Goal: Task Accomplishment & Management: Complete application form

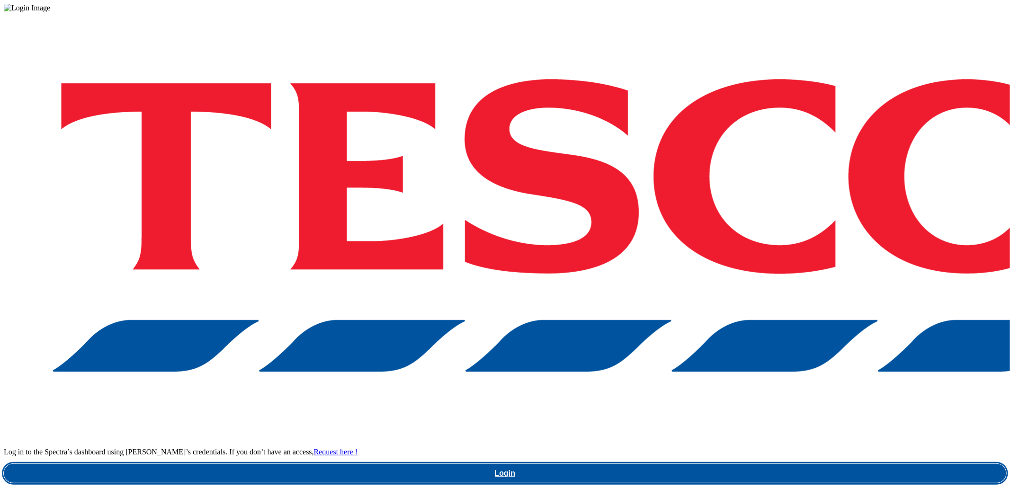
click at [747, 464] on link "Login" at bounding box center [505, 473] width 1003 height 19
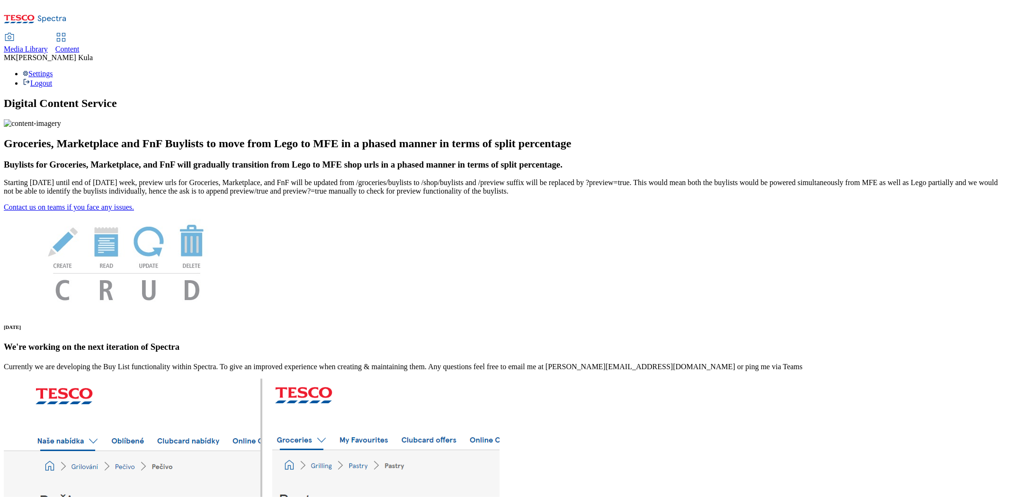
click at [48, 45] on span "Media Library" at bounding box center [26, 49] width 44 height 8
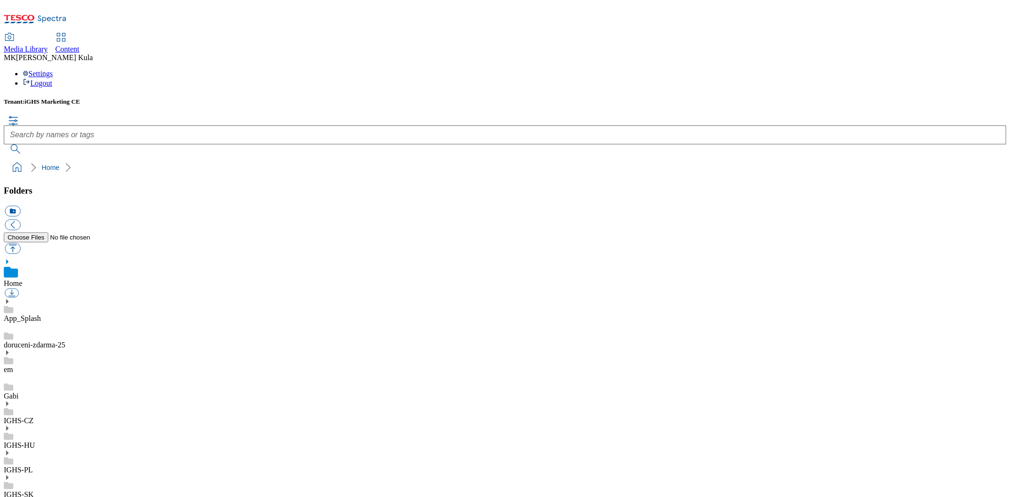
click at [10, 475] on icon at bounding box center [7, 478] width 7 height 7
drag, startPoint x: 58, startPoint y: 268, endPoint x: 73, endPoint y: 270, distance: 15.4
click at [34, 491] on link "IGHS-SK" at bounding box center [19, 495] width 30 height 8
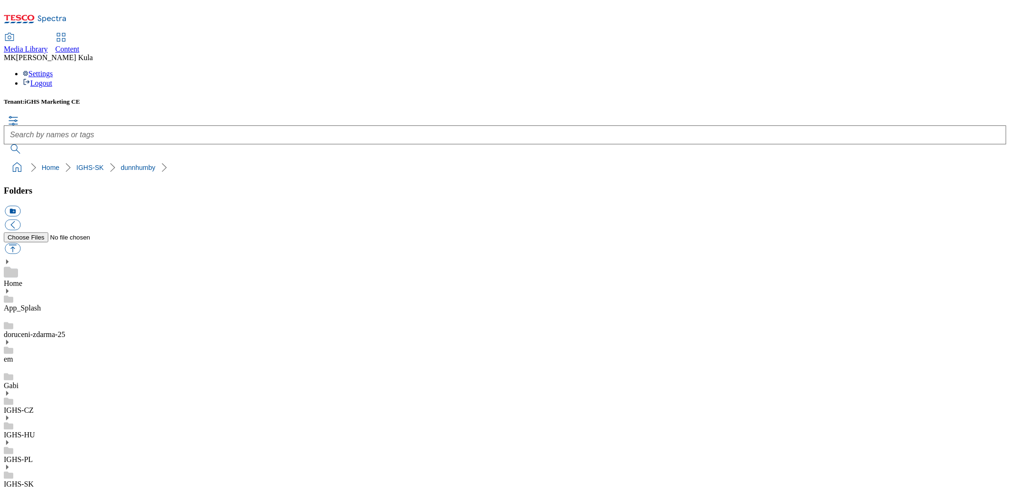
click at [20, 243] on button "button" at bounding box center [13, 248] width 16 height 11
type input "C:\fakepath\SyrokremBLHeaderSK.png"
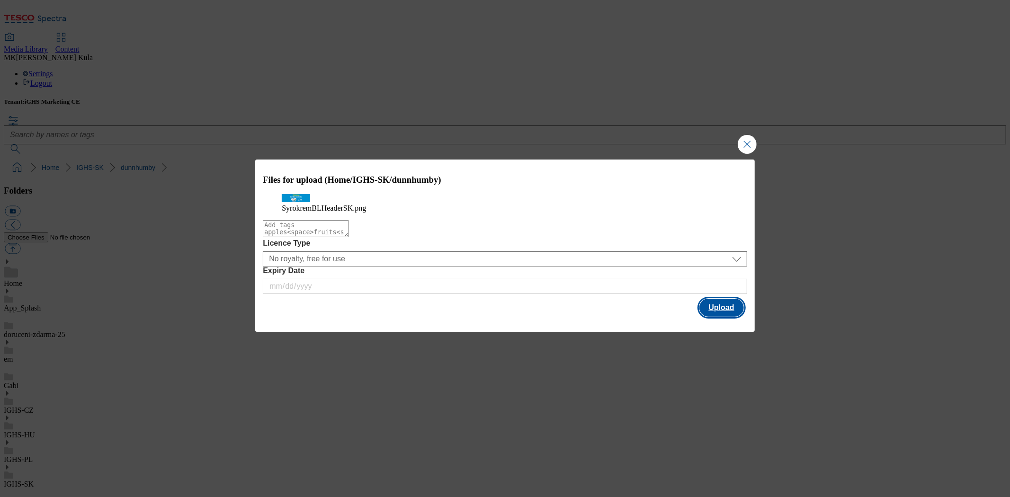
click at [719, 317] on button "Upload" at bounding box center [722, 308] width 45 height 18
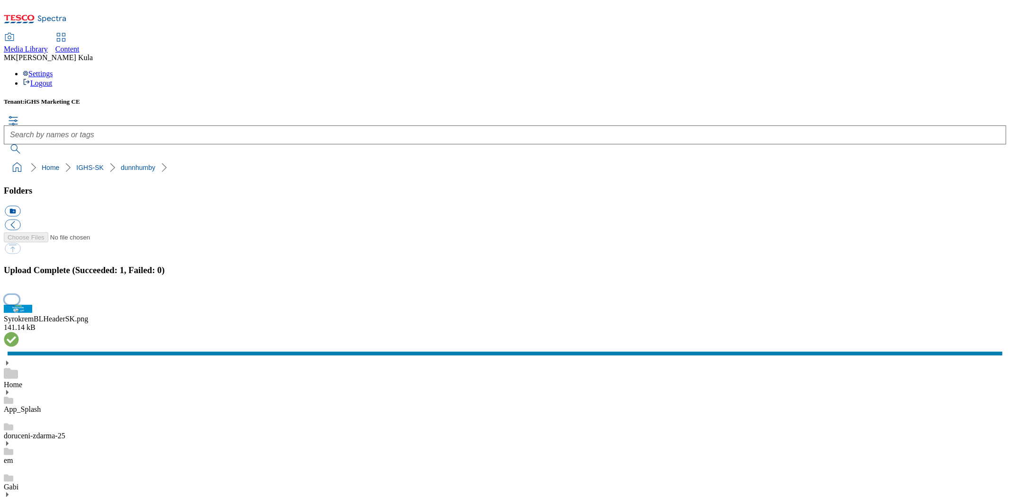
click at [19, 296] on button "button" at bounding box center [12, 300] width 14 height 9
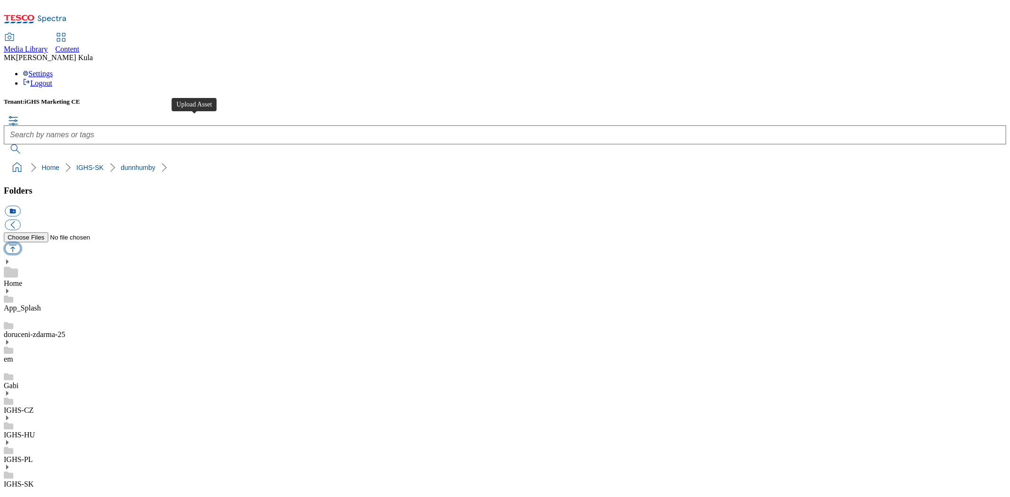
click at [20, 243] on button "button" at bounding box center [13, 248] width 16 height 11
type input "C:\fakepath\SyrokremBLHeaderEN.png"
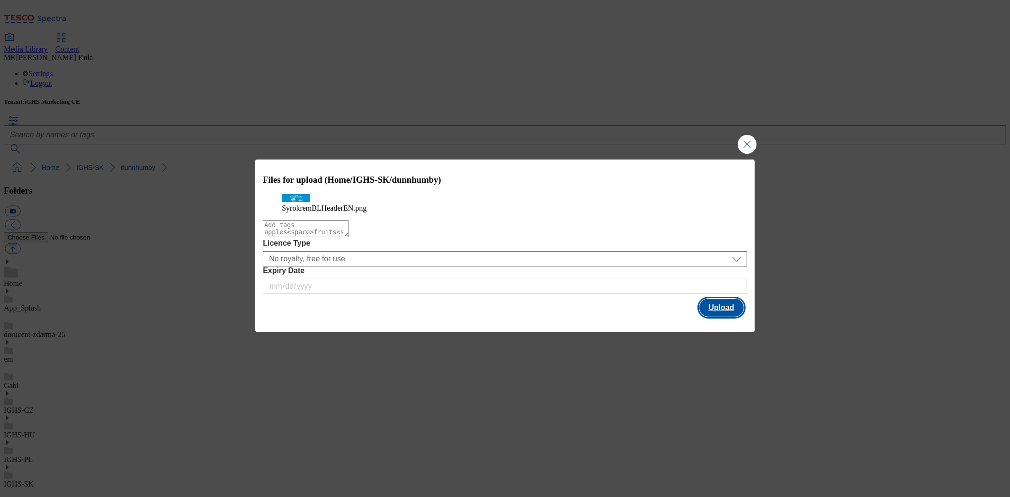
click at [726, 317] on button "Upload" at bounding box center [722, 308] width 45 height 18
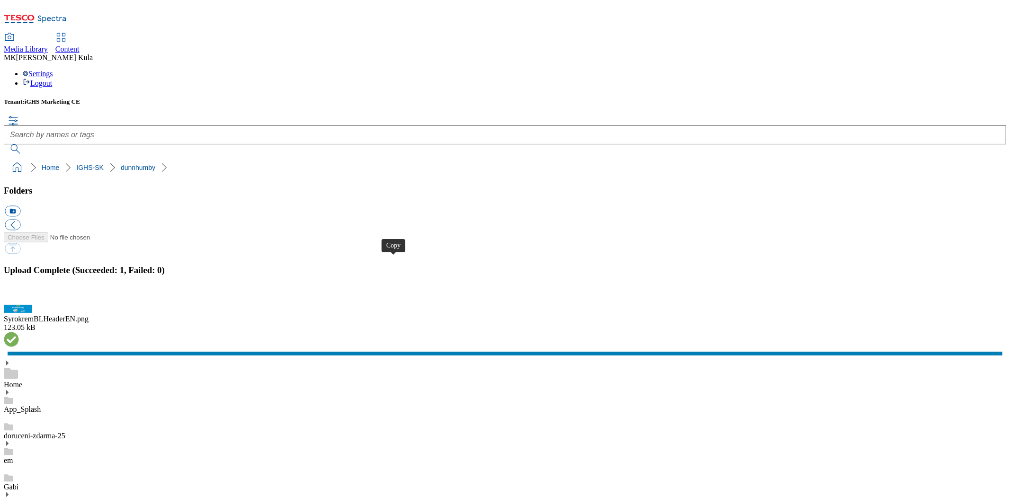
click at [19, 297] on button "button" at bounding box center [12, 300] width 14 height 9
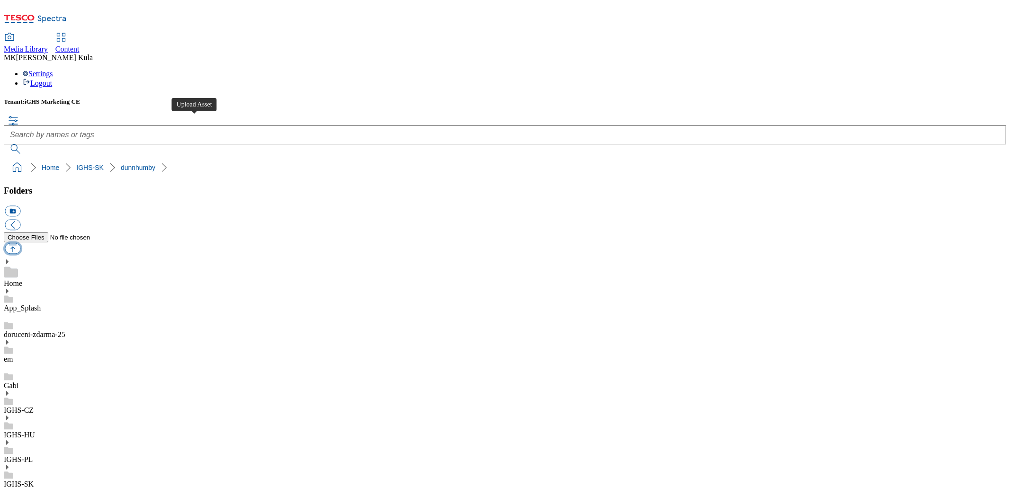
click at [20, 243] on button "button" at bounding box center [13, 248] width 16 height 11
type input "C:\fakepath\SyrokremBLHeaderSK2.png"
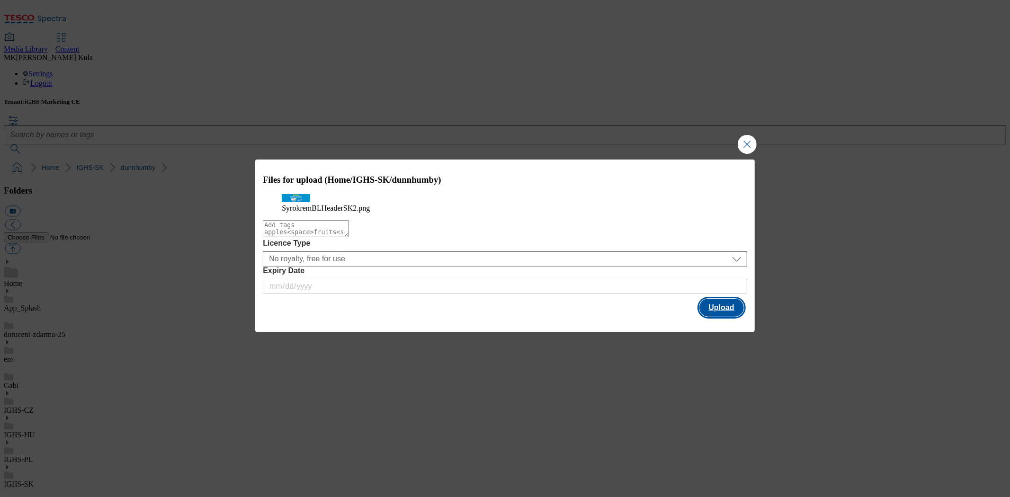
click at [713, 317] on button "Upload" at bounding box center [722, 308] width 45 height 18
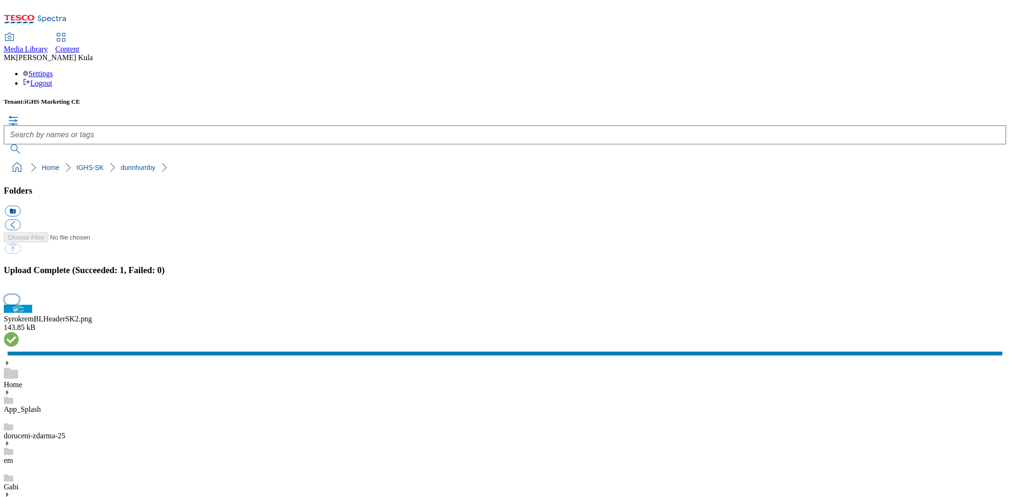
click at [19, 296] on button "button" at bounding box center [12, 300] width 14 height 9
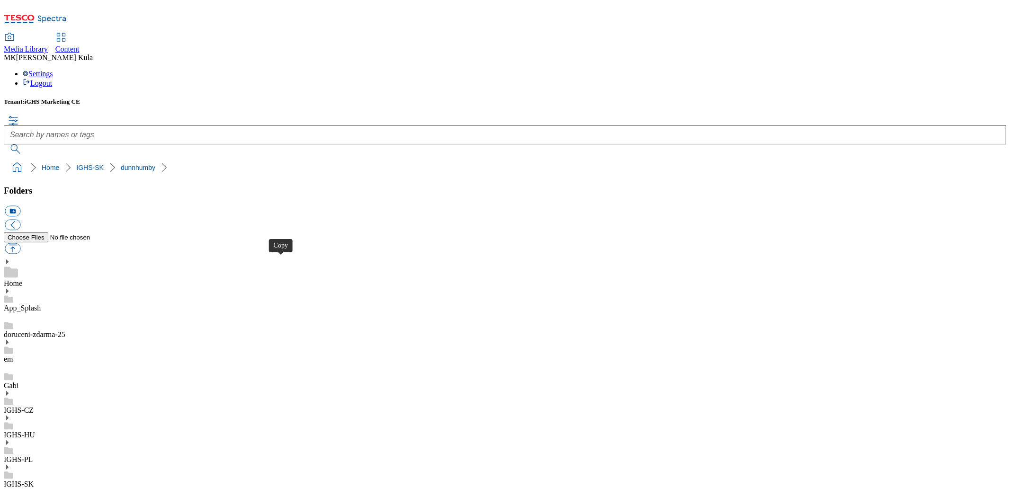
click at [80, 45] on span "Content" at bounding box center [67, 49] width 24 height 8
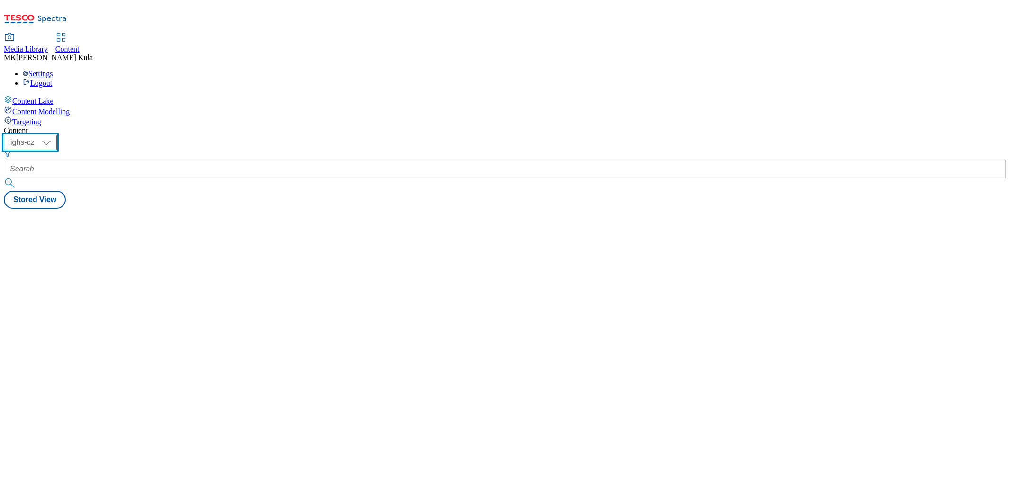
drag, startPoint x: 160, startPoint y: 74, endPoint x: 159, endPoint y: 81, distance: 6.2
click at [57, 135] on select "ighs-cz ighs-hu ighs-sk" at bounding box center [30, 142] width 53 height 15
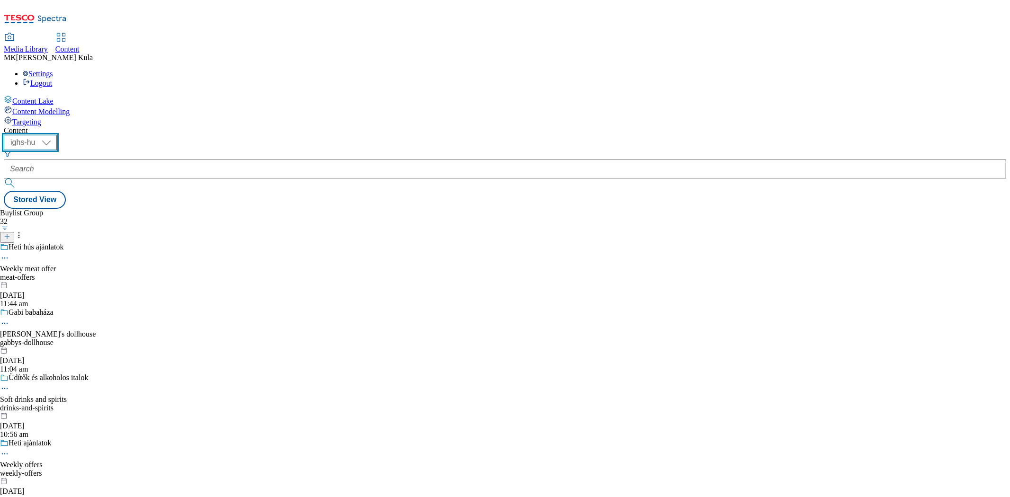
select select "ighs-sk"
click at [57, 135] on select "ighs-cz ighs-hu ighs-sk" at bounding box center [30, 142] width 53 height 15
click at [10, 234] on icon at bounding box center [7, 237] width 7 height 7
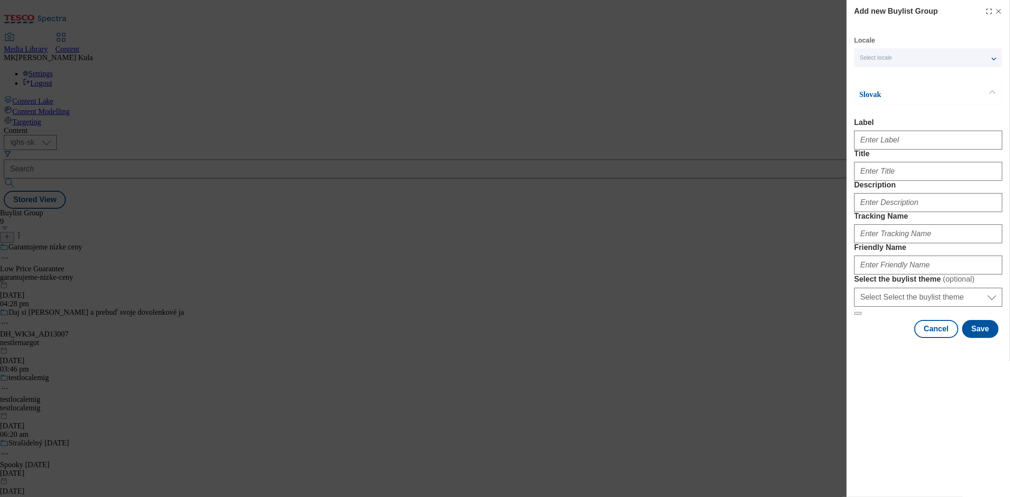
click at [914, 60] on div "Select locale" at bounding box center [929, 57] width 148 height 19
click at [868, 96] on input "English" at bounding box center [865, 97] width 11 height 11
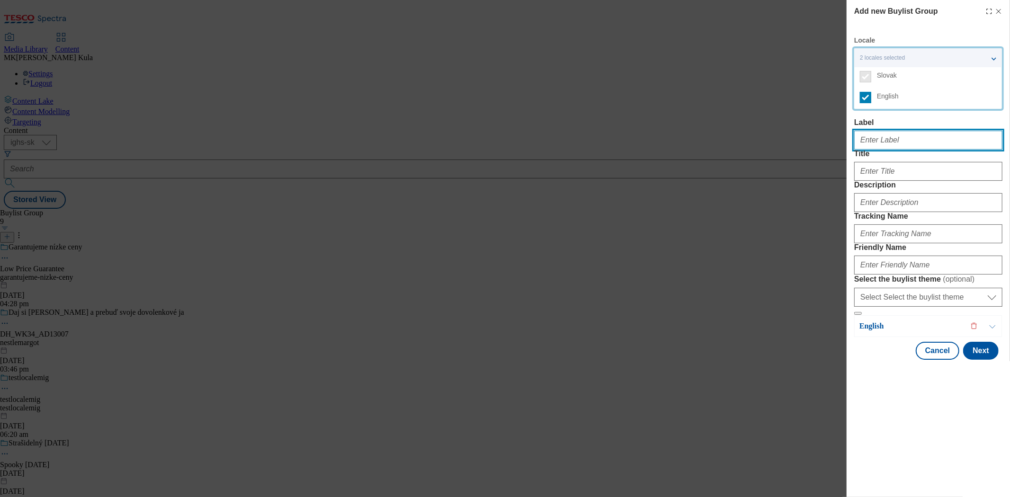
click at [882, 135] on input "Label" at bounding box center [929, 140] width 148 height 19
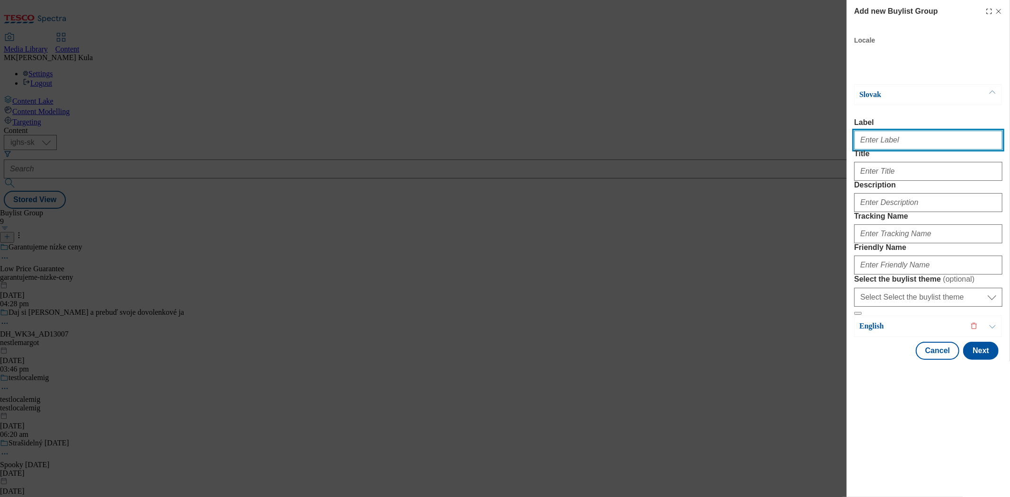
paste input "DH_WK35_AD13188"
type input "DH_WK35_AD13188"
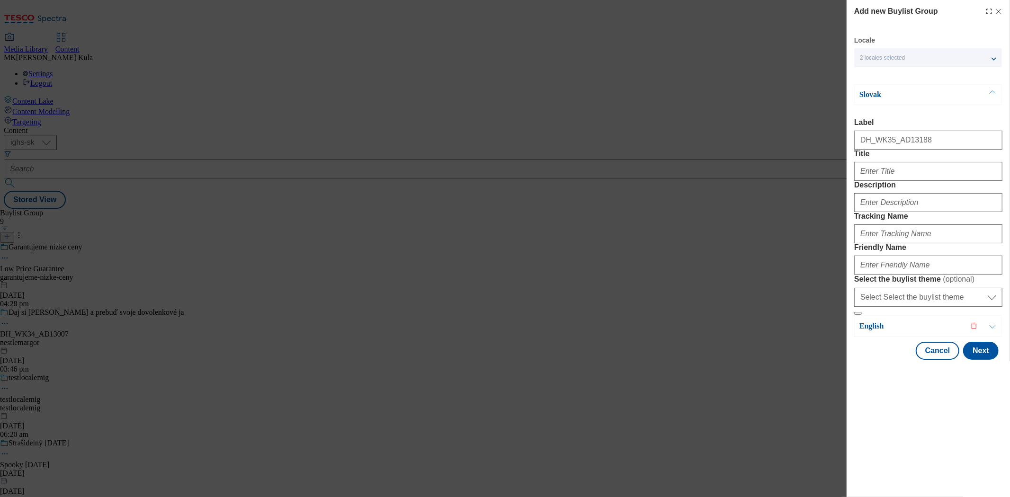
drag, startPoint x: 891, startPoint y: 201, endPoint x: 889, endPoint y: 190, distance: 10.6
click at [891, 181] on div "Modal" at bounding box center [929, 169] width 148 height 23
click at [889, 181] on input "Title" at bounding box center [929, 171] width 148 height 19
paste input "Získajte darček - Syrokrém 80g k každej online objednávke"
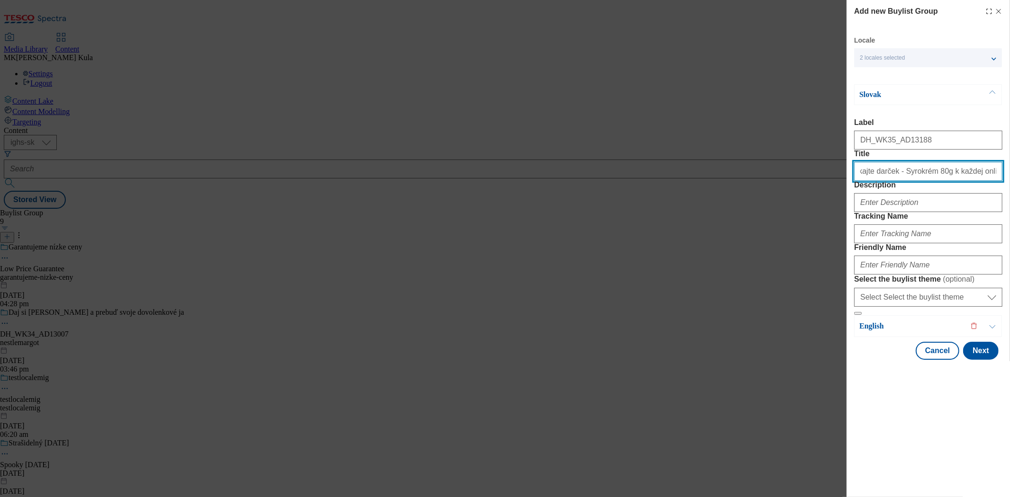
type input "Získajte darček - Syrokrém 80g k každej online objednávke"
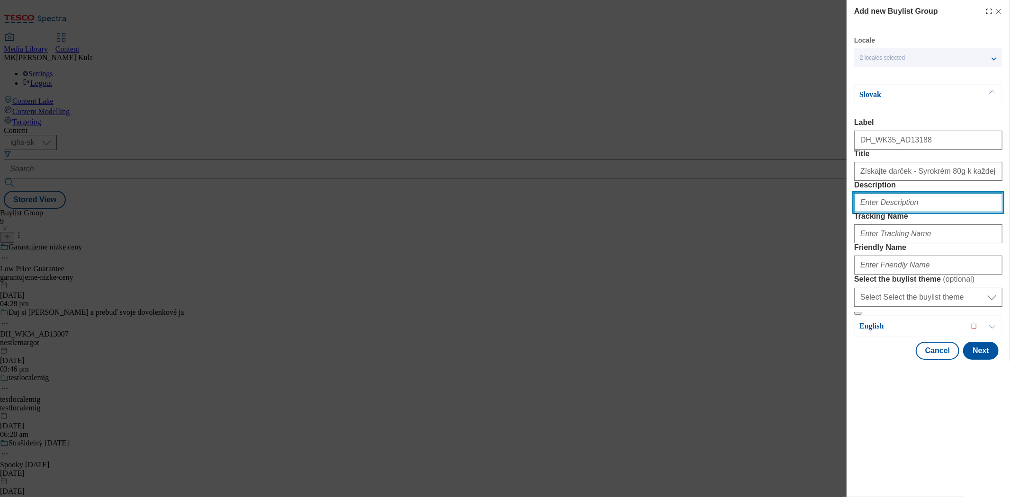
click at [879, 212] on input "Description" at bounding box center [929, 202] width 148 height 19
paste input "Syrokrem"
type input "Syrokrem"
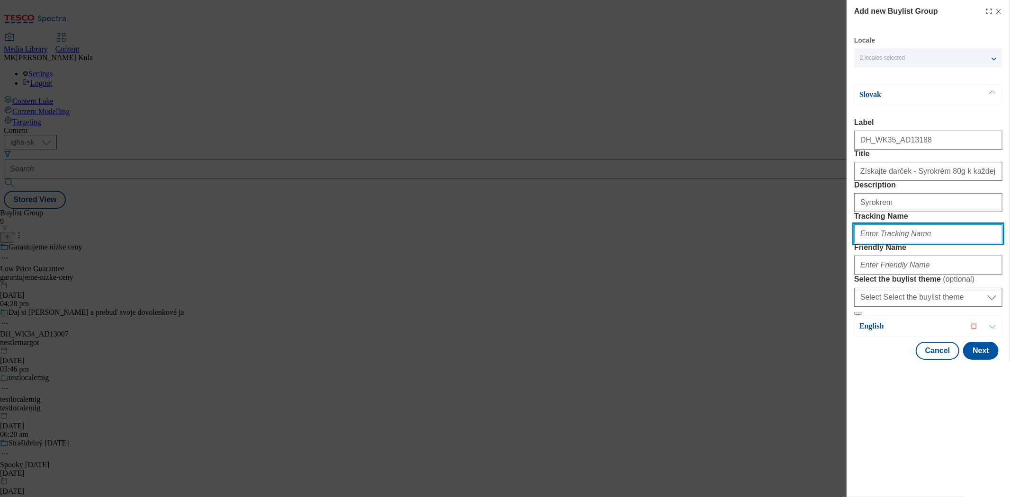
click at [891, 243] on input "Tracking Name" at bounding box center [929, 234] width 148 height 19
paste input "DH_SK_AD13188_BH"
type input "DH_SK_AD13188_BH"
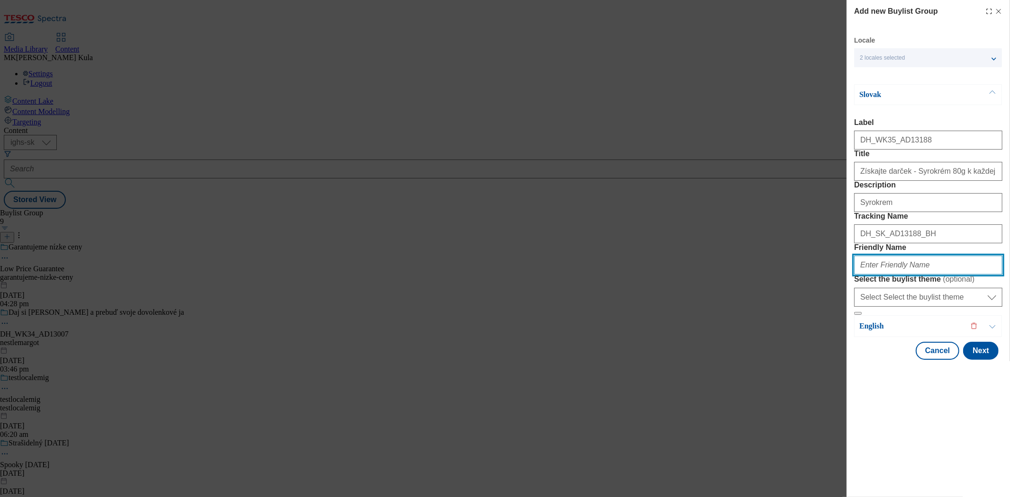
click at [889, 275] on input "Friendly Name" at bounding box center [929, 265] width 148 height 19
paste input "bel"
type input "bel"
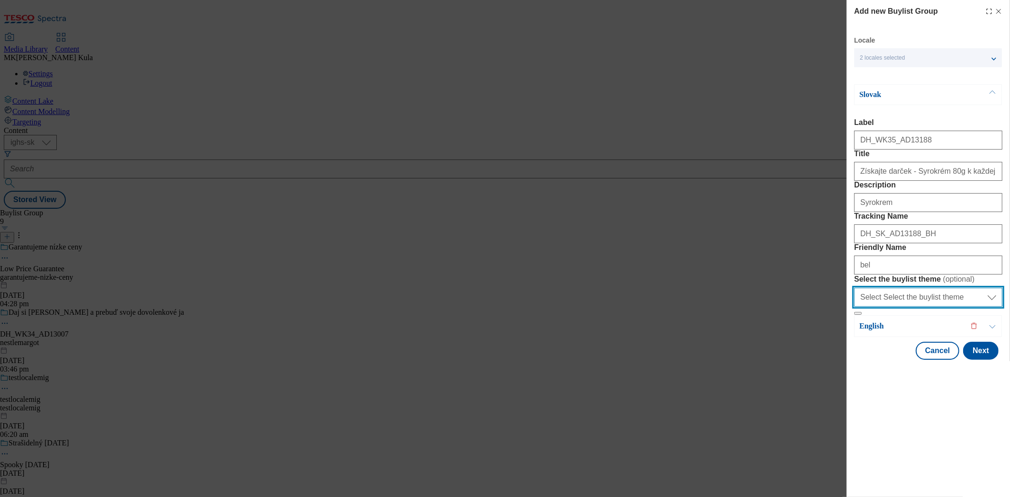
click at [953, 307] on select "Select Select the buylist theme default fandf" at bounding box center [929, 297] width 148 height 19
click at [897, 375] on div "Modal" at bounding box center [928, 368] width 163 height 13
click at [905, 331] on p "English" at bounding box center [909, 326] width 99 height 9
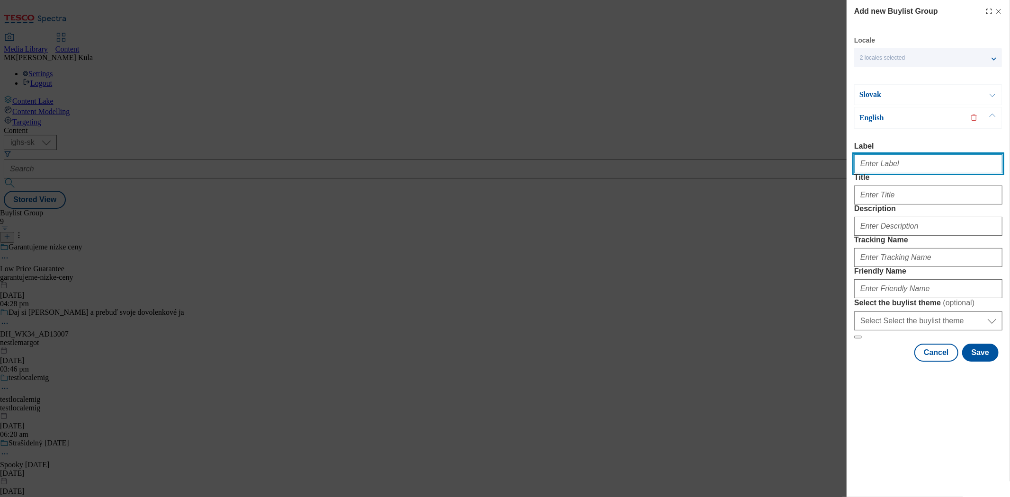
click at [891, 171] on input "Label" at bounding box center [929, 163] width 148 height 19
paste input "DH_WK35_AD13188"
type input "DH_WK35_AD13188"
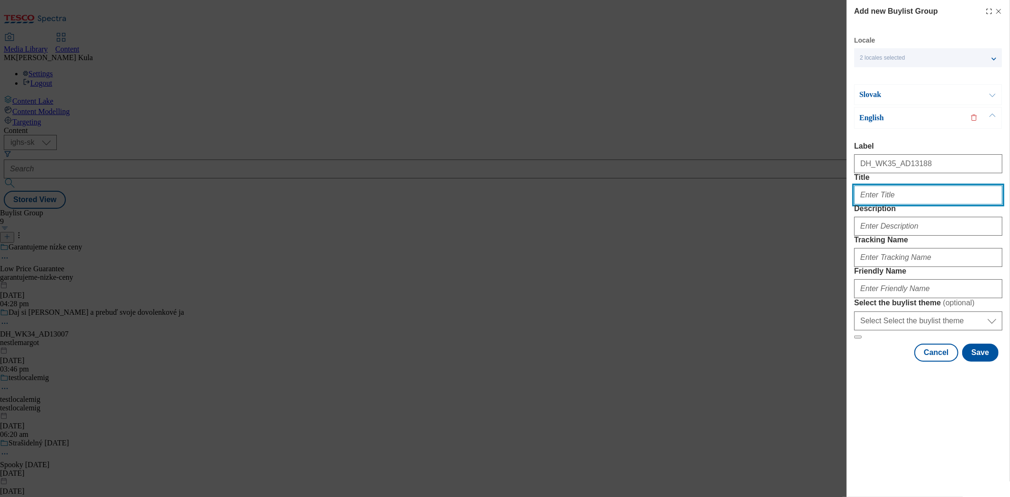
click at [894, 205] on input "Title" at bounding box center [929, 195] width 148 height 19
paste input "Get a free gift of Syrokrém 80g with every online purchase"
type input "Get a free gift of Syrokrém 80g with every online purchase"
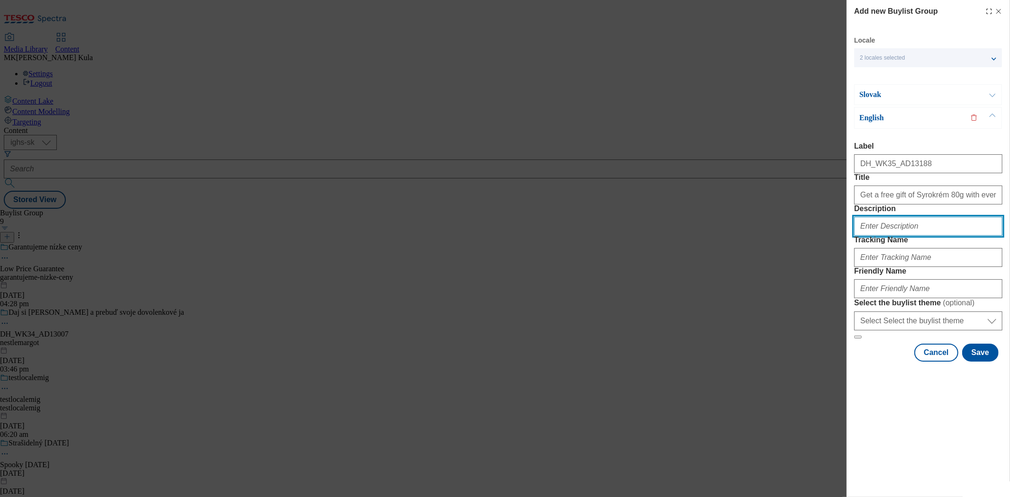
click at [886, 236] on input "Description" at bounding box center [929, 226] width 148 height 19
paste input "Syrokrem"
type input "Syrokrem"
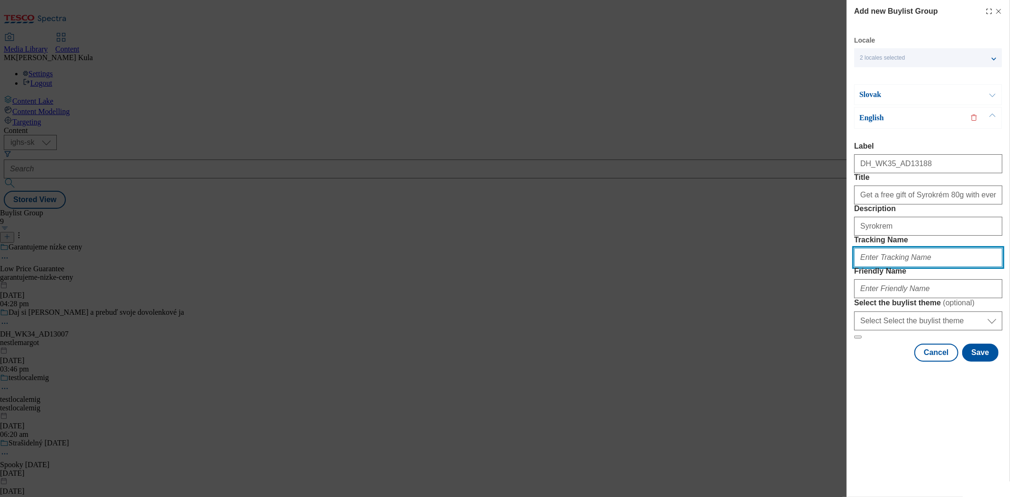
click at [888, 267] on input "Tracking Name" at bounding box center [929, 257] width 148 height 19
paste input "DH_EN_AD13188_BH"
type input "DH_EN_AD13188_BH"
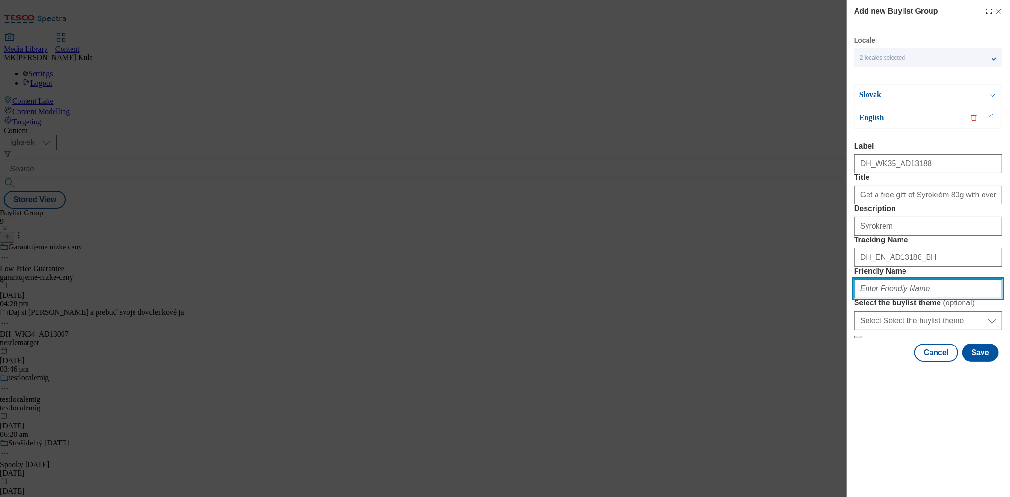
click at [893, 298] on input "Friendly Name" at bounding box center [929, 289] width 148 height 19
paste input "bel"
type input "bel"
click at [987, 362] on button "Save" at bounding box center [981, 353] width 36 height 18
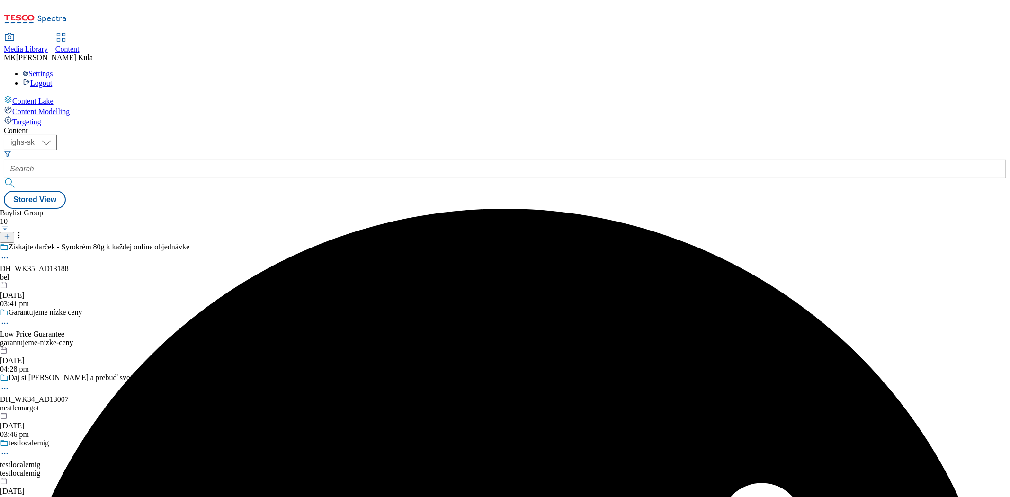
click at [189, 273] on div "bel" at bounding box center [94, 277] width 189 height 9
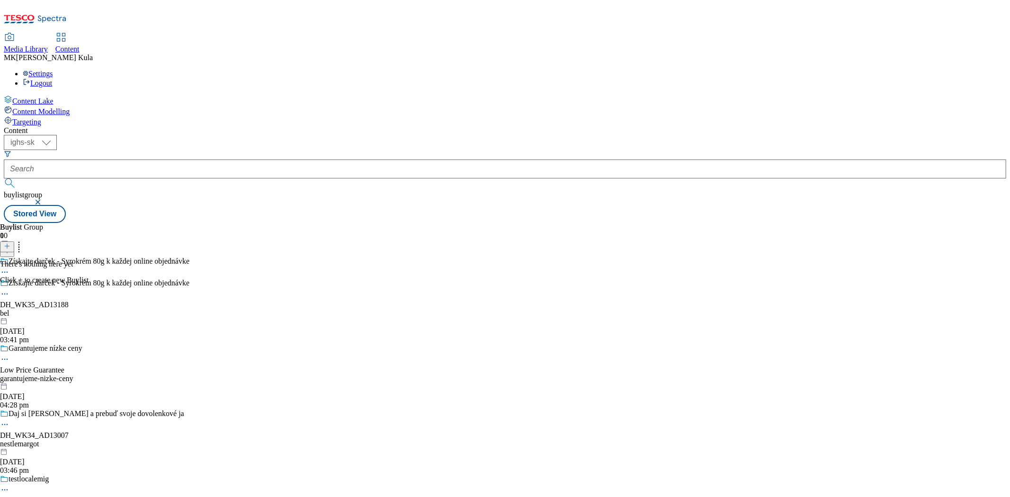
click at [10, 243] on icon at bounding box center [7, 246] width 7 height 7
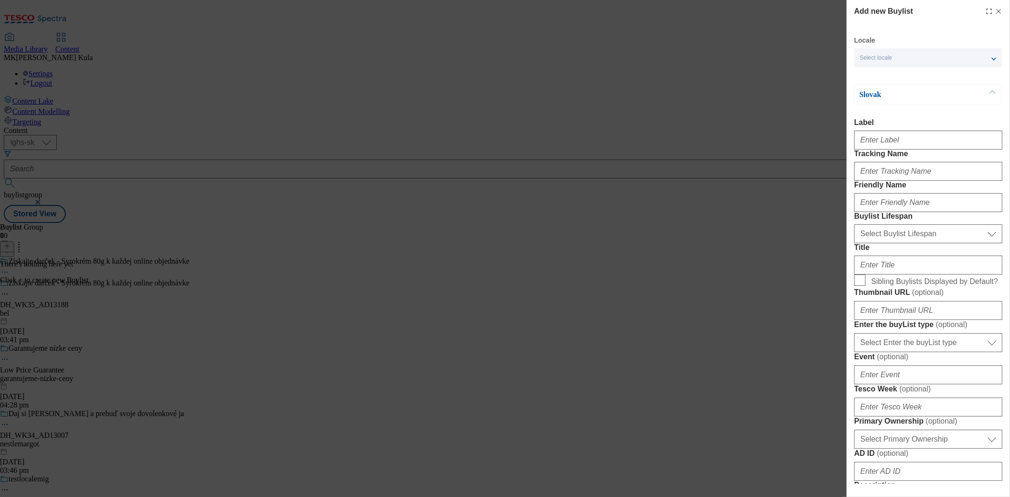
click at [887, 98] on p "Slovak" at bounding box center [909, 94] width 99 height 9
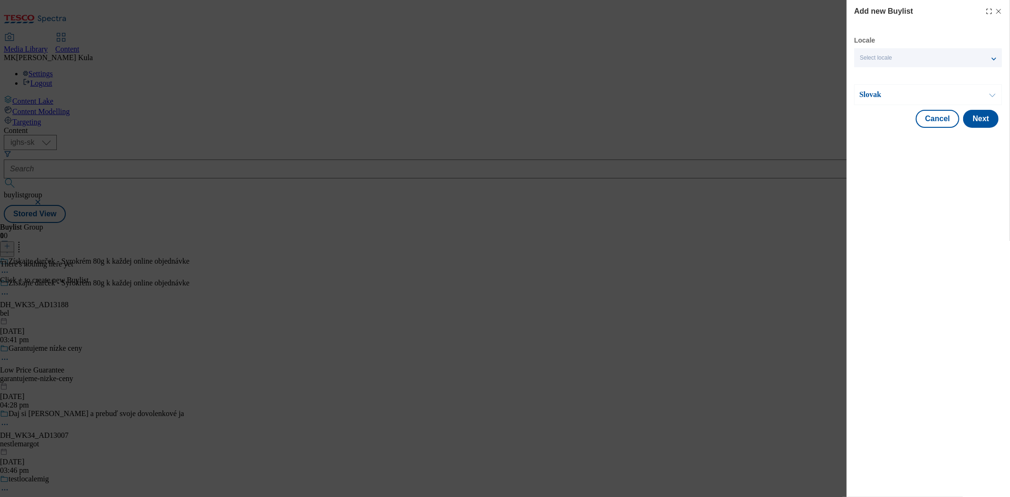
click at [924, 96] on p "Slovak" at bounding box center [909, 94] width 99 height 9
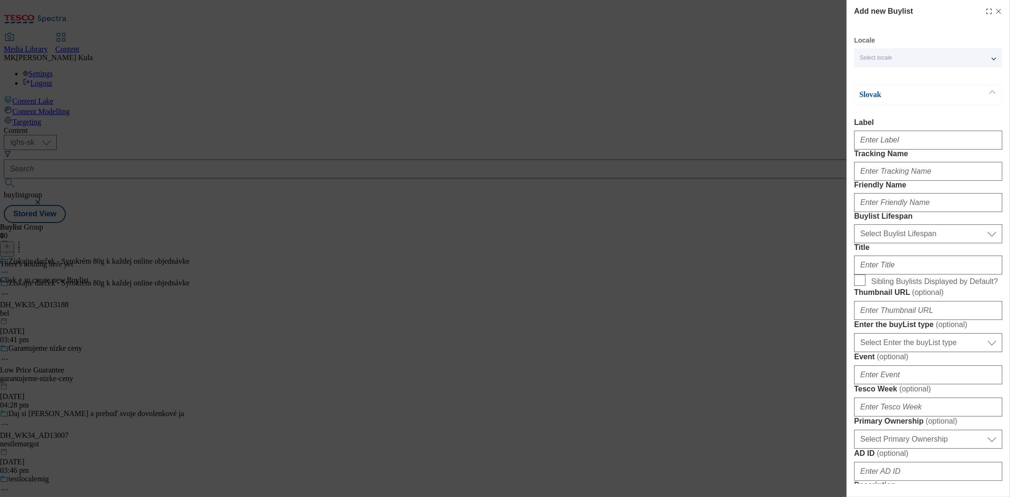
click at [916, 61] on div "Select locale" at bounding box center [929, 57] width 148 height 19
click at [889, 94] on span "English" at bounding box center [888, 96] width 22 height 5
click at [872, 92] on input "English" at bounding box center [865, 97] width 11 height 11
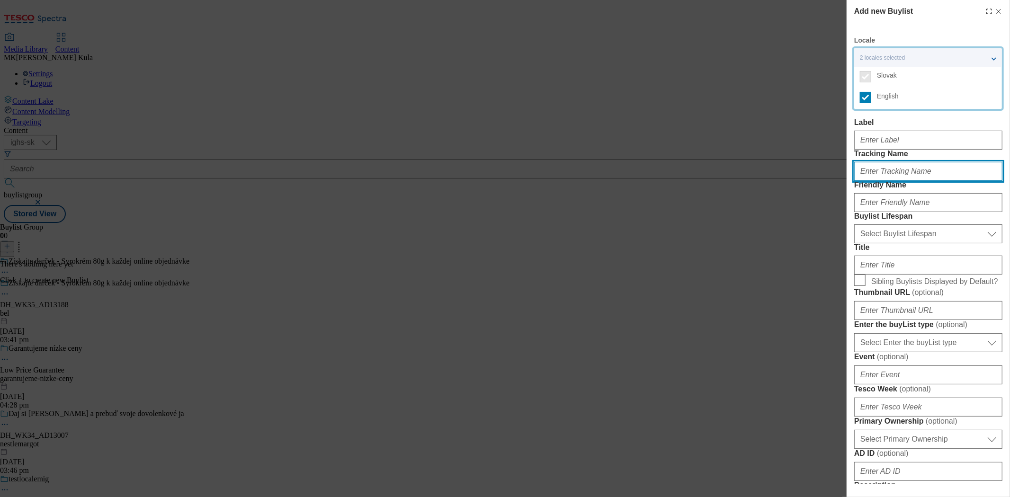
click at [959, 181] on input "Tracking Name" at bounding box center [929, 171] width 148 height 19
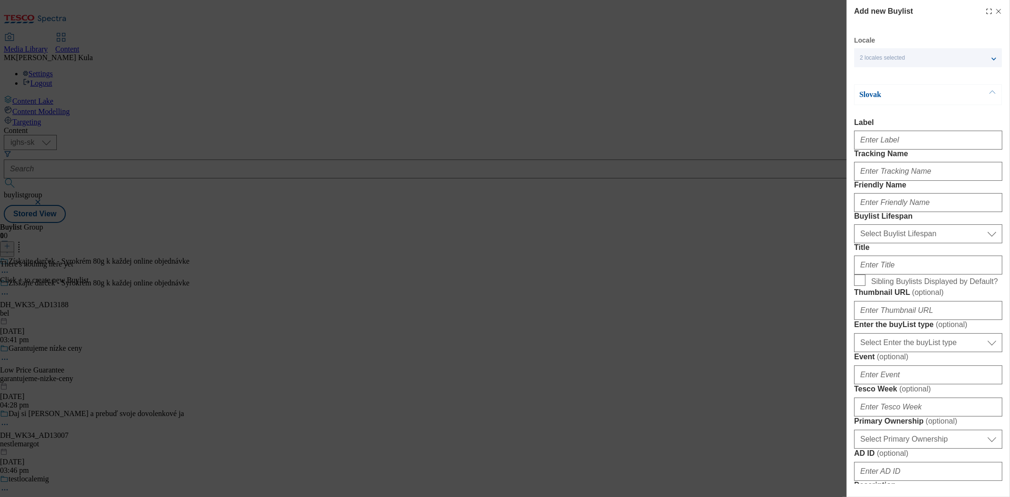
click at [950, 158] on label "Tracking Name" at bounding box center [929, 154] width 148 height 9
click at [950, 173] on input "Tracking Name" at bounding box center [929, 171] width 148 height 19
click at [893, 148] on input "Label" at bounding box center [929, 140] width 148 height 19
paste input "DH_WK35_AD13188"
type input "DH_WK35_AD13188"
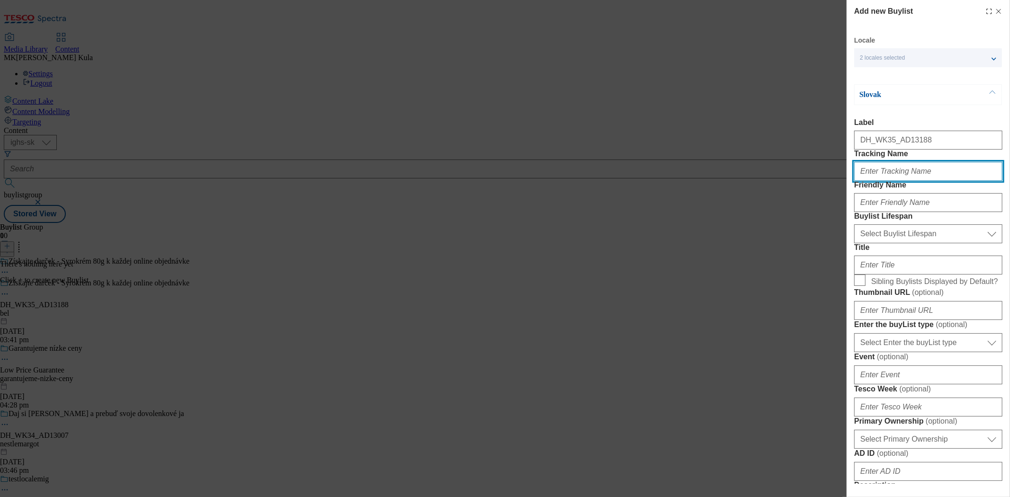
click at [900, 181] on input "Tracking Name" at bounding box center [929, 171] width 148 height 19
paste input "DH_SK_AD13188_BH"
type input "DH_SK_AD13188_BH"
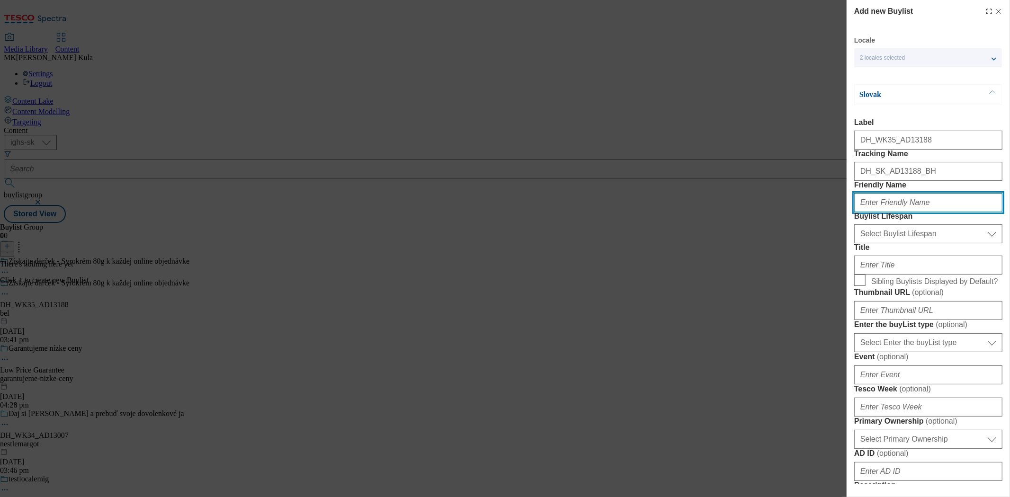
drag, startPoint x: 891, startPoint y: 239, endPoint x: 901, endPoint y: 239, distance: 9.5
click at [891, 212] on input "Friendly Name" at bounding box center [929, 202] width 148 height 19
paste input "syrokrem"
type input "syrokrem"
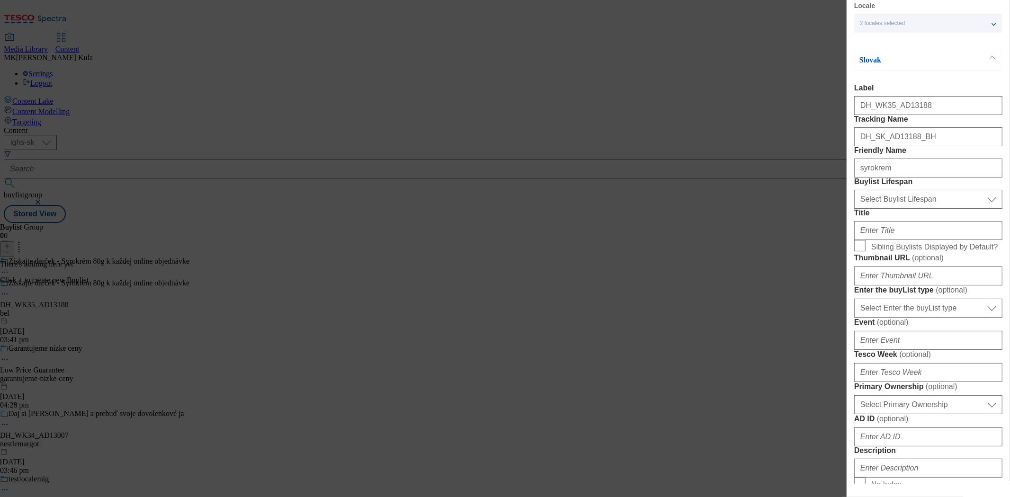
scroll to position [53, 0]
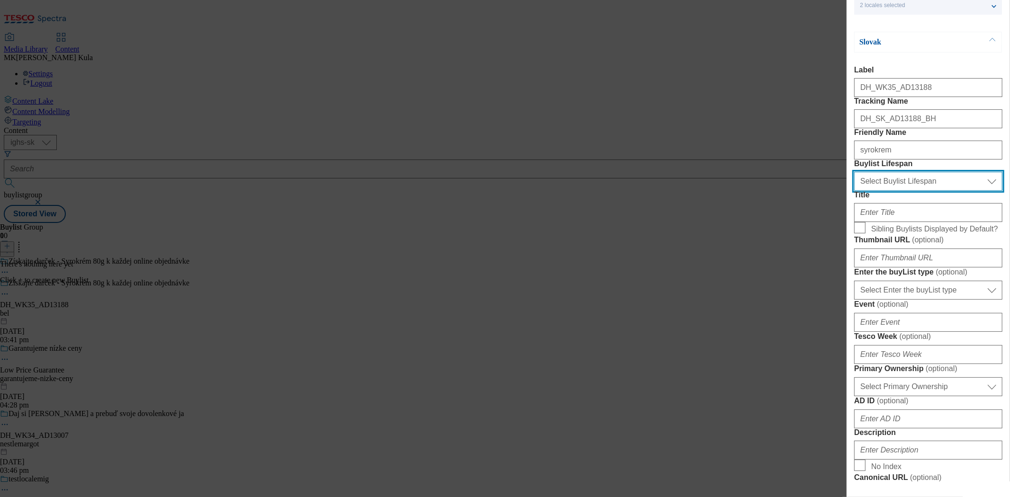
click at [907, 191] on select "Select Buylist Lifespan evergreen seasonal tactical" at bounding box center [929, 181] width 148 height 19
click at [887, 191] on select "Select Buylist Lifespan evergreen seasonal tactical" at bounding box center [929, 181] width 148 height 19
select select "evergreen"
click at [855, 191] on select "Select Buylist Lifespan evergreen seasonal tactical" at bounding box center [929, 181] width 148 height 19
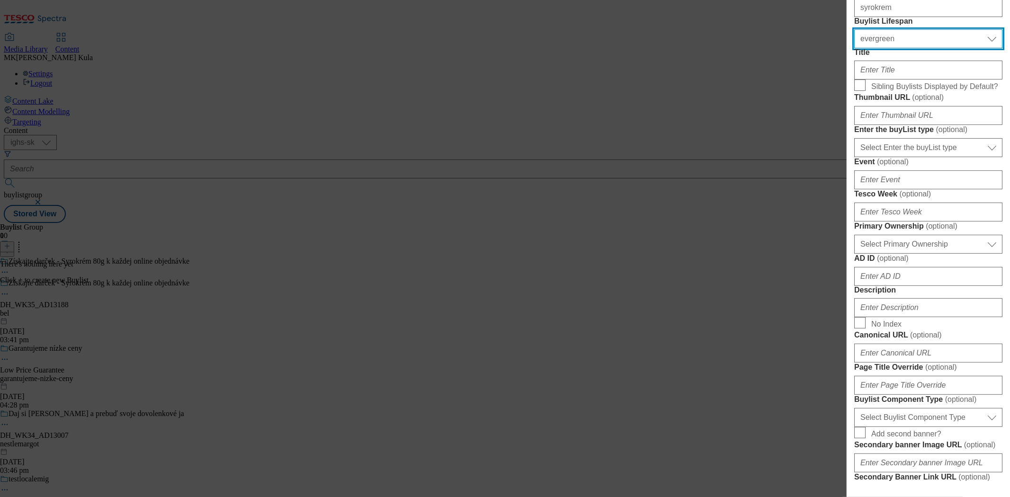
scroll to position [210, 0]
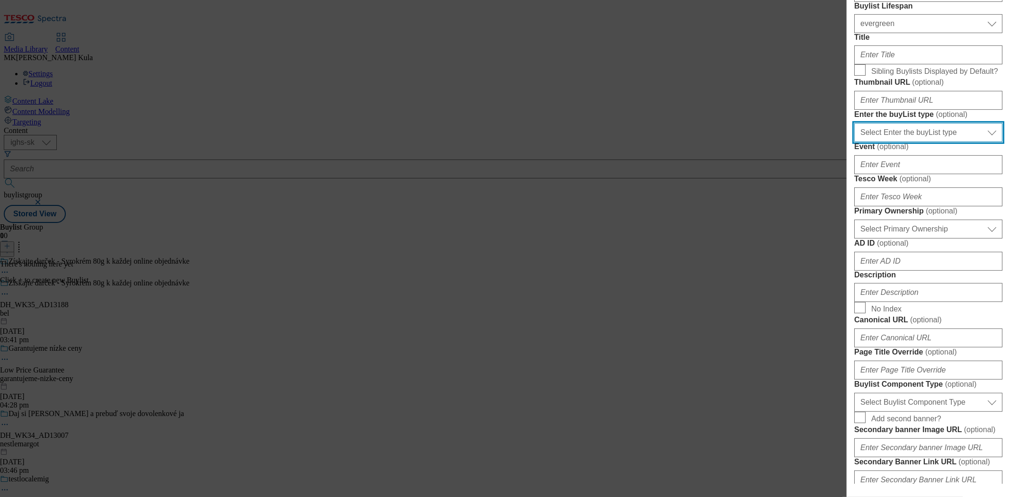
click at [938, 142] on select "Select Enter the buyList type event supplier funded long term >4 weeks supplier…" at bounding box center [929, 132] width 148 height 19
click at [788, 328] on div "Add new Buylist Locale 2 locales selected Slovak English Slovak Label DH_WK35_A…" at bounding box center [505, 248] width 1010 height 497
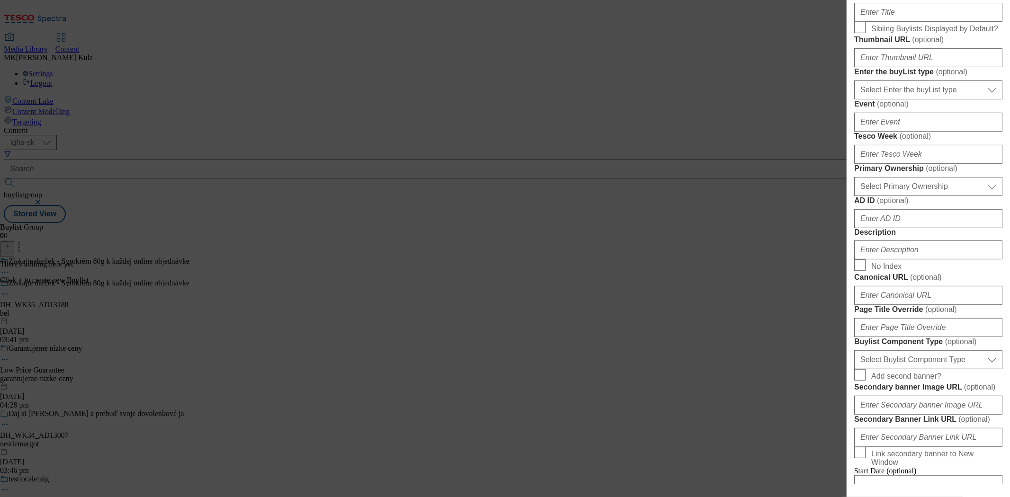
scroll to position [316, 0]
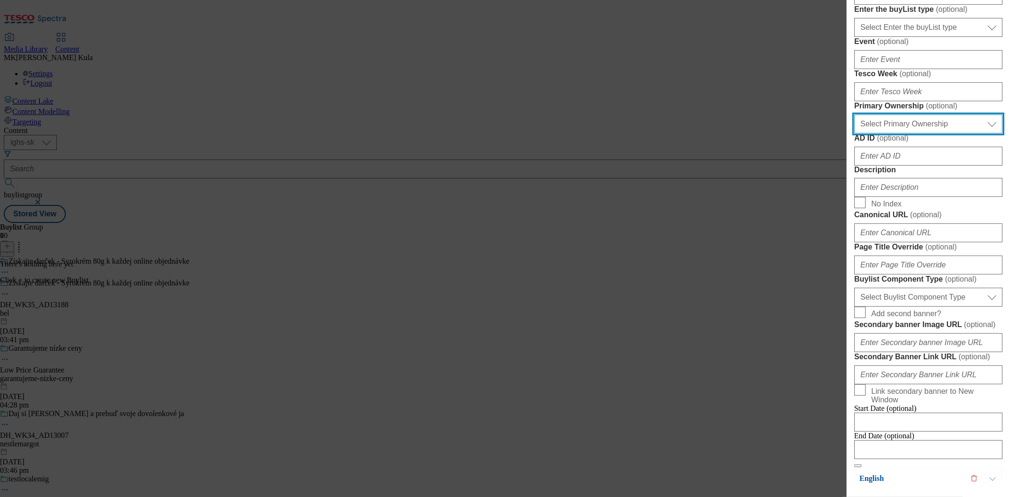
click at [922, 134] on select "Select Primary Ownership tesco dunnhumby" at bounding box center [929, 124] width 148 height 19
select select "dunnhumby"
click at [855, 134] on select "Select Primary Ownership tesco dunnhumby" at bounding box center [929, 124] width 148 height 19
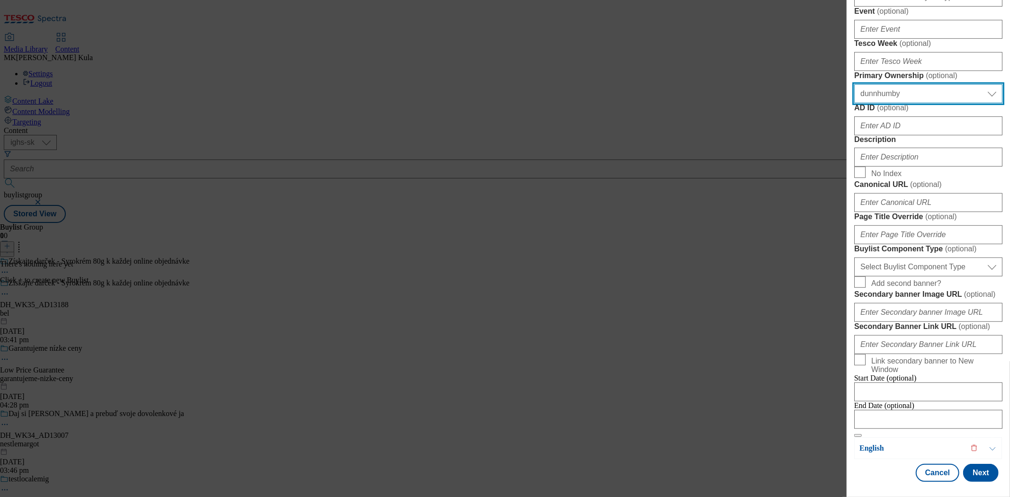
scroll to position [474, 0]
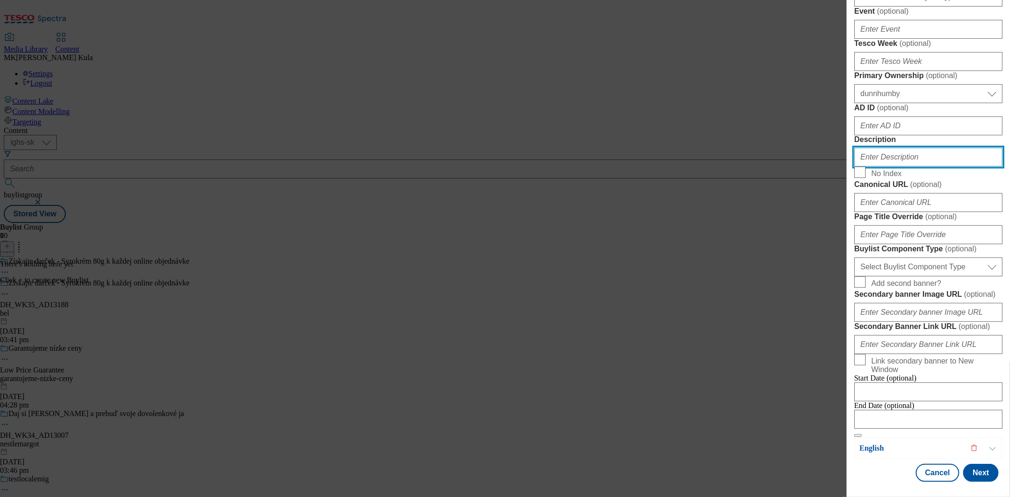
click at [901, 167] on input "Description" at bounding box center [929, 157] width 148 height 19
click at [894, 167] on input "Description" at bounding box center [929, 157] width 148 height 19
paste input "Syrokrem"
type input "Syrokrem"
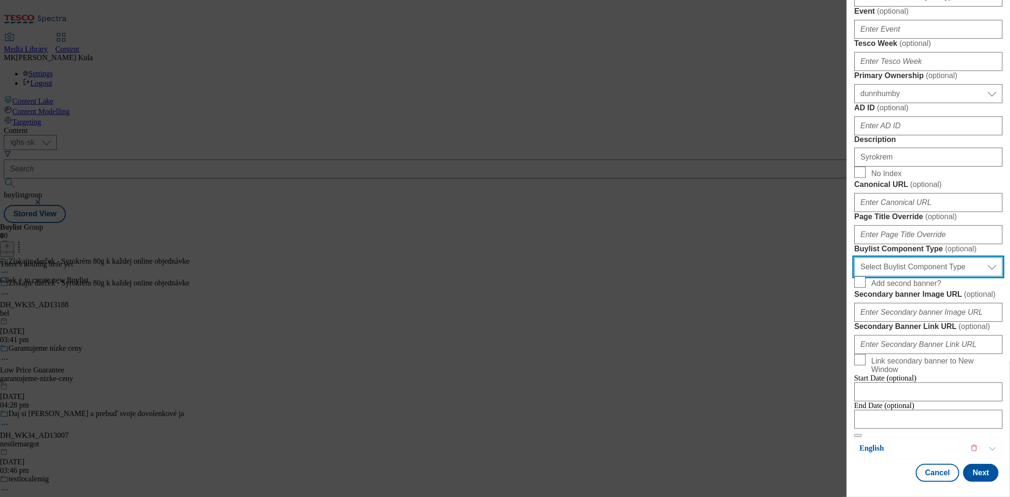
click at [913, 277] on select "Select Buylist Component Type Banner Competition Header Meal" at bounding box center [929, 267] width 148 height 19
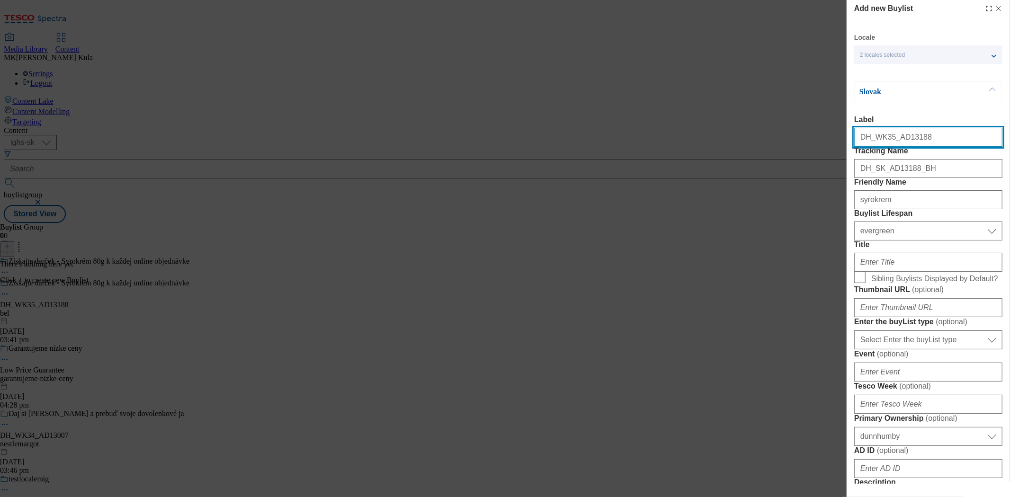
select select "Banner"
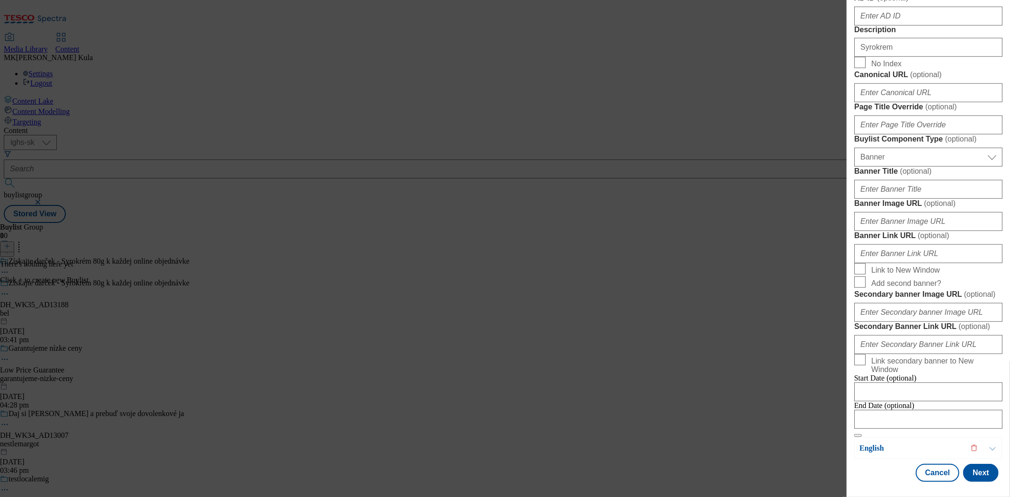
scroll to position [842, 0]
click at [905, 212] on input "Banner Image URL ( optional )" at bounding box center [929, 221] width 148 height 19
paste input "https://digitalcontent.api.tesco.com/v2/media/ighs-ce-mktg/d5cf2ceb-1526-48c7-b…"
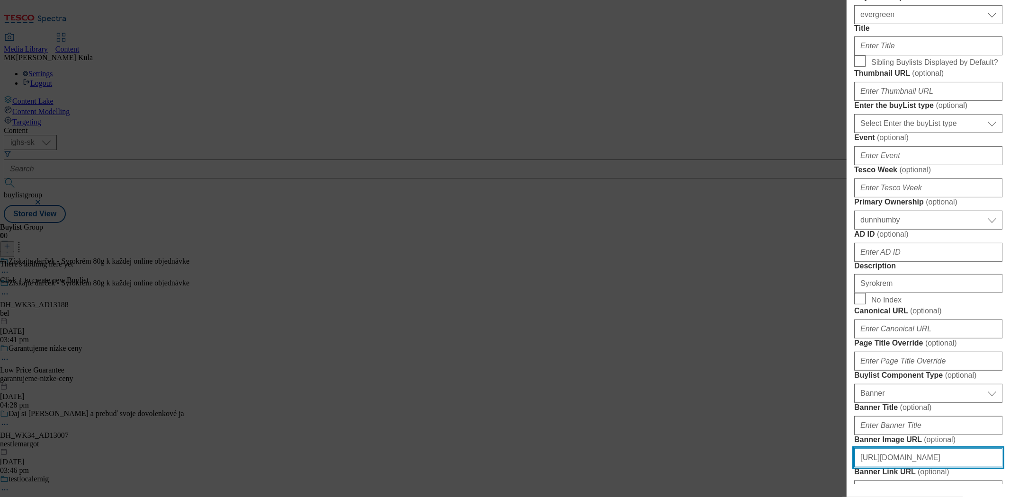
scroll to position [0, 0]
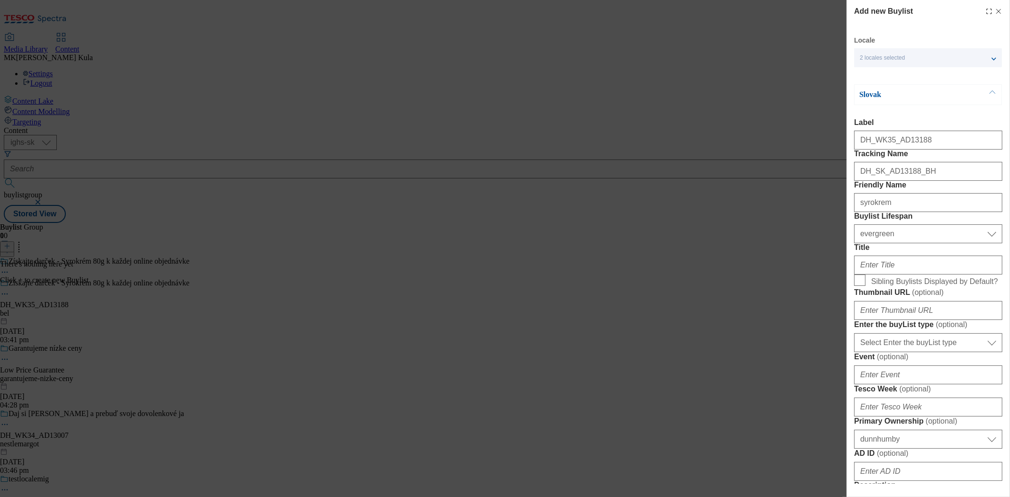
type input "https://digitalcontent.api.tesco.com/v2/media/ighs-ce-mktg/d5cf2ceb-1526-48c7-b…"
click at [905, 90] on p "Slovak" at bounding box center [909, 94] width 99 height 9
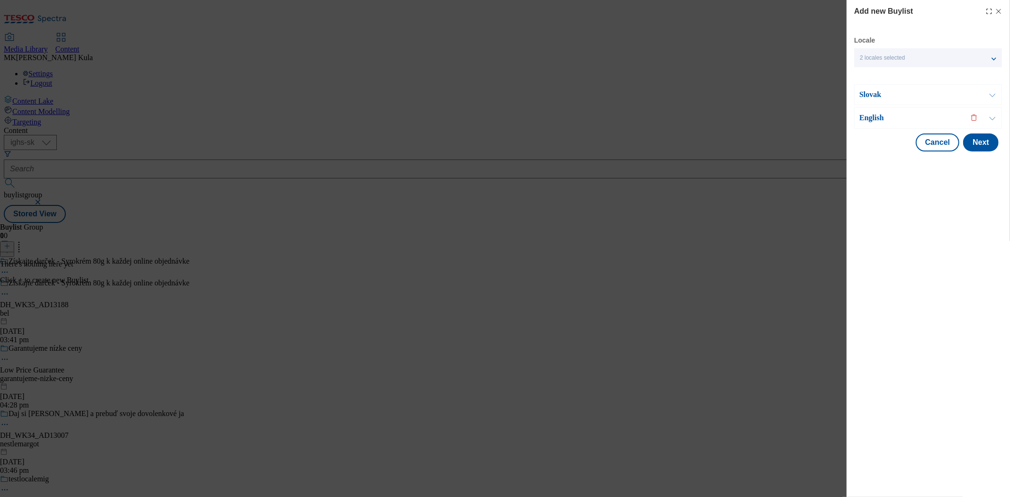
click at [908, 118] on p "English" at bounding box center [909, 117] width 99 height 9
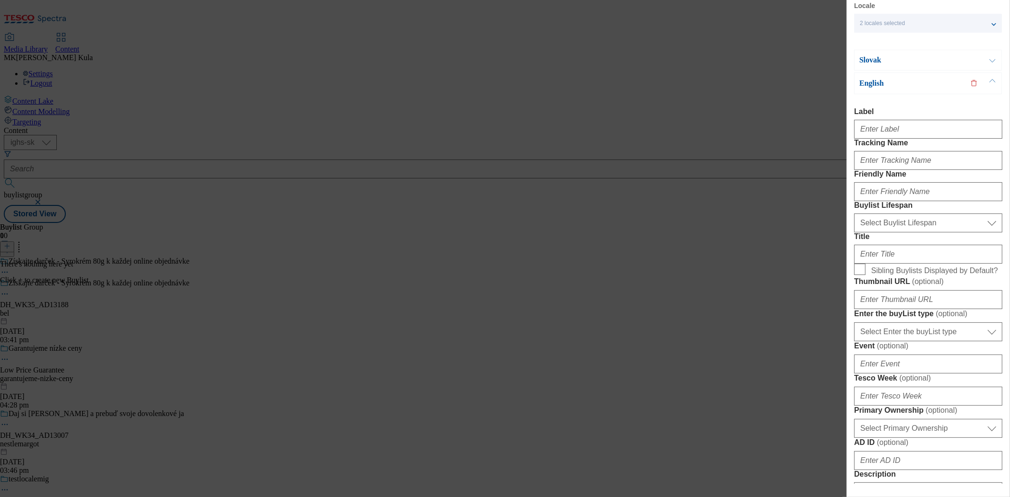
scroll to position [53, 0]
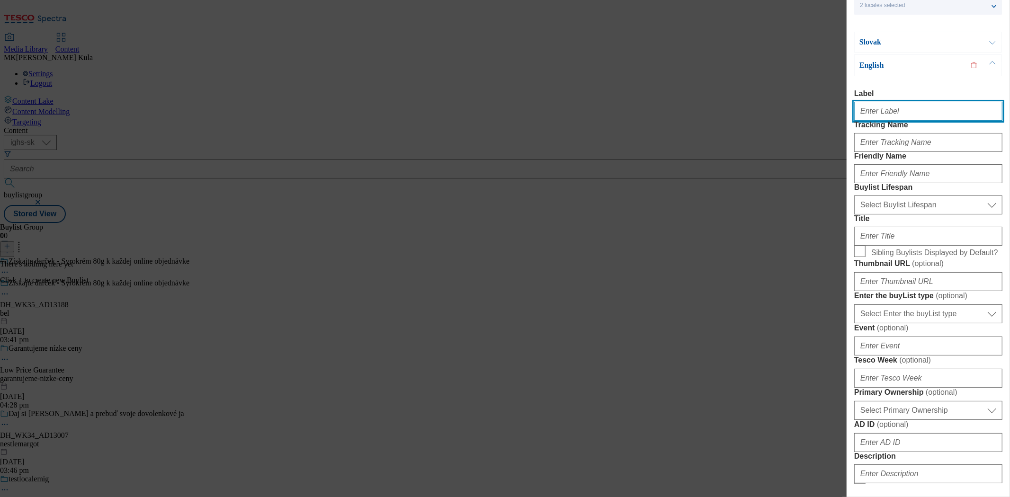
click at [896, 109] on input "Label" at bounding box center [929, 111] width 148 height 19
paste input "DH_WK35_AD13188"
type input "DH_WK35_AD13188"
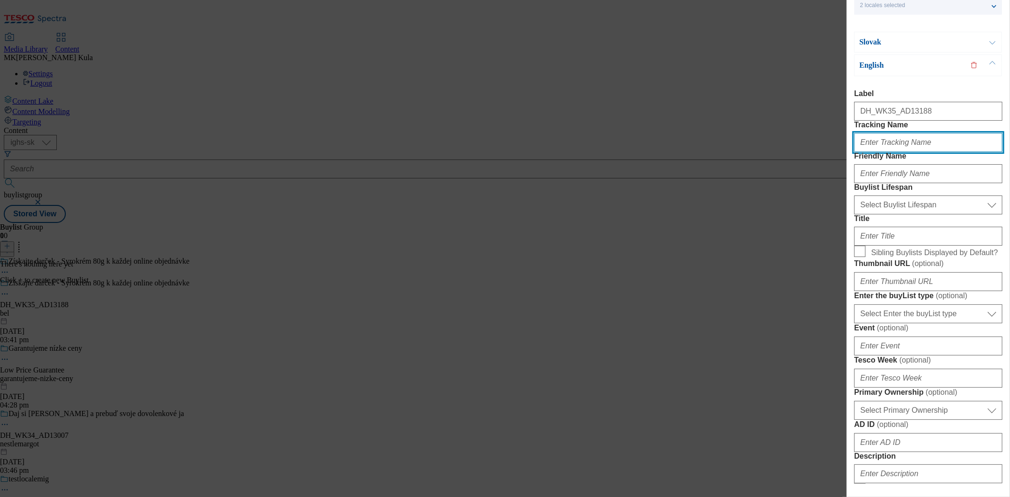
click at [916, 152] on input "Tracking Name" at bounding box center [929, 142] width 148 height 19
paste input "DH_EN_AD13188_BH"
type input "DH_EN_AD13188_BH"
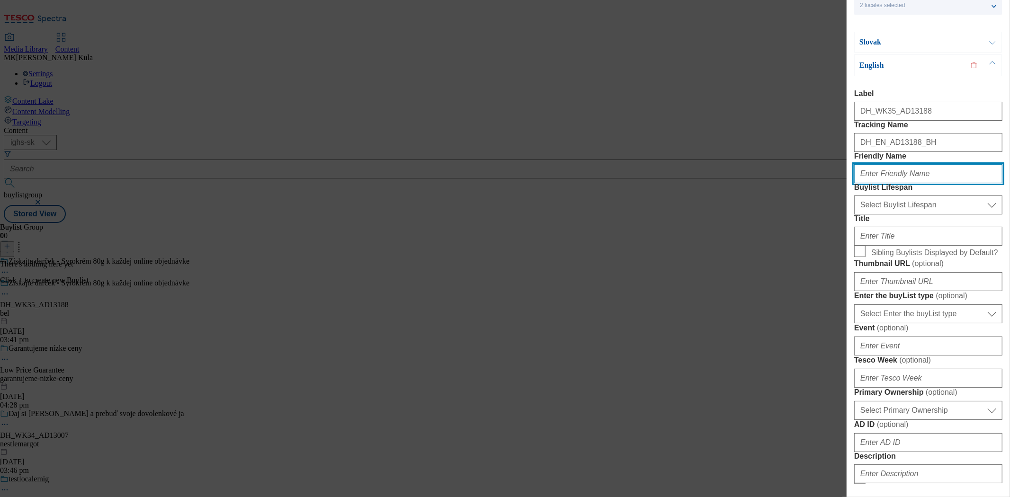
click at [911, 183] on input "Friendly Name" at bounding box center [929, 173] width 148 height 19
paste input "syrokrem"
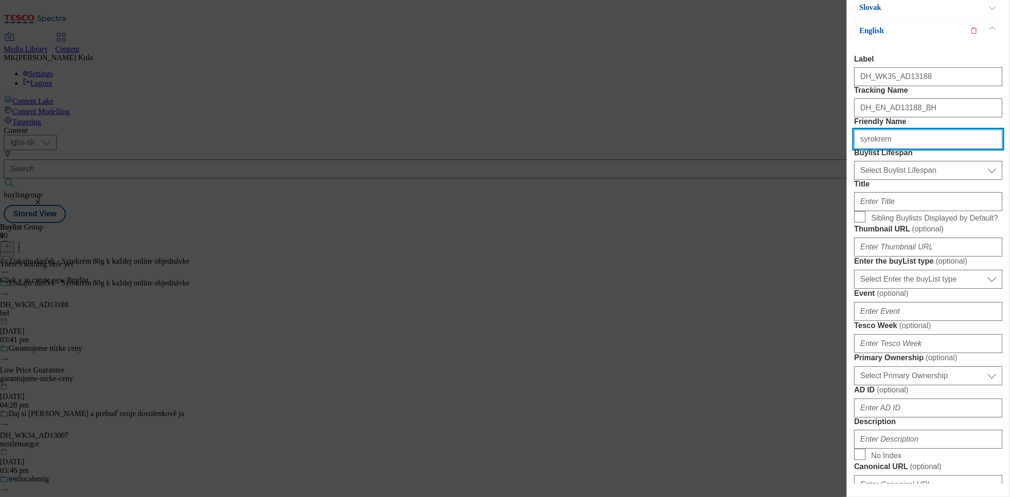
scroll to position [105, 0]
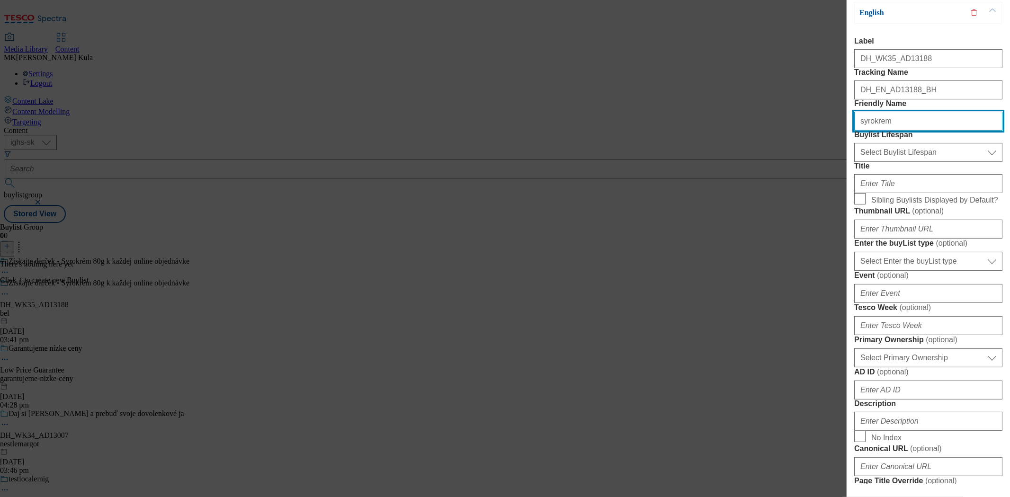
type input "syrokrem"
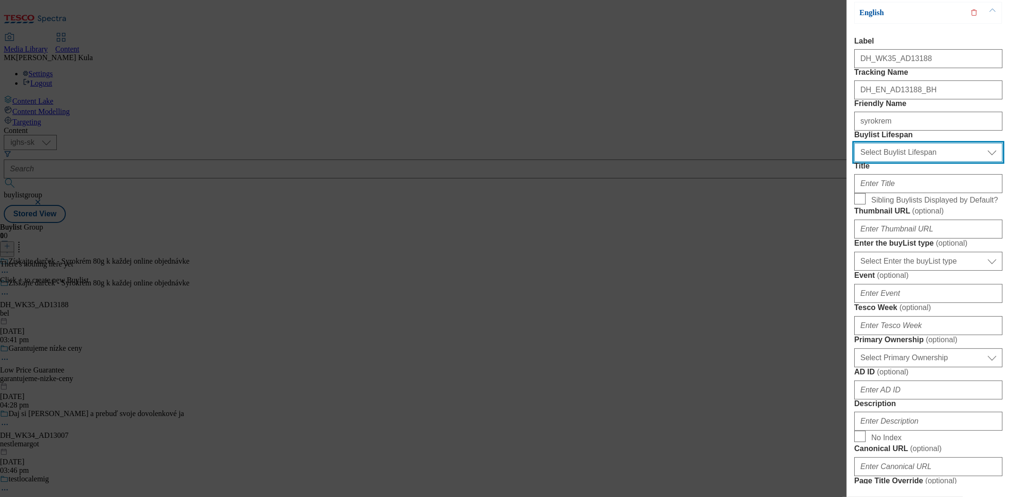
click at [913, 162] on select "Select Buylist Lifespan evergreen seasonal tactical" at bounding box center [929, 152] width 148 height 19
select select "evergreen"
click at [855, 162] on select "Select Buylist Lifespan evergreen seasonal tactical" at bounding box center [929, 152] width 148 height 19
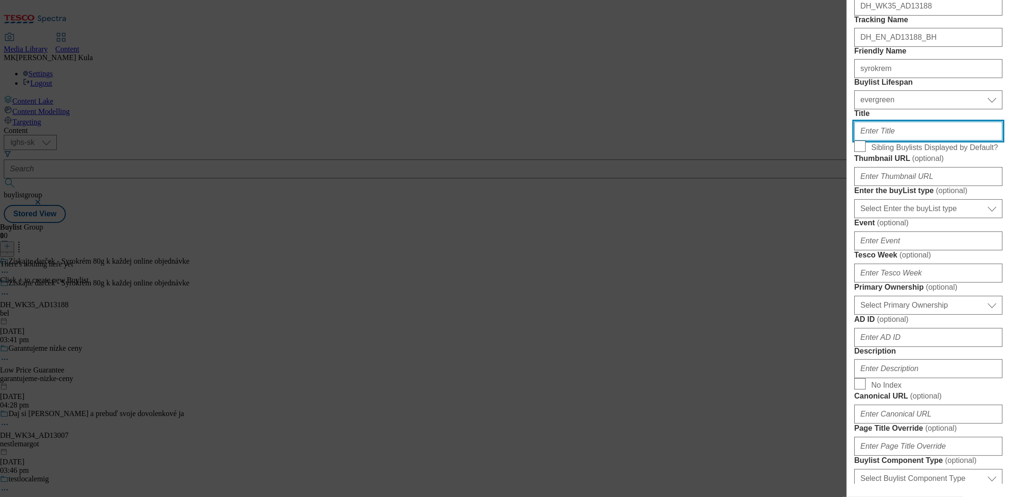
click at [893, 141] on input "Title" at bounding box center [929, 131] width 148 height 19
paste input "Starting 29.10 - while stocks last"
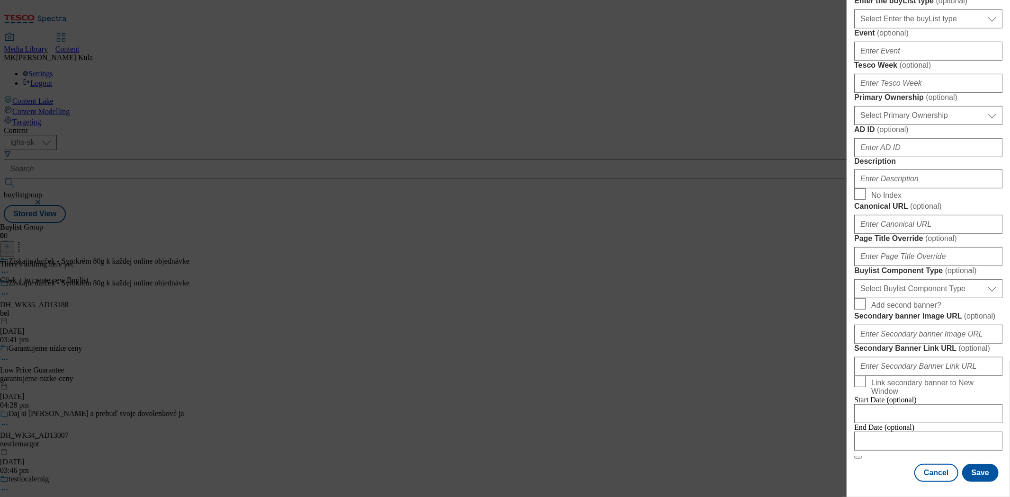
scroll to position [474, 0]
type input "Starting 29.10 - while stocks last"
click at [908, 125] on select "Select Primary Ownership tesco dunnhumby" at bounding box center [929, 115] width 148 height 19
select select "dunnhumby"
click at [855, 125] on select "Select Primary Ownership tesco dunnhumby" at bounding box center [929, 115] width 148 height 19
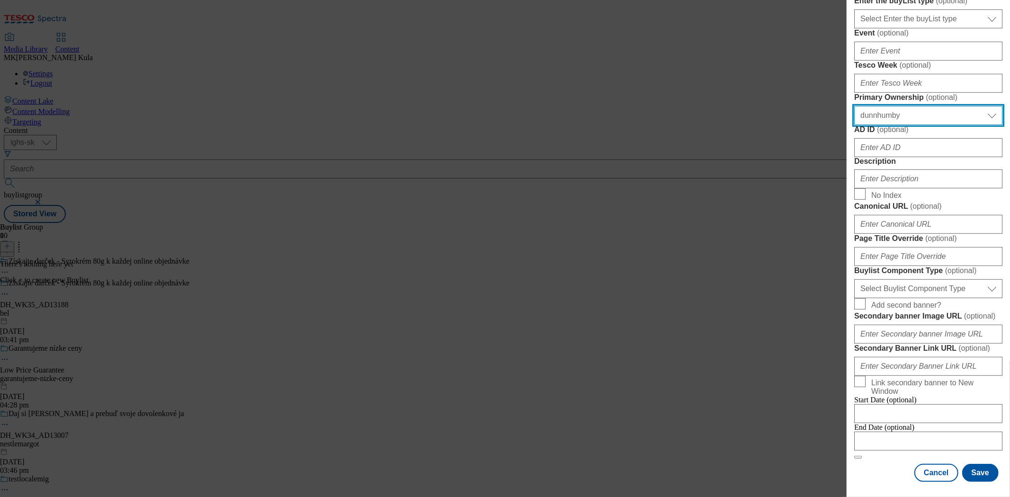
scroll to position [683, 0]
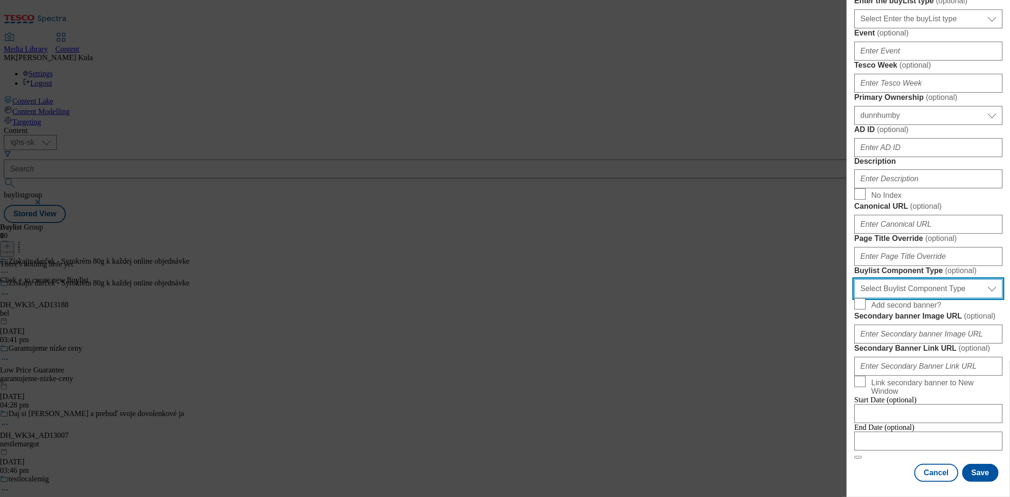
click at [922, 280] on select "Select Buylist Component Type Banner Competition Header Meal" at bounding box center [929, 289] width 148 height 19
select select "Banner"
click at [855, 280] on select "Select Buylist Component Type Banner Competition Header Meal" at bounding box center [929, 289] width 148 height 19
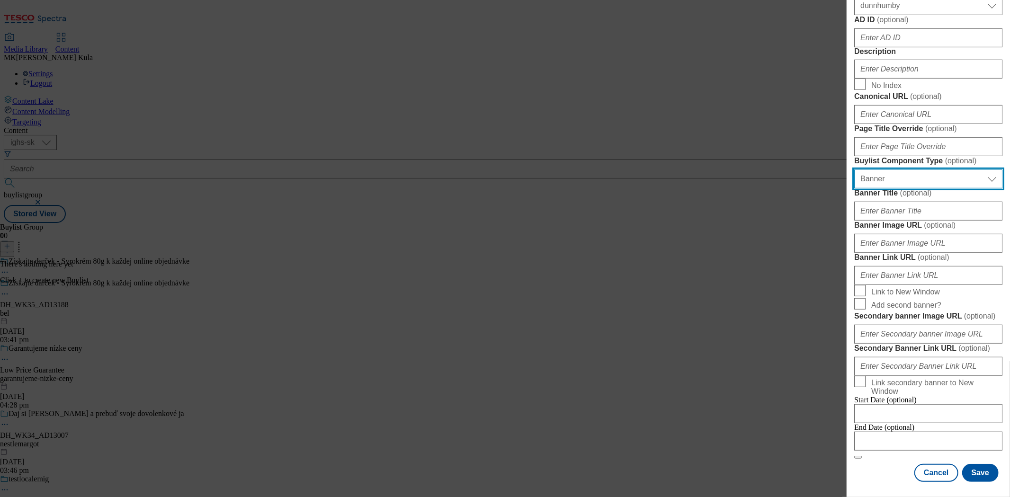
scroll to position [788, 0]
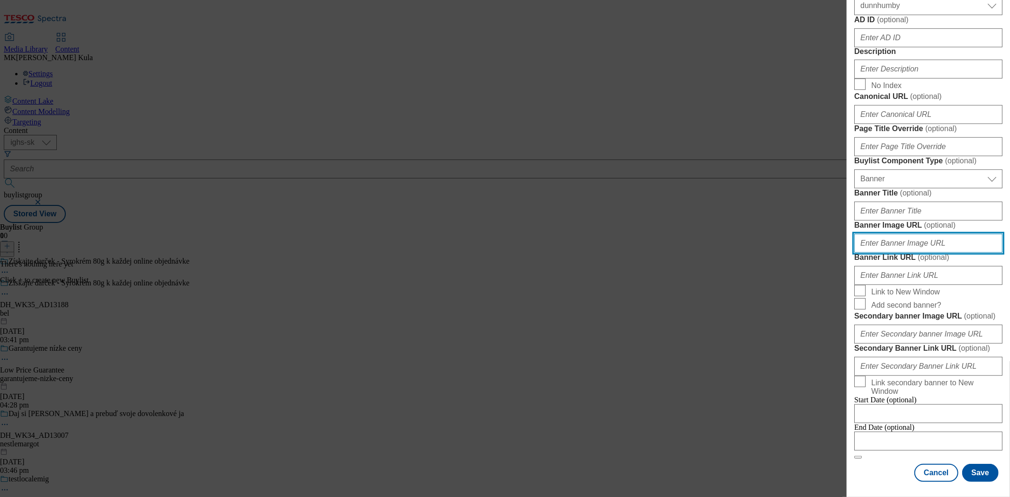
drag, startPoint x: 932, startPoint y: 186, endPoint x: 943, endPoint y: 190, distance: 12.0
click at [932, 234] on input "Banner Image URL ( optional )" at bounding box center [929, 243] width 148 height 19
paste input "https://digitalcontent.api.tesco.com/v2/media/ighs-ce-mktg/d0b8fafd-3ec8-4b09-a…"
type input "https://digitalcontent.api.tesco.com/v2/media/ighs-ce-mktg/d0b8fafd-3ec8-4b09-a…"
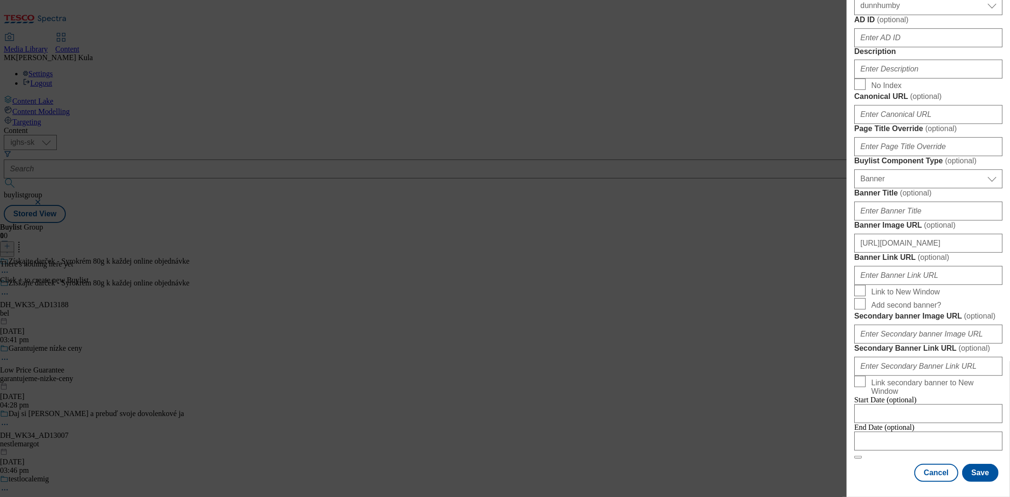
click at [983, 285] on span "Link to New Window" at bounding box center [935, 290] width 127 height 11
click at [0, 0] on input "Link to New Window" at bounding box center [0, 0] width 0 height 0
click at [989, 470] on button "Save" at bounding box center [981, 473] width 36 height 18
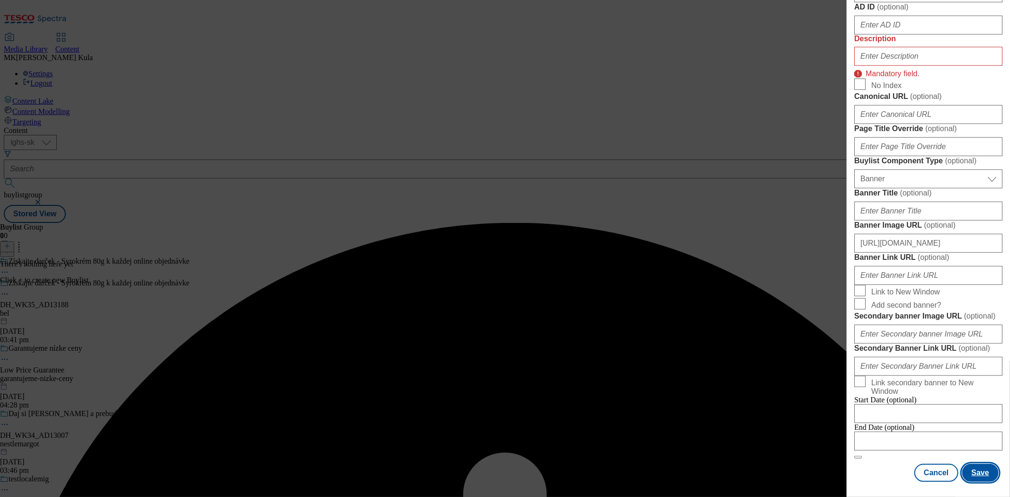
scroll to position [443, 0]
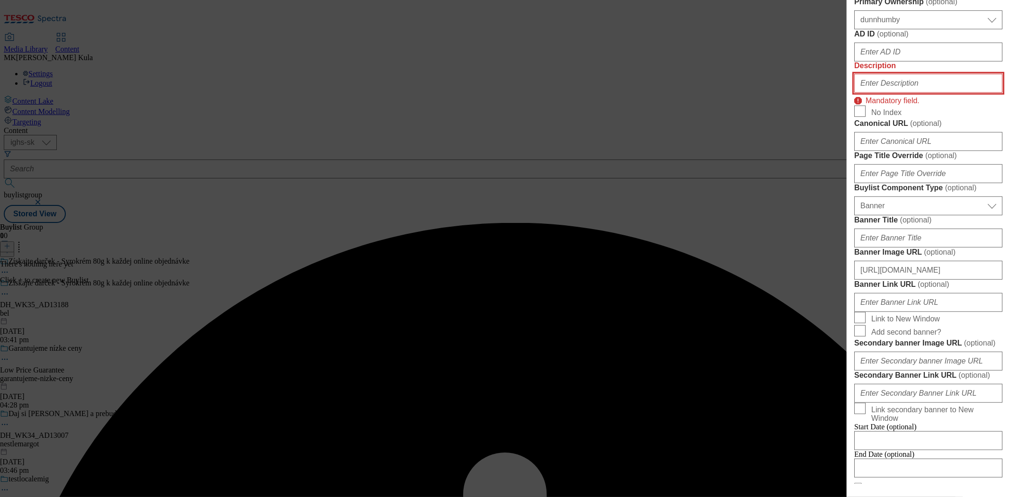
click at [901, 93] on input "Description" at bounding box center [929, 83] width 148 height 19
paste input "Syrokrem"
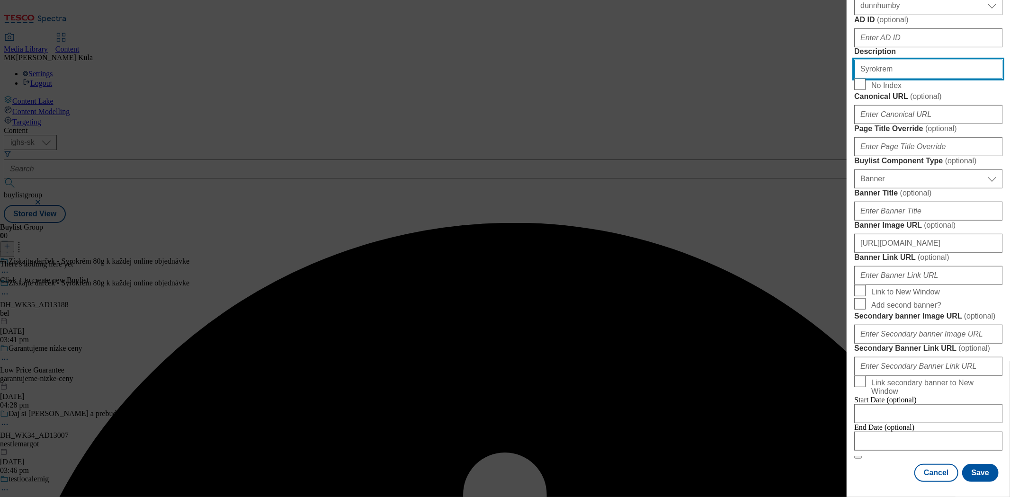
scroll to position [853, 0]
type input "Syrokrem"
click at [983, 472] on button "Save" at bounding box center [981, 473] width 36 height 18
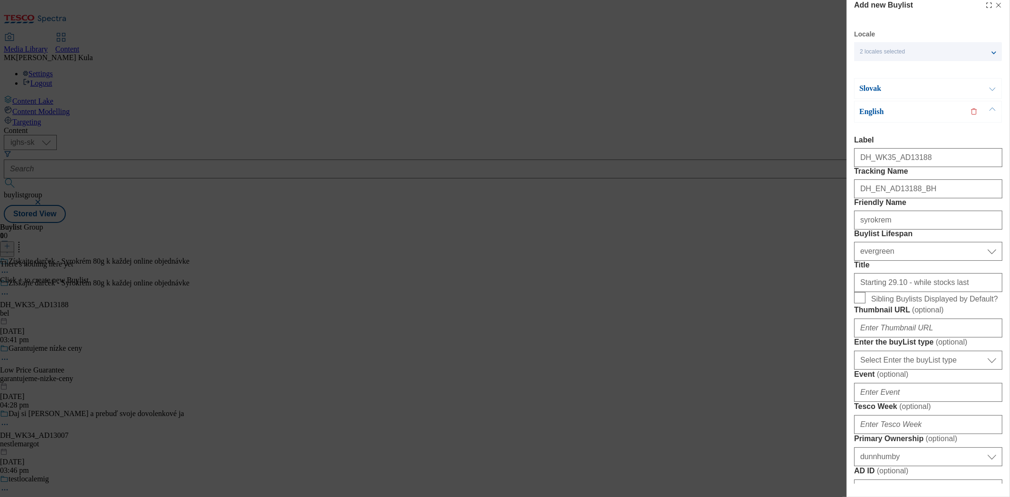
scroll to position [0, 0]
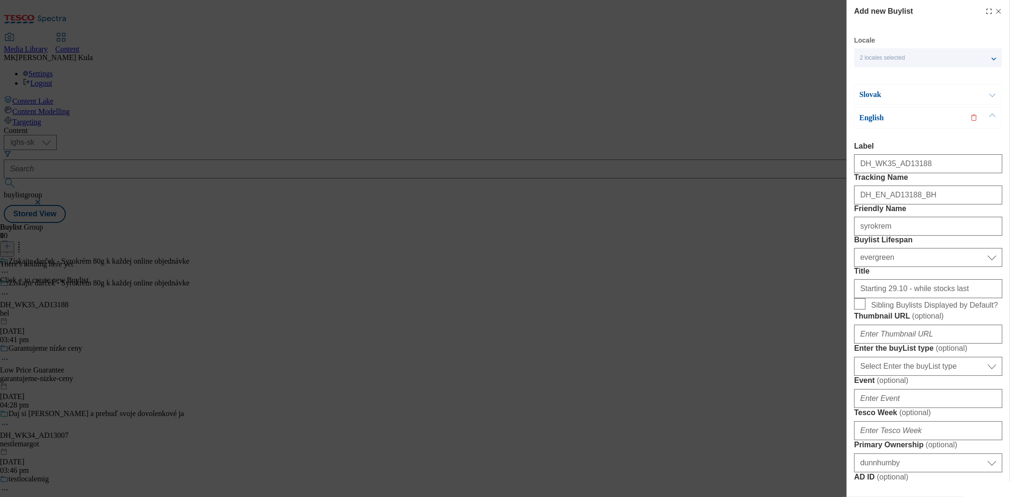
click at [905, 102] on div "Slovak" at bounding box center [929, 94] width 148 height 21
click at [905, 97] on p "Slovak" at bounding box center [909, 94] width 99 height 9
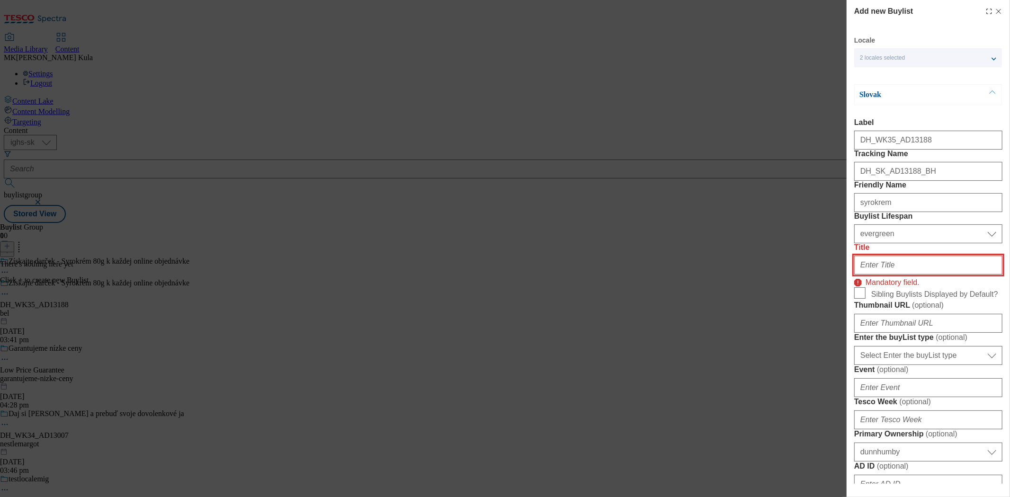
click at [890, 275] on input "Title" at bounding box center [929, 265] width 148 height 19
paste input "Od 29.10 - do vypredania zásob!"
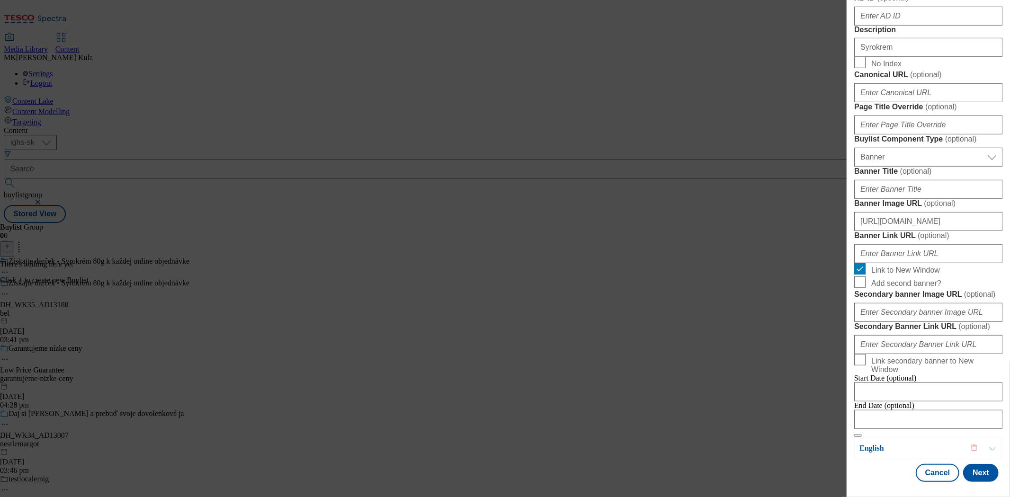
scroll to position [851, 0]
type input "Od 29.10 - do vypredania zásob!"
click at [977, 474] on button "Next" at bounding box center [982, 473] width 36 height 18
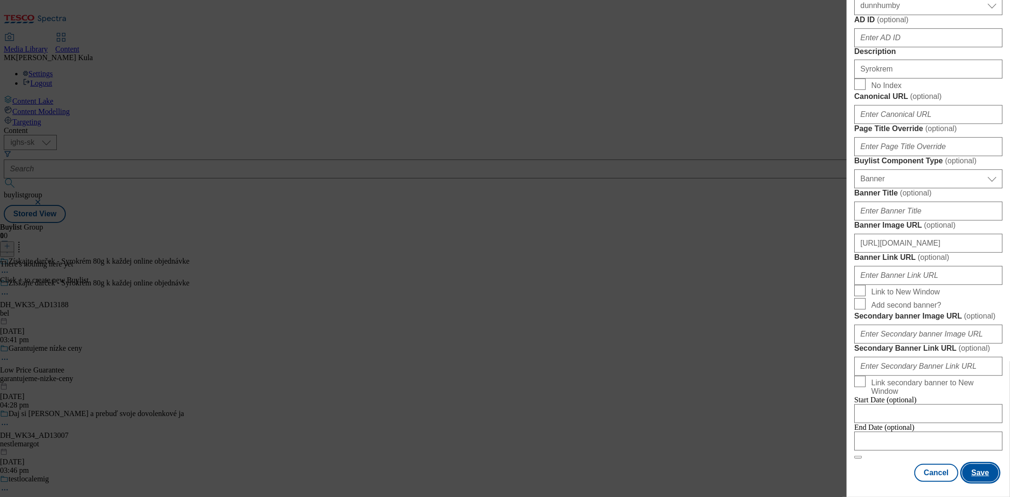
click at [979, 478] on button "Save" at bounding box center [981, 473] width 36 height 18
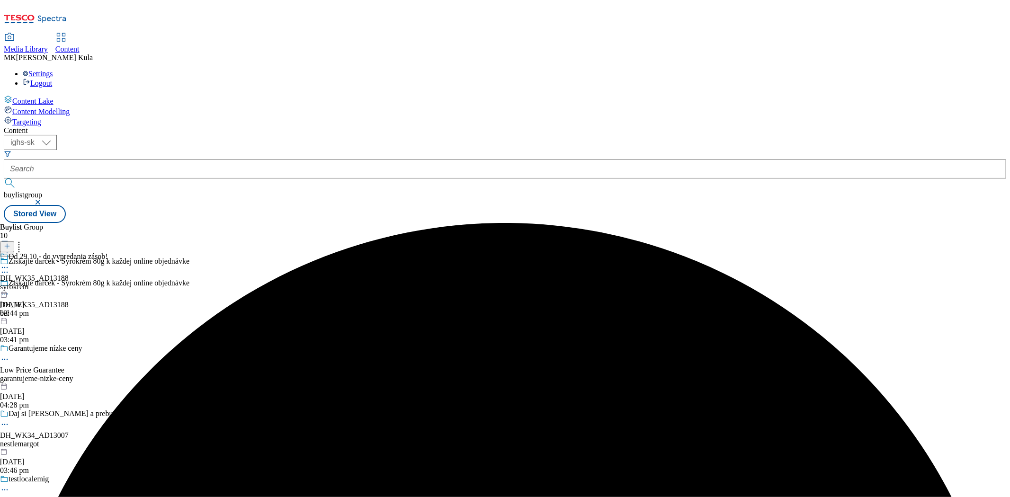
click at [108, 252] on div "Od 29.10 - do vypredania zásob! DH_WK35_AD13188 syrokrem 14 Oct 2025 03:44 pm" at bounding box center [54, 284] width 108 height 65
click at [10, 243] on icon at bounding box center [7, 246] width 7 height 7
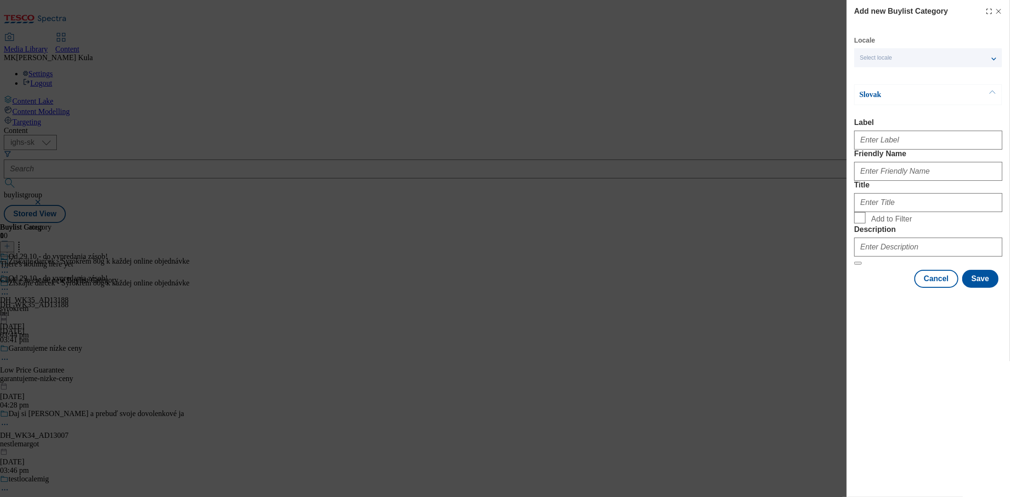
click at [887, 49] on div "Select locale" at bounding box center [929, 57] width 148 height 19
click at [899, 96] on span "English" at bounding box center [936, 96] width 119 height 9
click at [872, 96] on input "English" at bounding box center [865, 97] width 11 height 11
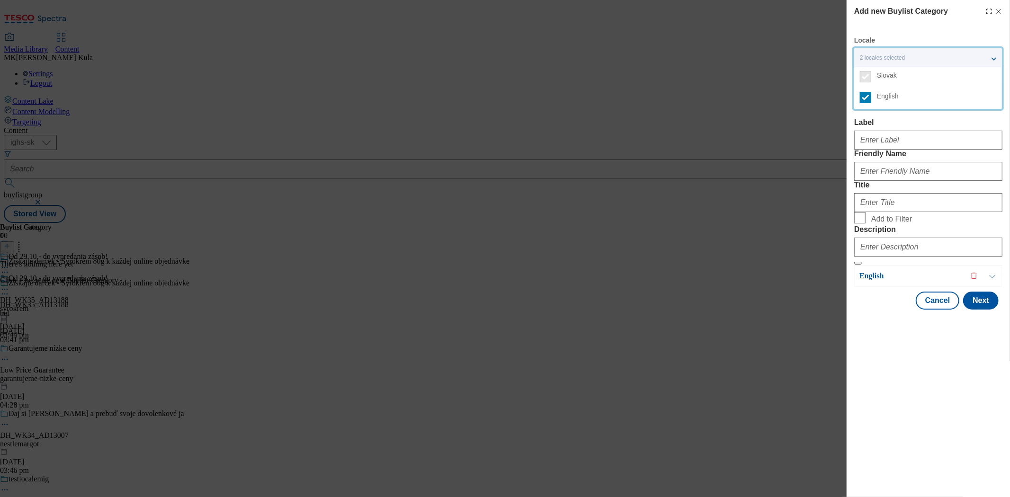
click at [955, 122] on label "Label" at bounding box center [929, 122] width 148 height 9
click at [955, 131] on input "Label" at bounding box center [929, 140] width 148 height 19
click at [910, 143] on input "Label" at bounding box center [929, 140] width 148 height 19
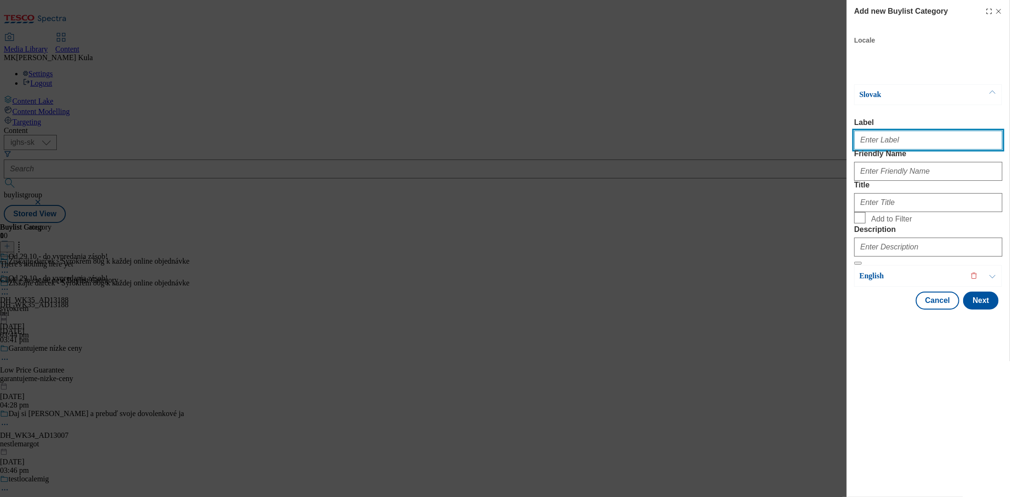
paste input "DH_WK35_AD13188"
type input "DH_WK35_AD13188"
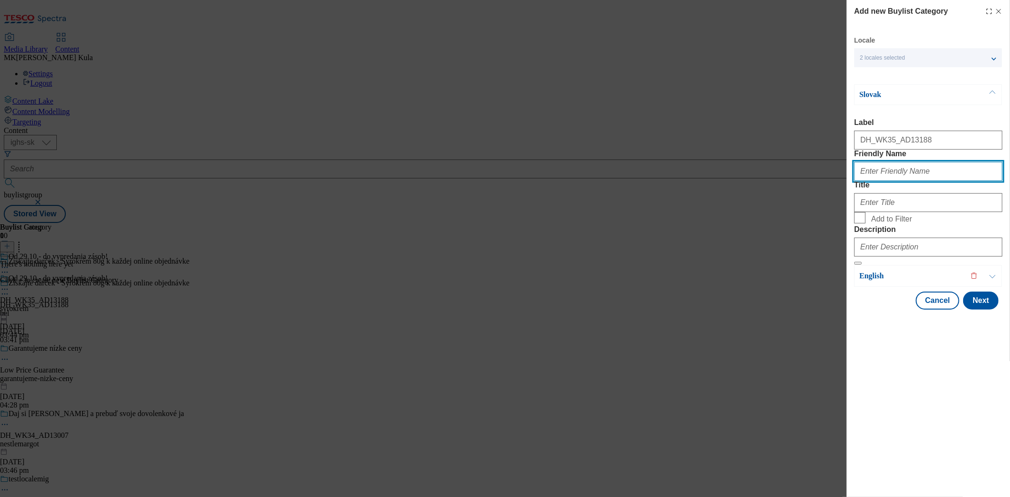
click at [907, 181] on input "Friendly Name" at bounding box center [929, 171] width 148 height 19
paste input "bel"
type input "bel"
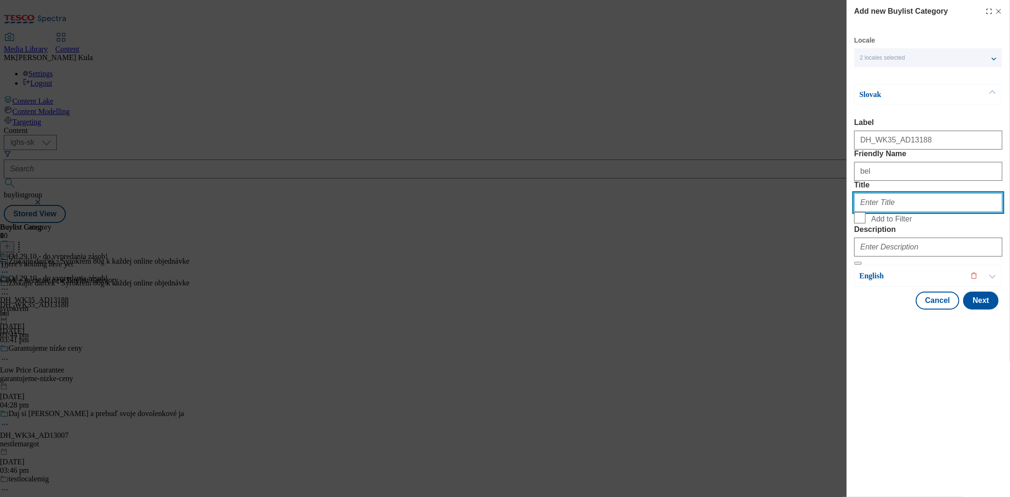
click at [922, 212] on input "Title" at bounding box center [929, 202] width 148 height 19
paste input "Získajte darček - Syrokrém 80g k každej online objednávke"
type input "Získajte darček - Syrokrém 80g k každej online objednávke"
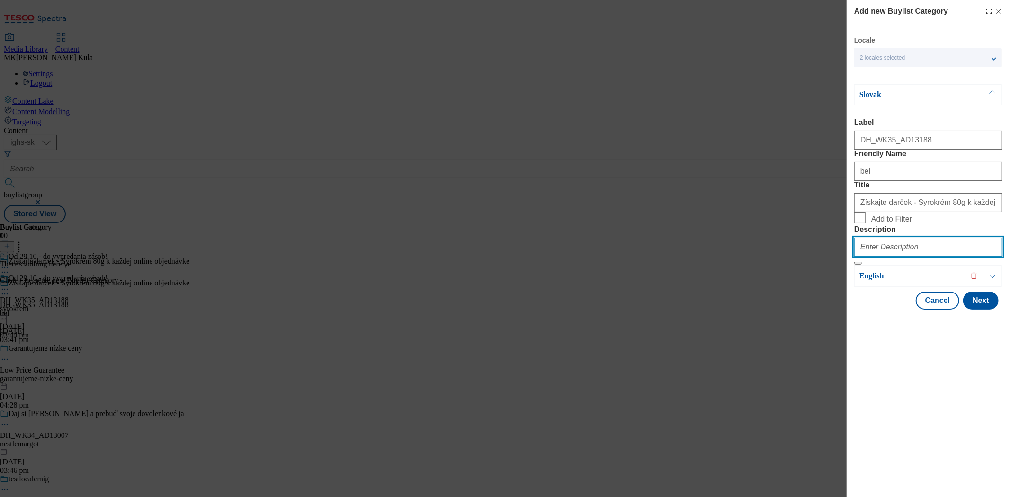
drag, startPoint x: 910, startPoint y: 310, endPoint x: 915, endPoint y: 310, distance: 5.7
click at [910, 257] on input "Description" at bounding box center [929, 247] width 148 height 19
paste input "Syrokrem"
type input "Syrokrem"
click at [906, 92] on p "Slovak" at bounding box center [909, 94] width 99 height 9
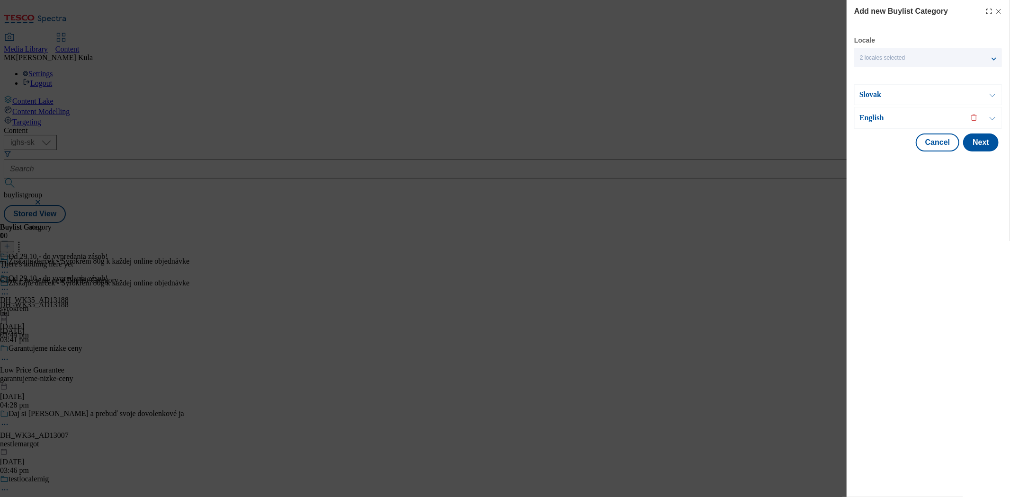
click at [893, 114] on p "English" at bounding box center [909, 117] width 99 height 9
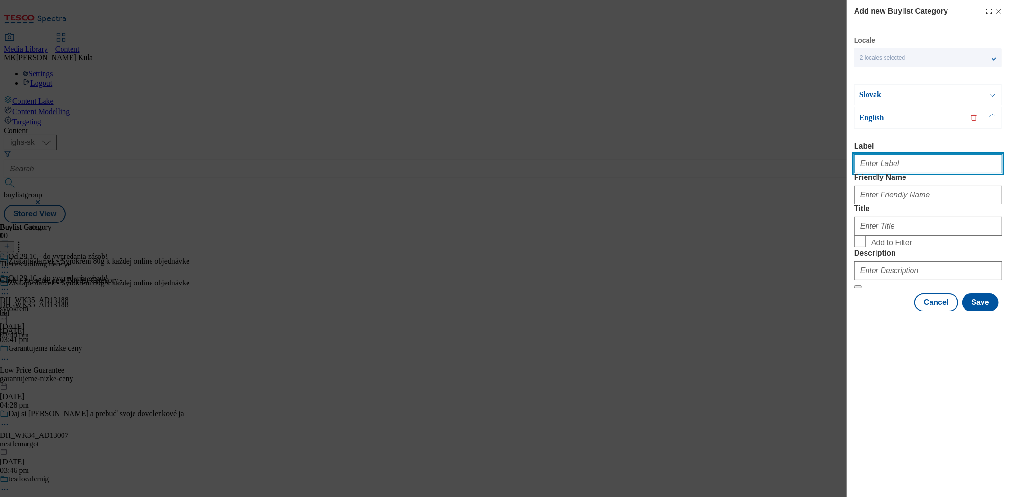
click at [911, 163] on input "Label" at bounding box center [929, 163] width 148 height 19
paste input "DH_WK35_AD13188"
type input "DH_WK35_AD13188"
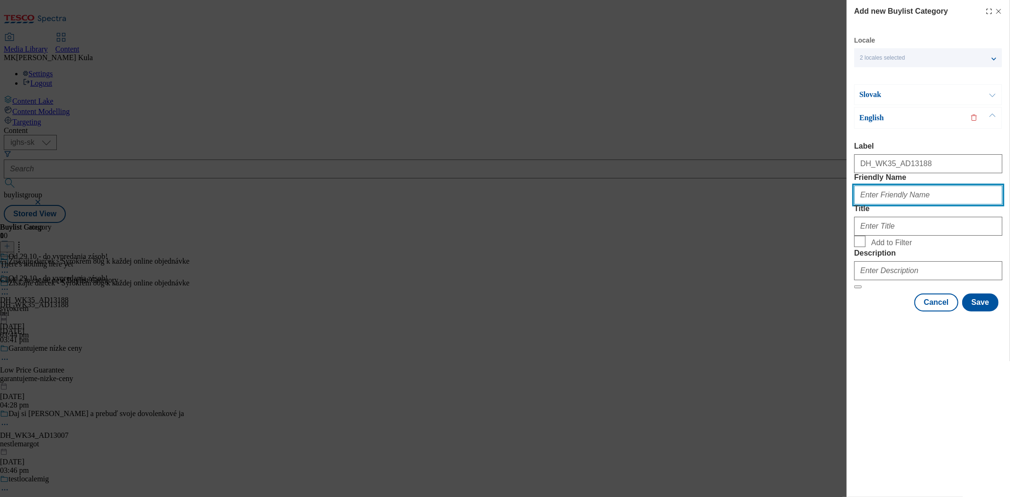
click at [912, 205] on input "Friendly Name" at bounding box center [929, 195] width 148 height 19
paste input "bel"
type input "bel"
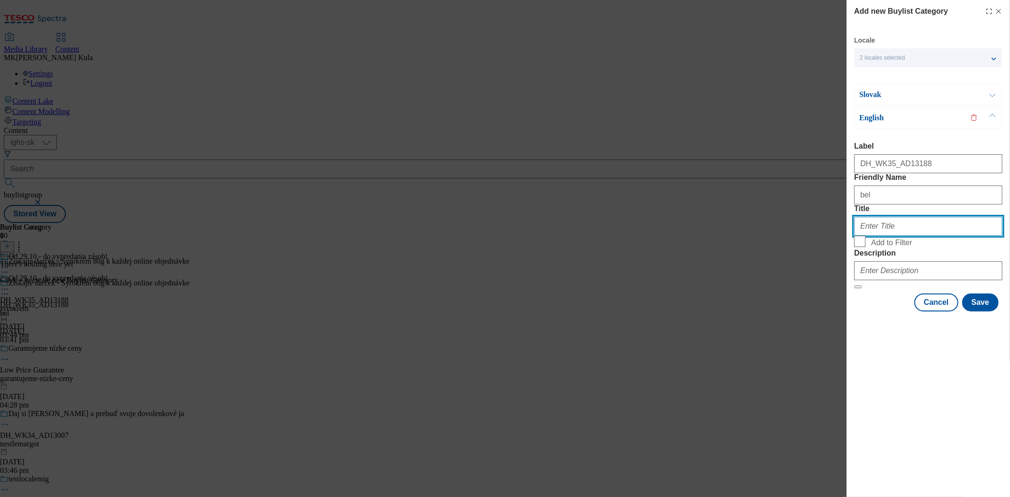
click at [901, 236] on input "Title" at bounding box center [929, 226] width 148 height 19
paste input "Get a free gift of Syrokrém 80g with every online purchase"
type input "Get a free gift of Syrokrém 80g with every online purchase"
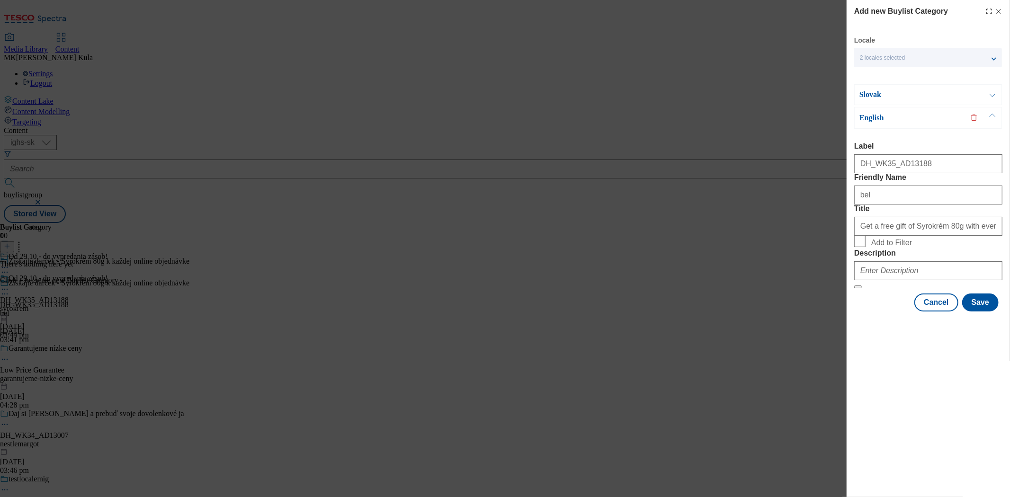
click at [898, 280] on div "Modal" at bounding box center [929, 269] width 148 height 23
drag, startPoint x: 903, startPoint y: 339, endPoint x: 901, endPoint y: 334, distance: 5.7
click at [902, 280] on input "Description" at bounding box center [929, 270] width 148 height 19
paste input "Syrokrem"
type input "Syrokrem"
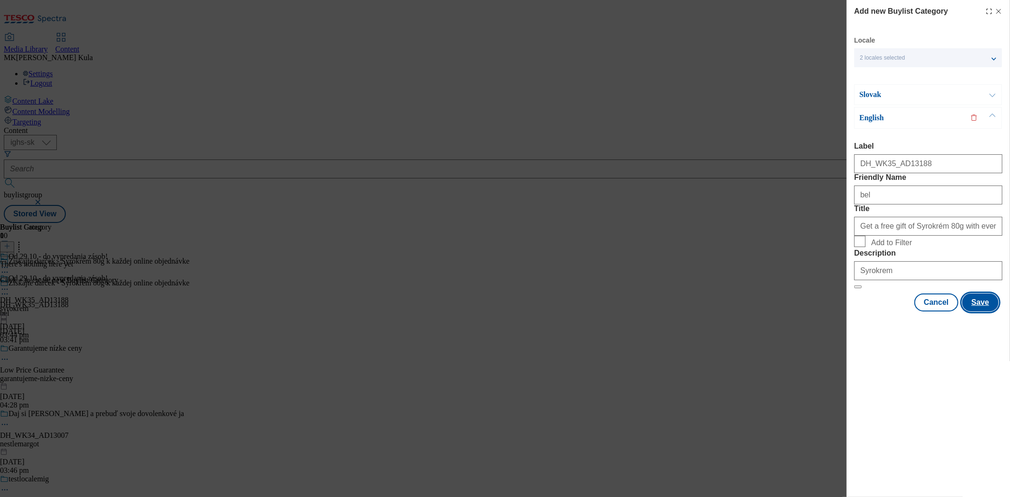
click at [977, 312] on button "Save" at bounding box center [981, 303] width 36 height 18
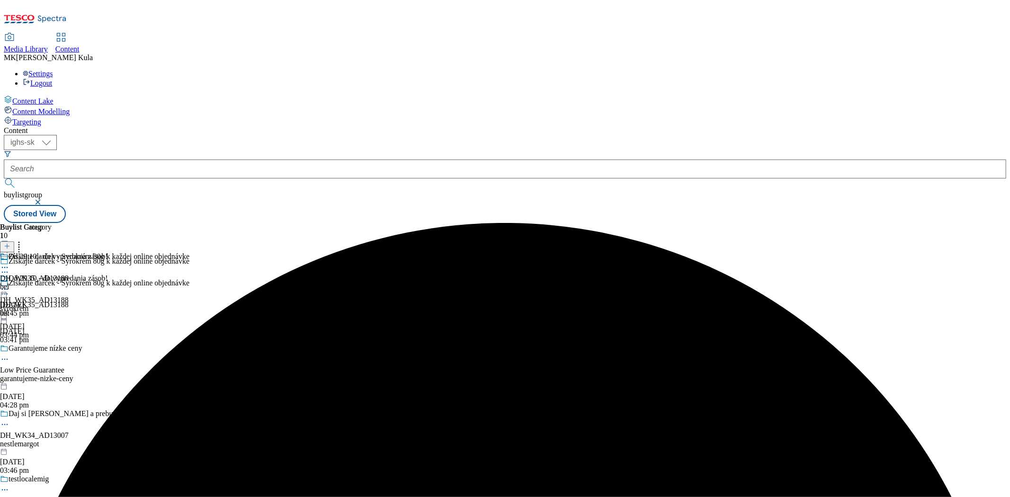
click at [189, 252] on div "Získajte darček - Syrokrém 80g k každej online objednávke DH_WK35_AD13188 bel 1…" at bounding box center [94, 284] width 189 height 65
click at [114, 240] on div at bounding box center [57, 246] width 114 height 12
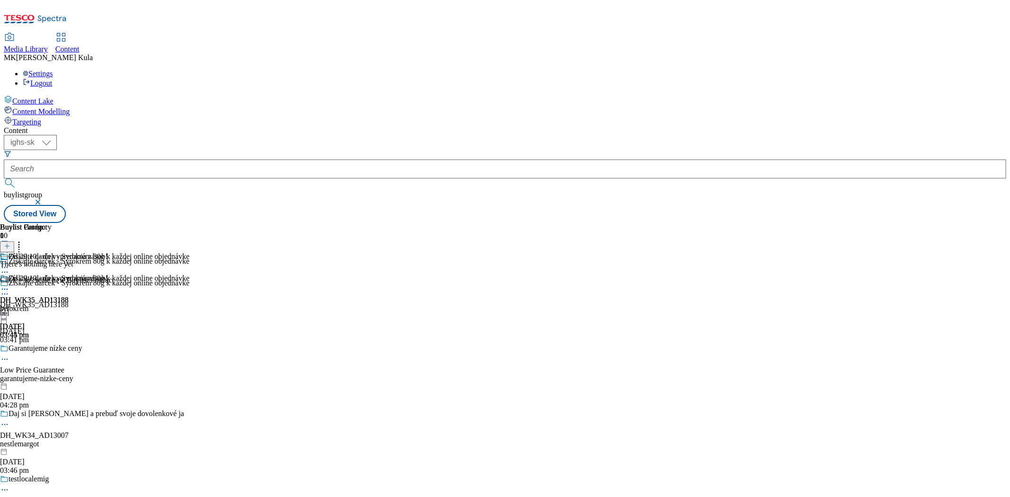
click at [10, 243] on icon at bounding box center [7, 246] width 7 height 7
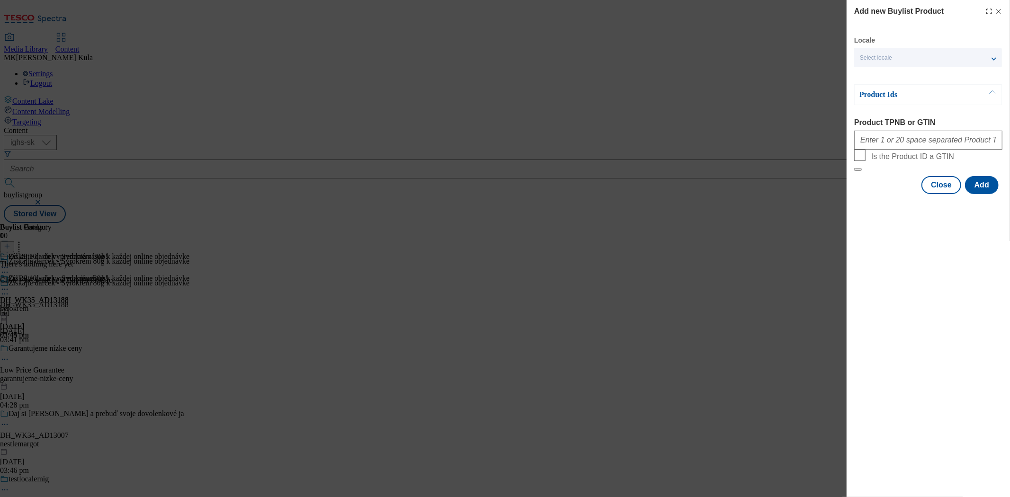
click at [894, 61] on div "Select locale" at bounding box center [929, 57] width 148 height 19
click at [891, 94] on span "English" at bounding box center [888, 96] width 22 height 5
click at [872, 92] on input "English" at bounding box center [865, 97] width 11 height 11
click at [928, 270] on div "Add new Buylist Product Locale 2 locales selected Slovak English Product Ids Pr…" at bounding box center [928, 248] width 163 height 497
click at [892, 148] on input "Product TPNB or GTIN" at bounding box center [929, 140] width 148 height 19
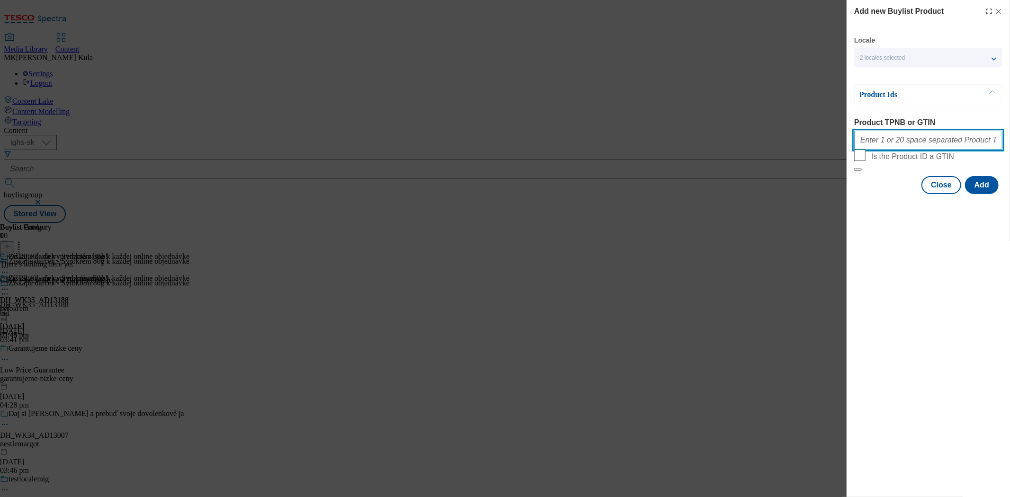
paste input "220334187 220334193 220334194 105002904 105013138 105013153"
type input "220334187 220334193 220334194 105002904 105013138 105013153"
click at [971, 346] on div "Add new Buylist Product Locale 2 locales selected Slovak English Product Ids Pr…" at bounding box center [928, 248] width 163 height 497
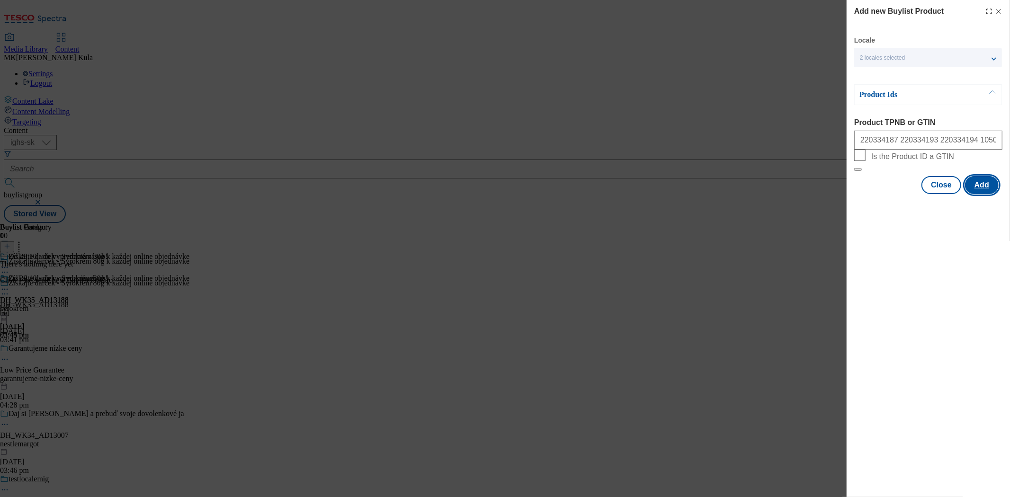
click at [984, 194] on button "Add" at bounding box center [982, 185] width 34 height 18
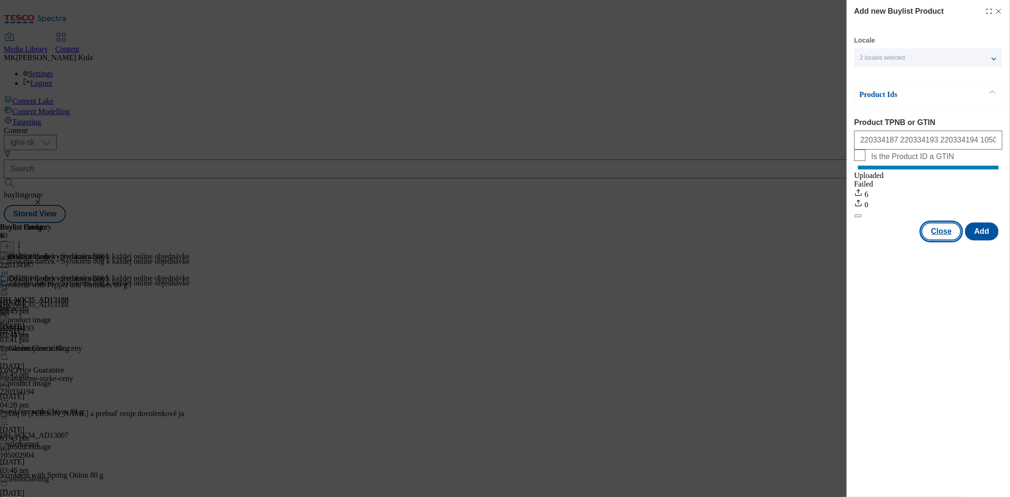
click at [945, 241] on button "Close" at bounding box center [942, 232] width 40 height 18
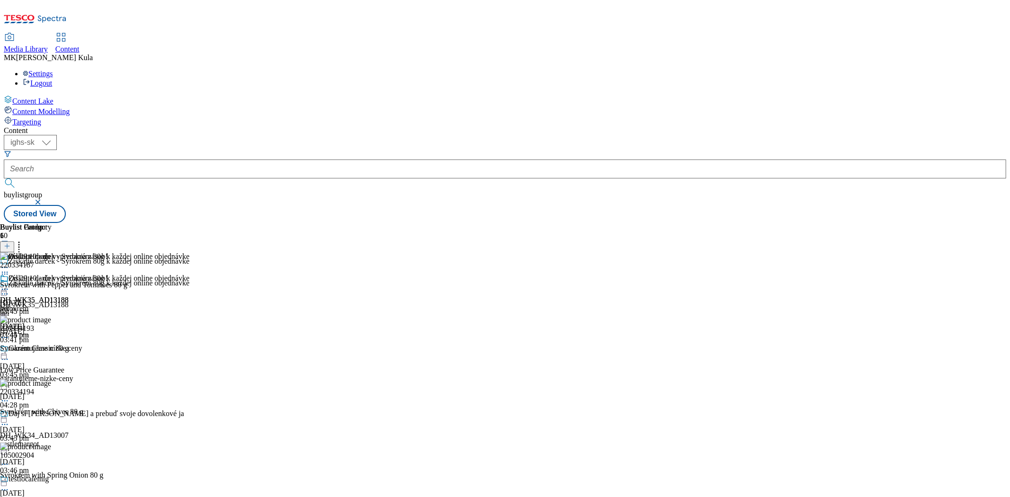
click at [9, 333] on icon at bounding box center [4, 337] width 9 height 9
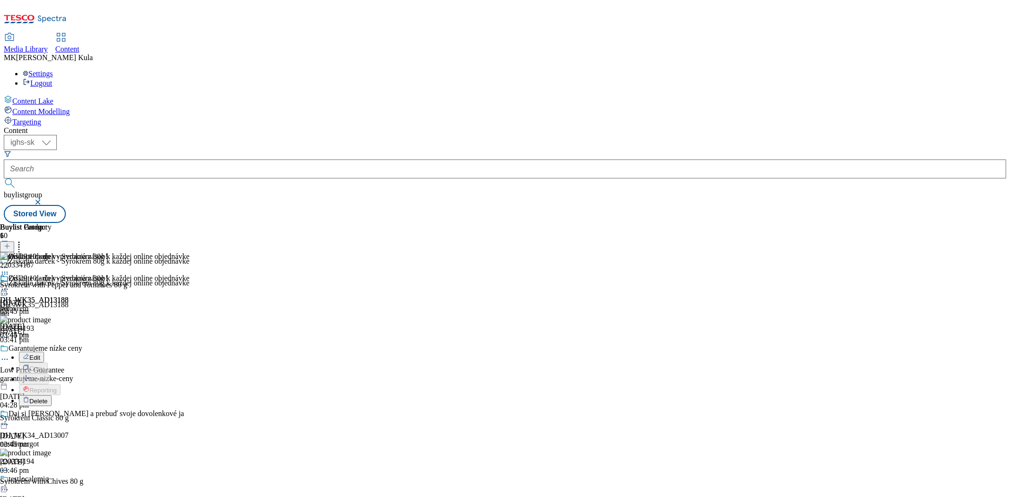
click at [828, 223] on div "Buylist Group 10 Získajte darček - Syrokrém 80g k každej online objednávke Získ…" at bounding box center [505, 223] width 1003 height 0
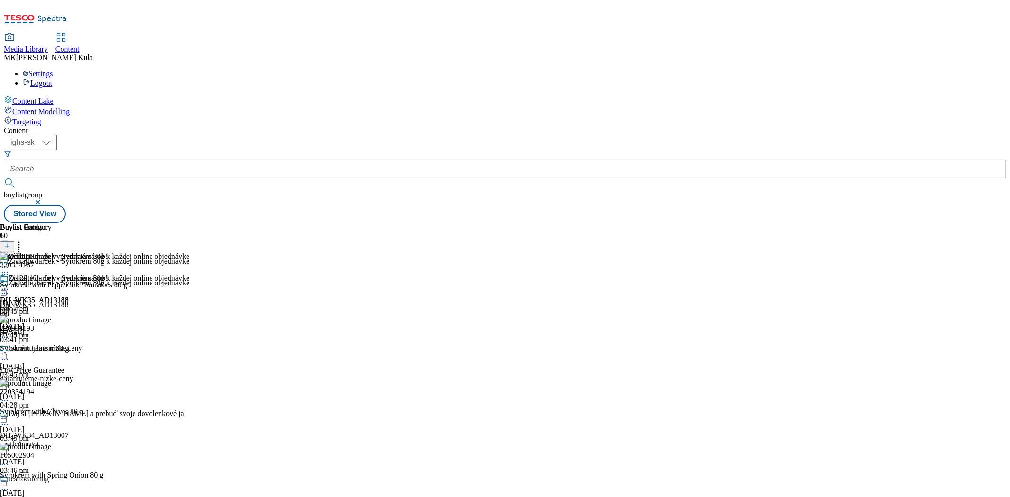
click at [9, 285] on icon at bounding box center [4, 289] width 9 height 9
click at [55, 347] on button "Preview" at bounding box center [37, 352] width 36 height 11
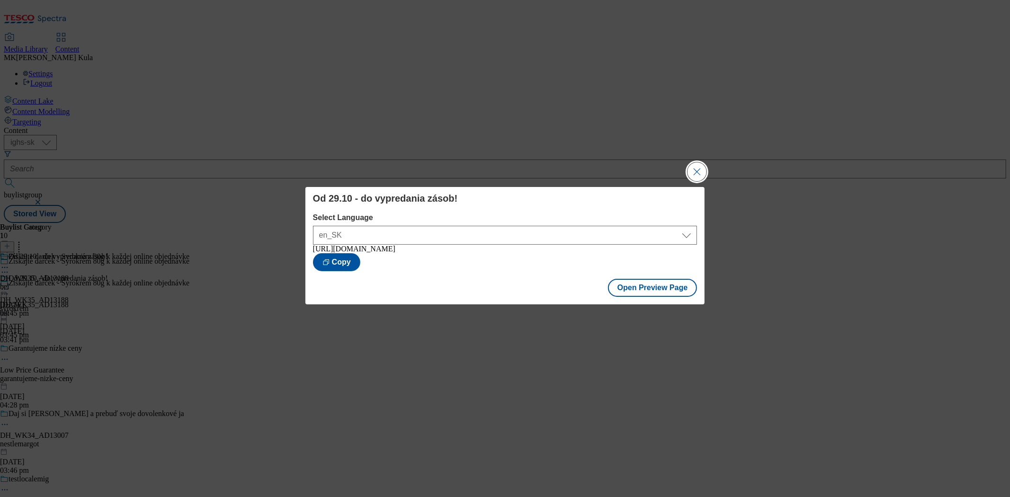
click at [706, 167] on button "Close Modal" at bounding box center [697, 171] width 19 height 19
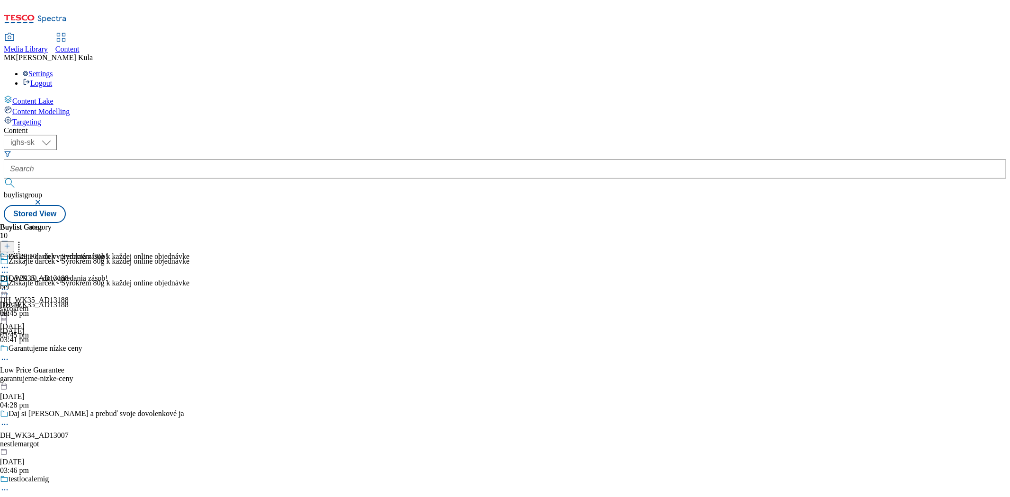
click at [9, 285] on icon at bounding box center [4, 289] width 9 height 9
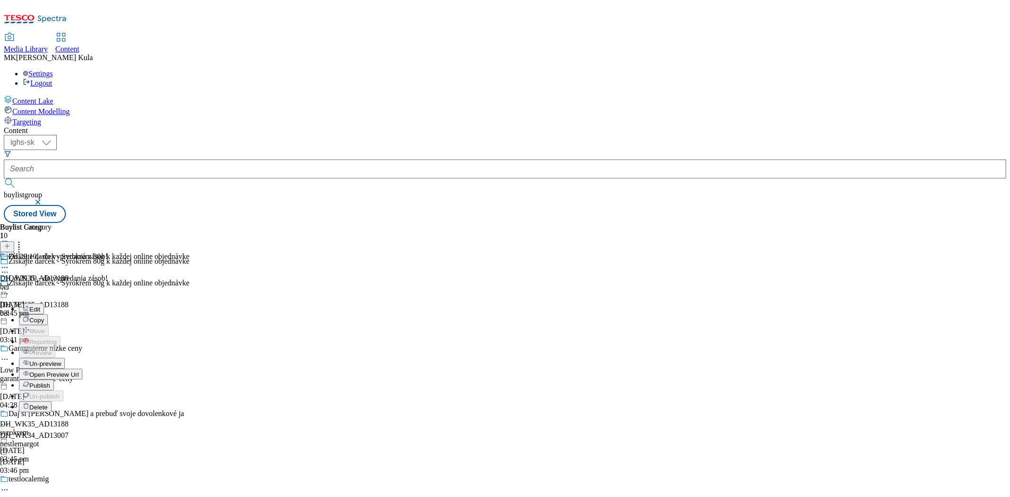
click at [50, 382] on span "Publish" at bounding box center [39, 385] width 21 height 7
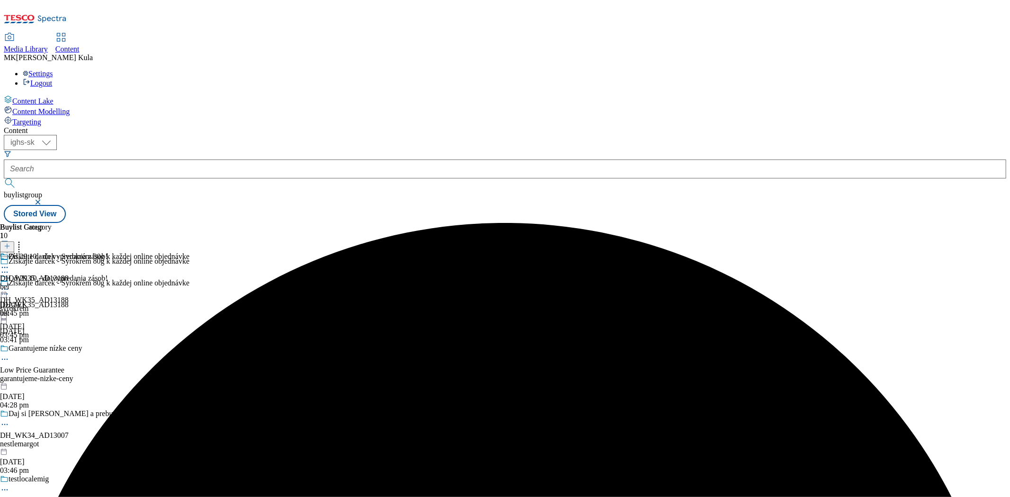
click at [9, 285] on icon at bounding box center [4, 289] width 9 height 9
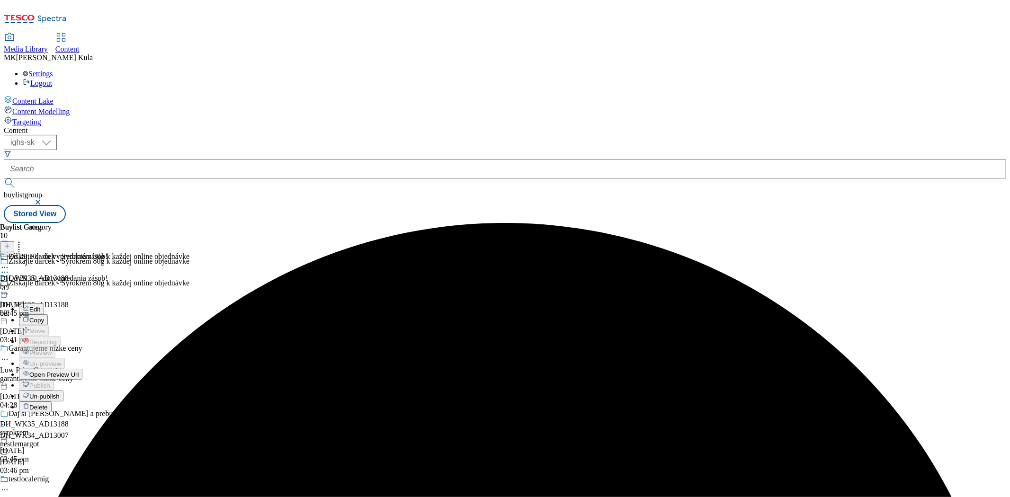
click at [79, 371] on span "Open Preview Url" at bounding box center [53, 374] width 49 height 7
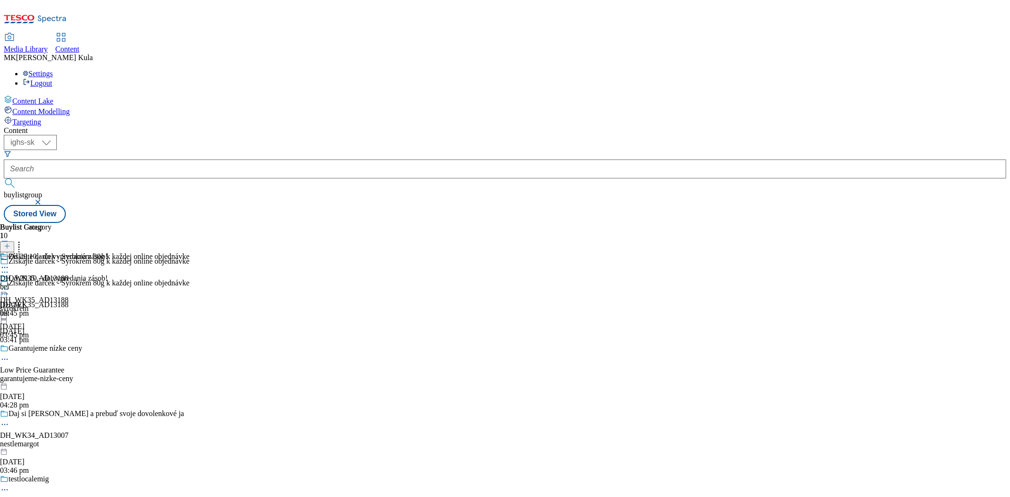
click at [9, 285] on icon at bounding box center [4, 289] width 9 height 9
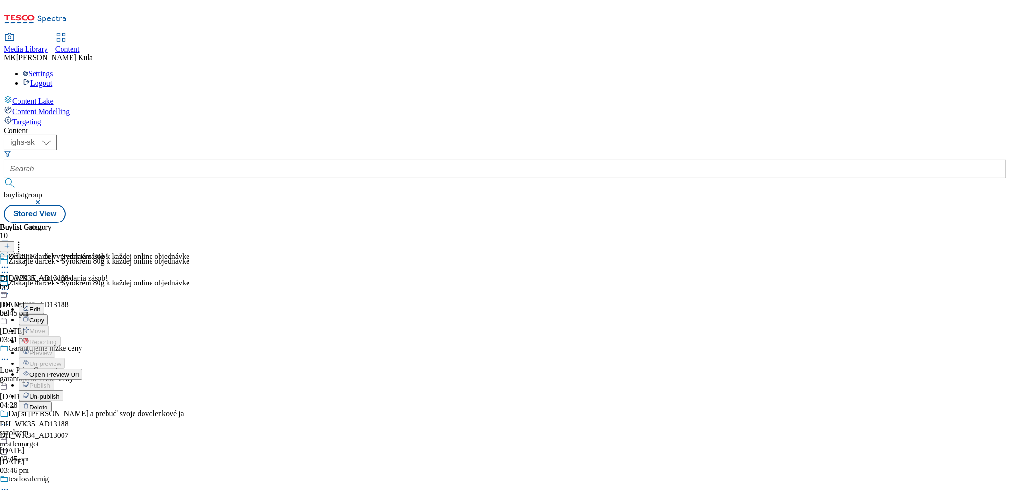
click at [44, 304] on button "Edit" at bounding box center [31, 309] width 25 height 11
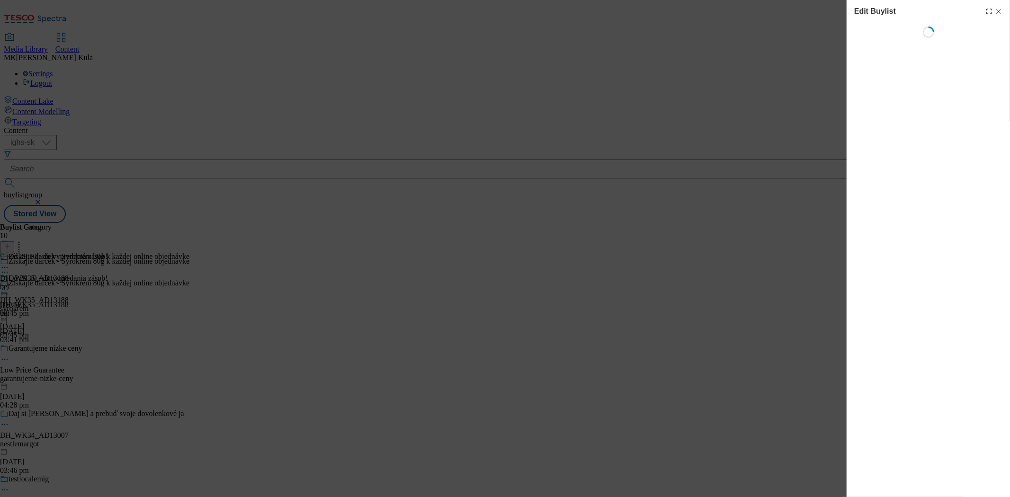
select select "evergreen"
select select "dunnhumby"
select select "Banner"
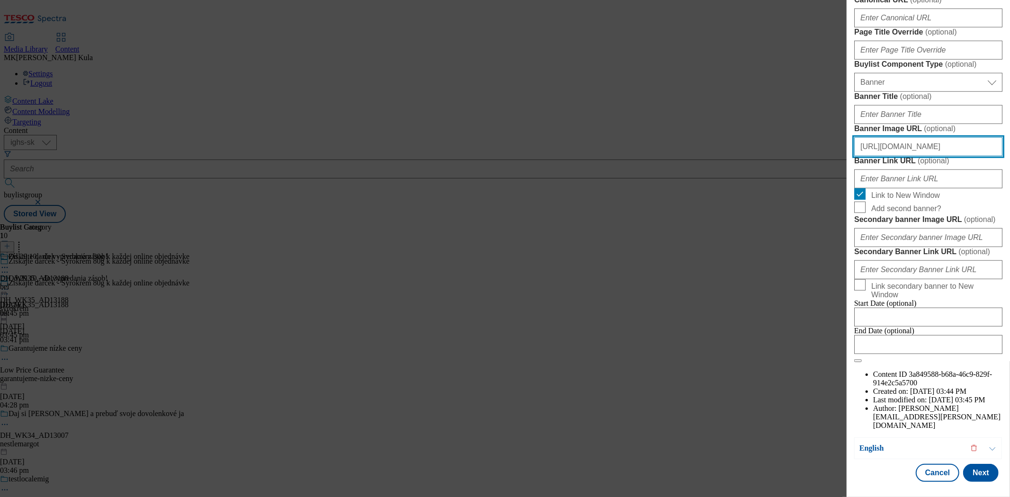
scroll to position [0, 203]
drag, startPoint x: 972, startPoint y: 314, endPoint x: 1019, endPoint y: 313, distance: 46.9
click at [1010, 227] on html "Icons icon_account icon_add icon_backward_link icon_basket icon_benefits icon_c…" at bounding box center [505, 113] width 1010 height 227
click at [983, 156] on input "https://digitalcontent.api.tesco.com/v2/media/ighs-ce-mktg/d5cf2ceb-1526-48c7-b…" at bounding box center [929, 146] width 148 height 19
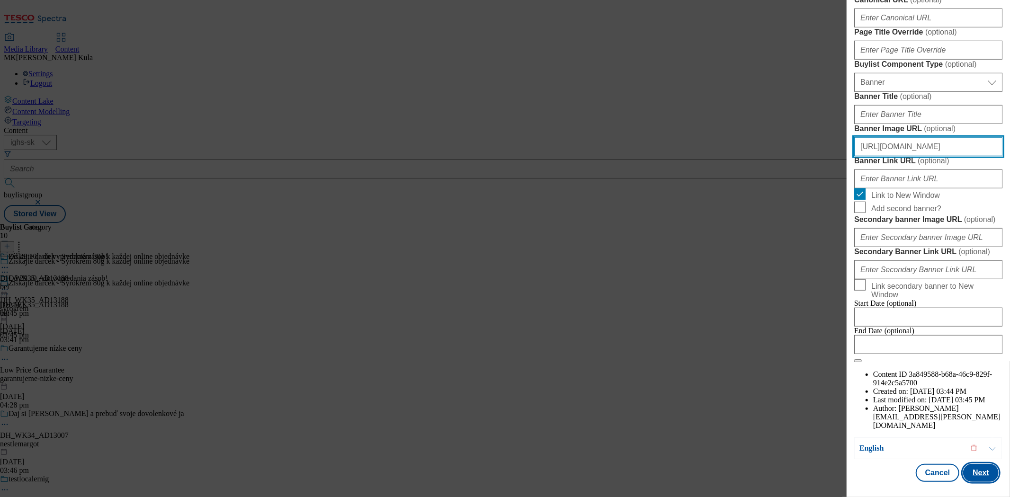
type input "https://digitalcontent.api.tesco.com/v2/media/ighs-ce-mktg/d5cf2ceb-1526-48c7-b…"
click at [978, 475] on button "Next" at bounding box center [982, 473] width 36 height 18
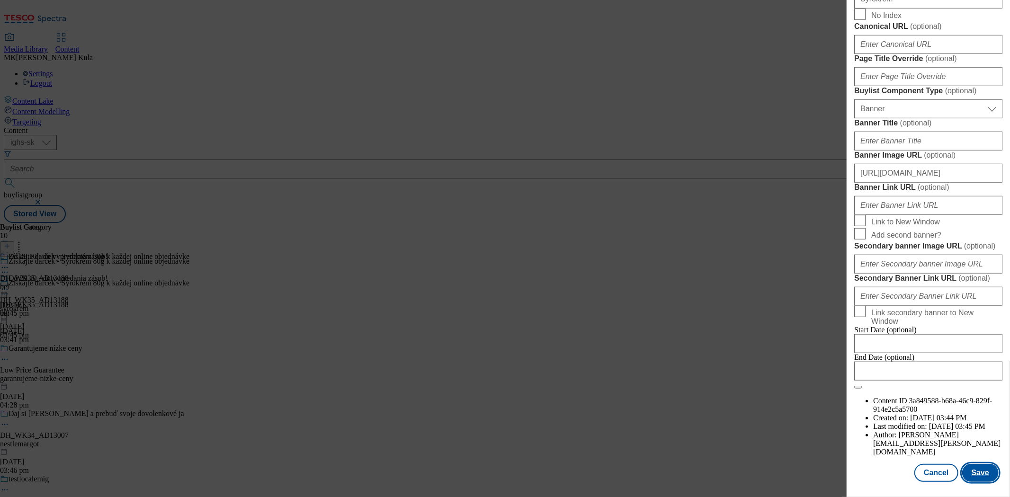
scroll to position [0, 0]
click at [978, 475] on button "Save" at bounding box center [981, 473] width 36 height 18
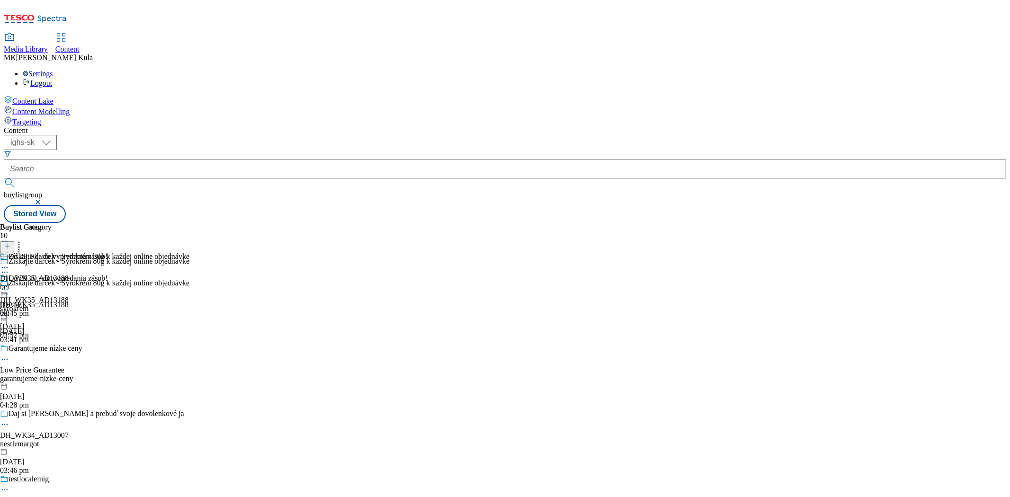
click at [9, 285] on icon at bounding box center [4, 289] width 9 height 9
click at [52, 350] on span "Preview" at bounding box center [40, 353] width 22 height 7
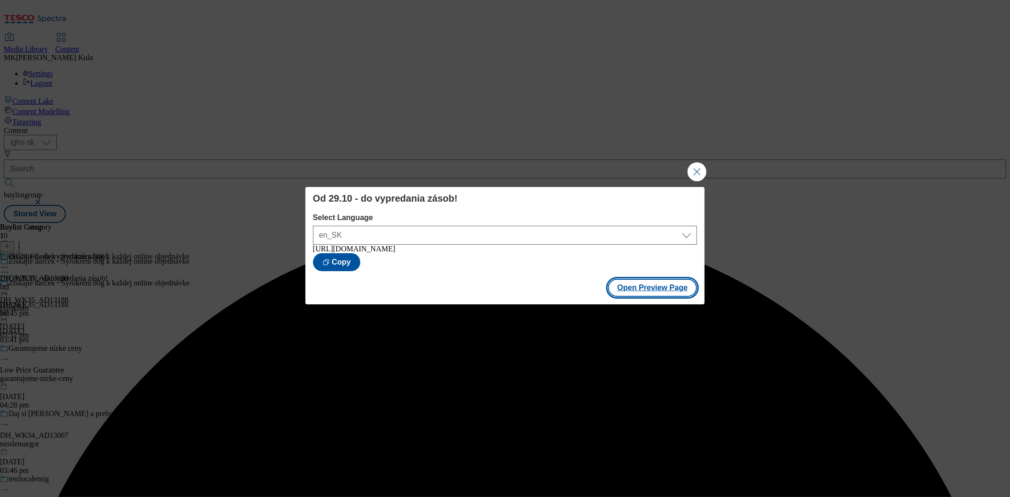
click at [651, 293] on button "Open Preview Page" at bounding box center [653, 288] width 90 height 18
click at [698, 173] on button "Close Modal" at bounding box center [697, 171] width 19 height 19
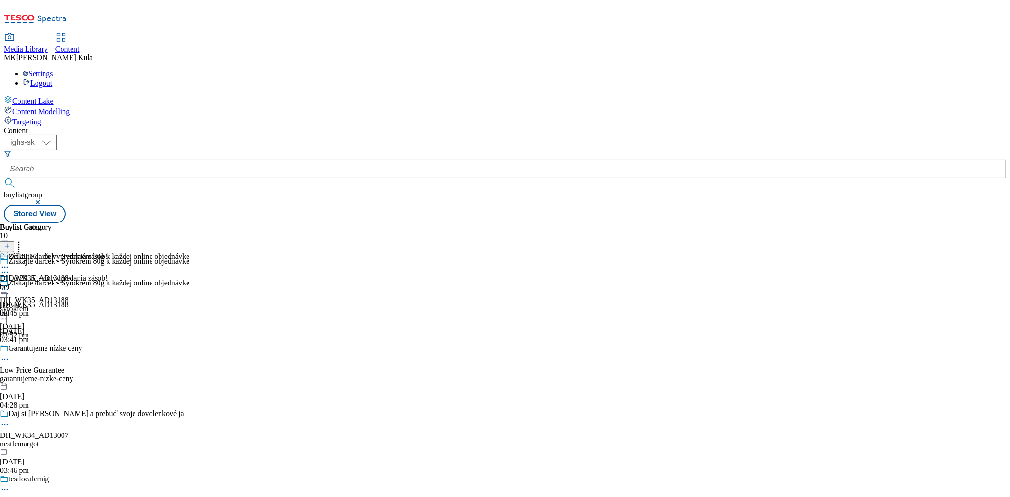
click at [108, 274] on div "Od 29.10 - do vypredania zásob!" at bounding box center [54, 285] width 108 height 22
click at [9, 285] on icon at bounding box center [4, 289] width 9 height 9
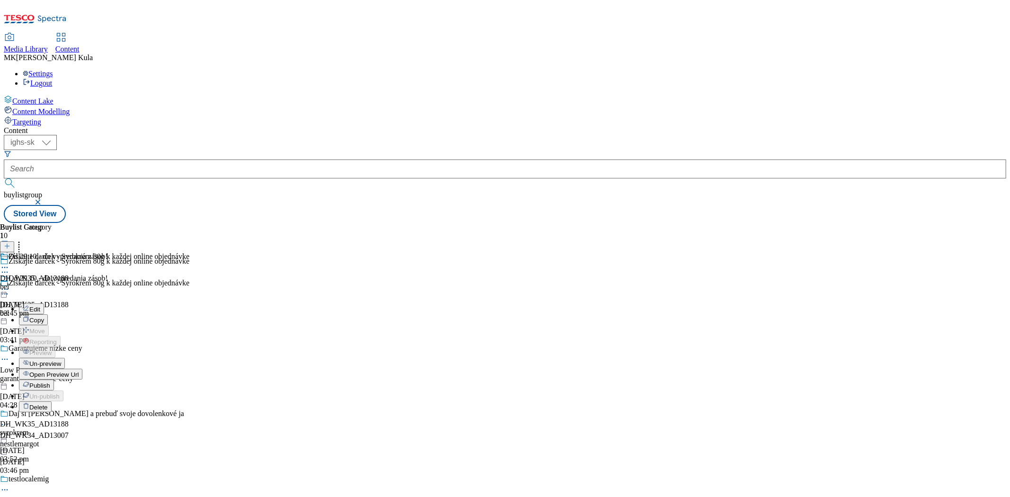
click at [40, 306] on span "Edit" at bounding box center [34, 309] width 11 height 7
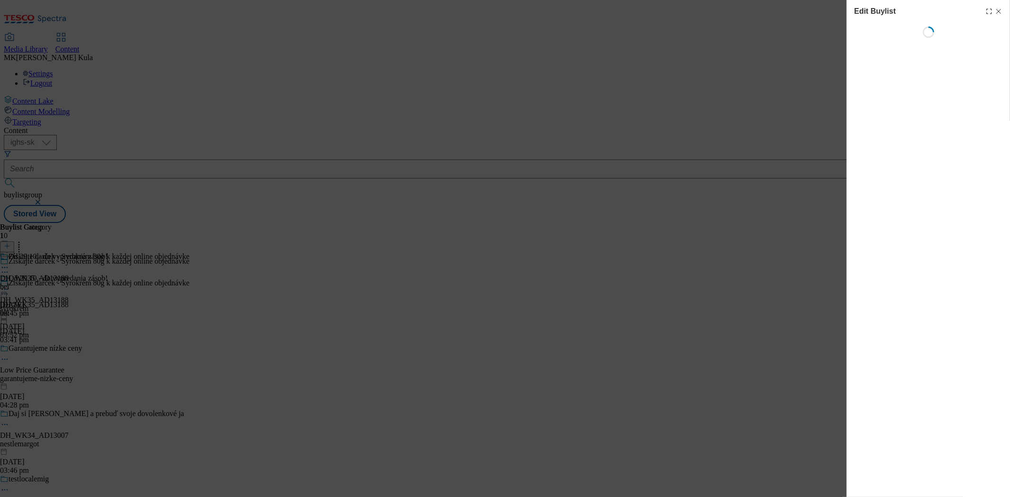
select select "evergreen"
select select "dunnhumby"
select select "Banner"
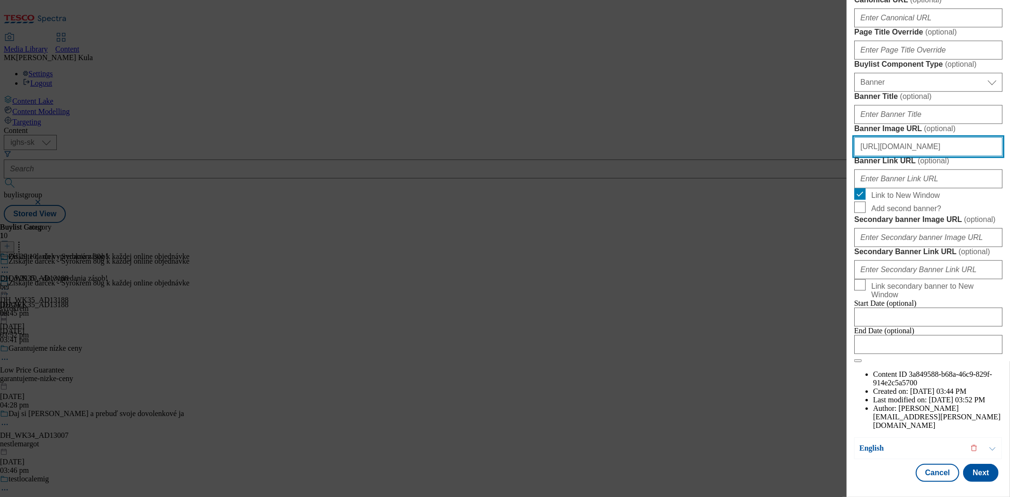
scroll to position [0, 206]
drag, startPoint x: 860, startPoint y: 310, endPoint x: 1119, endPoint y: 309, distance: 259.1
click at [1010, 227] on html "Icons icon_account icon_add icon_backward_link icon_basket icon_benefits icon_c…" at bounding box center [505, 113] width 1010 height 227
paste input "08423c6e-0871-4d75-a209-4e7b08a70adb"
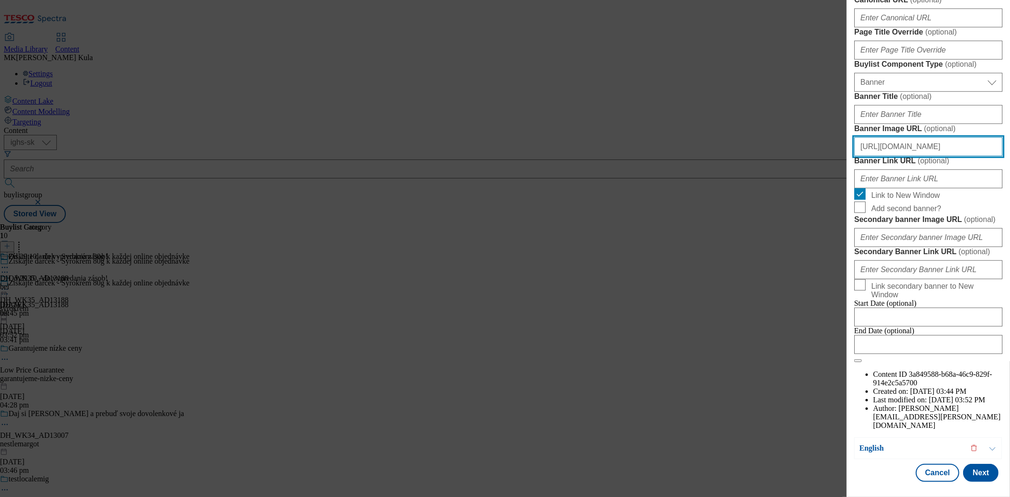
type input "https://digitalcontent.api.tesco.com/v2/media/ighs-ce-mktg/08423c6e-0871-4d75-a…"
click at [878, 200] on span "Link to New Window" at bounding box center [906, 195] width 69 height 9
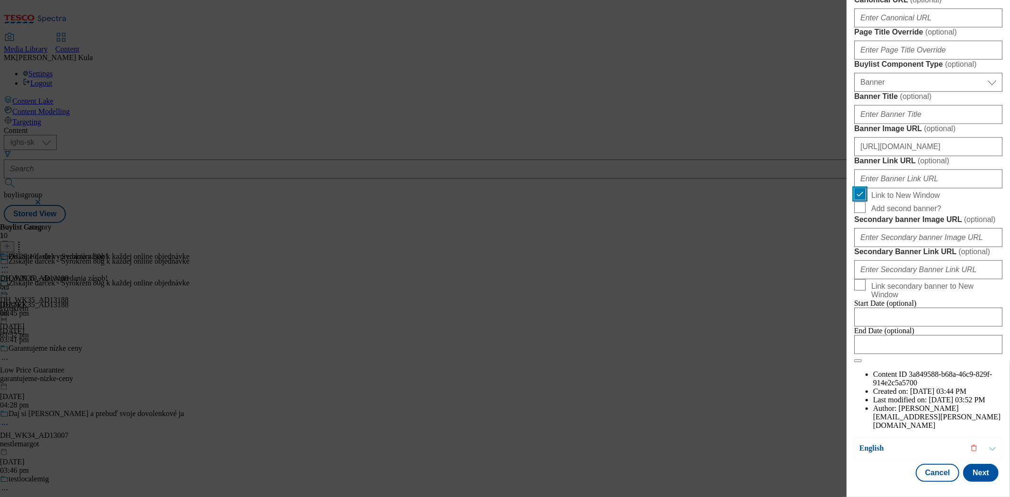
click at [866, 200] on input "Link to New Window" at bounding box center [860, 194] width 11 height 11
checkbox input "false"
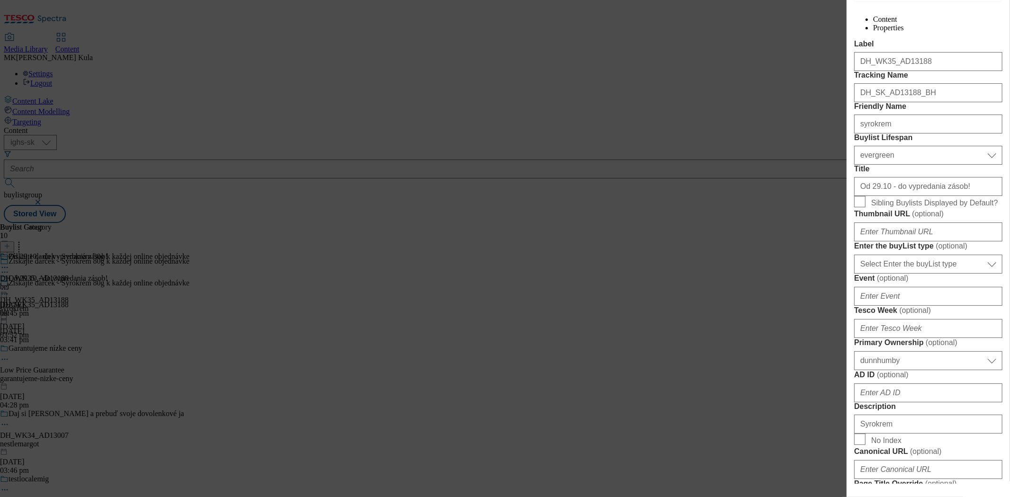
scroll to position [0, 0]
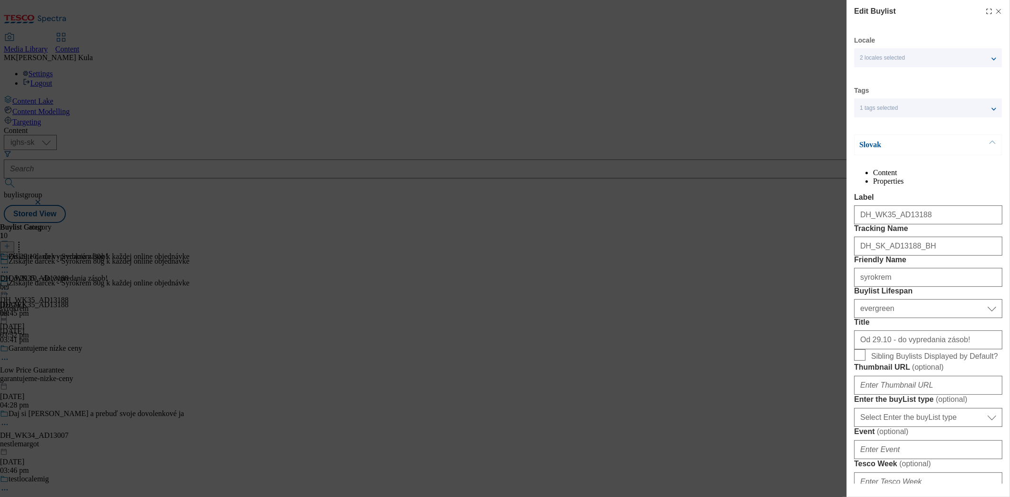
click at [907, 145] on p "Slovak" at bounding box center [909, 144] width 99 height 9
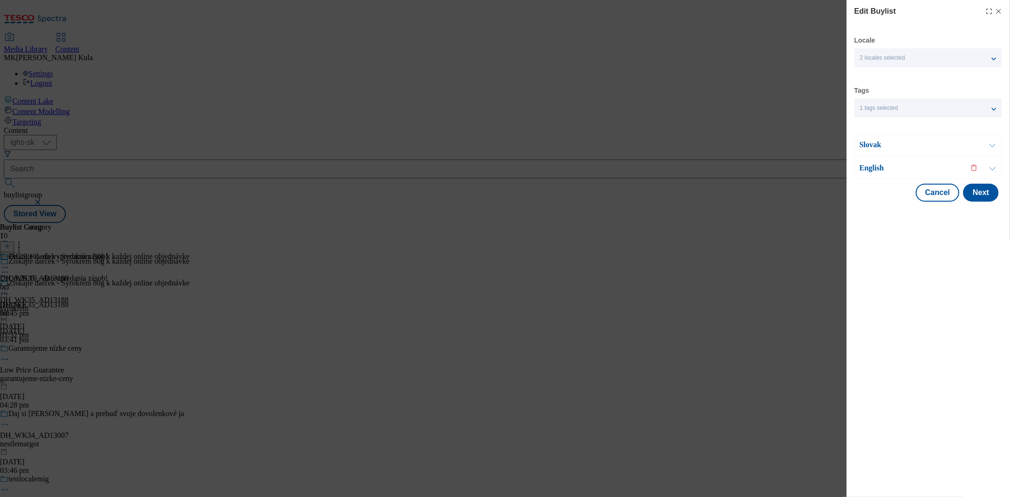
click at [884, 169] on p "English" at bounding box center [909, 167] width 99 height 9
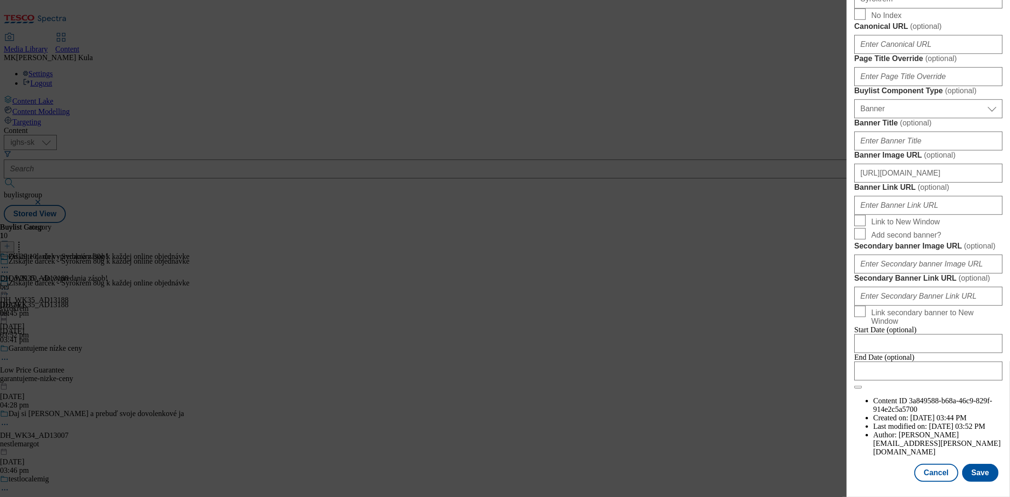
scroll to position [945, 0]
click at [983, 475] on button "Save" at bounding box center [981, 473] width 36 height 18
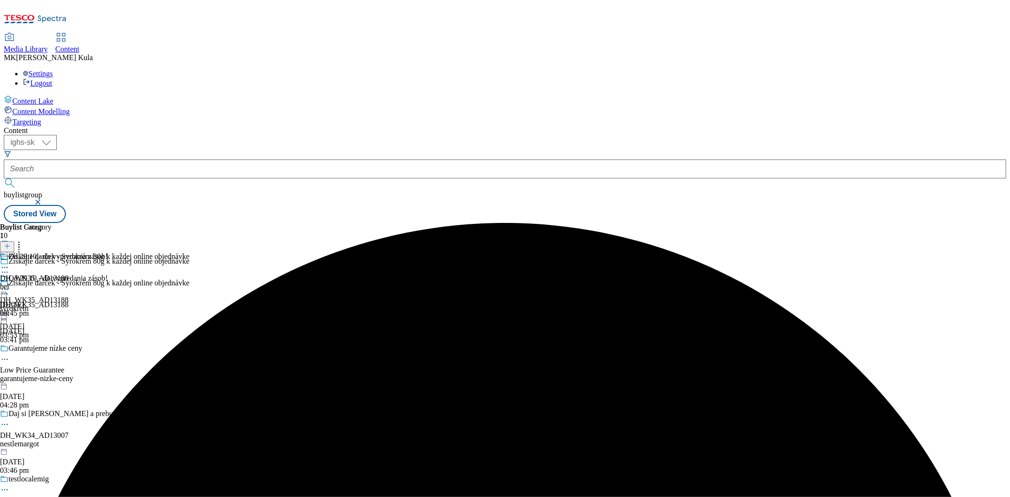
click at [9, 285] on icon at bounding box center [4, 289] width 9 height 9
click at [52, 350] on span "Preview" at bounding box center [40, 353] width 22 height 7
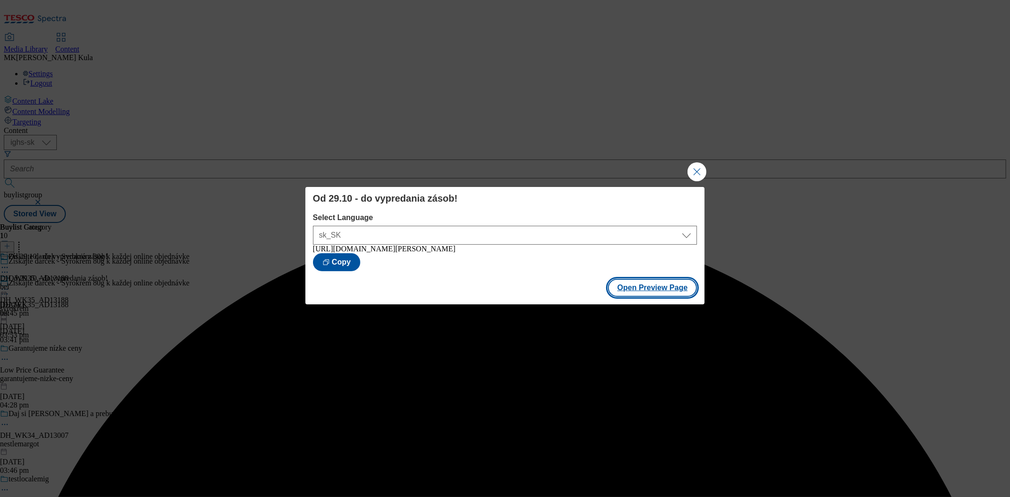
click at [660, 289] on button "Open Preview Page" at bounding box center [653, 288] width 90 height 18
drag, startPoint x: 699, startPoint y: 174, endPoint x: 643, endPoint y: 182, distance: 56.9
click at [697, 175] on button "Close Modal" at bounding box center [697, 171] width 19 height 19
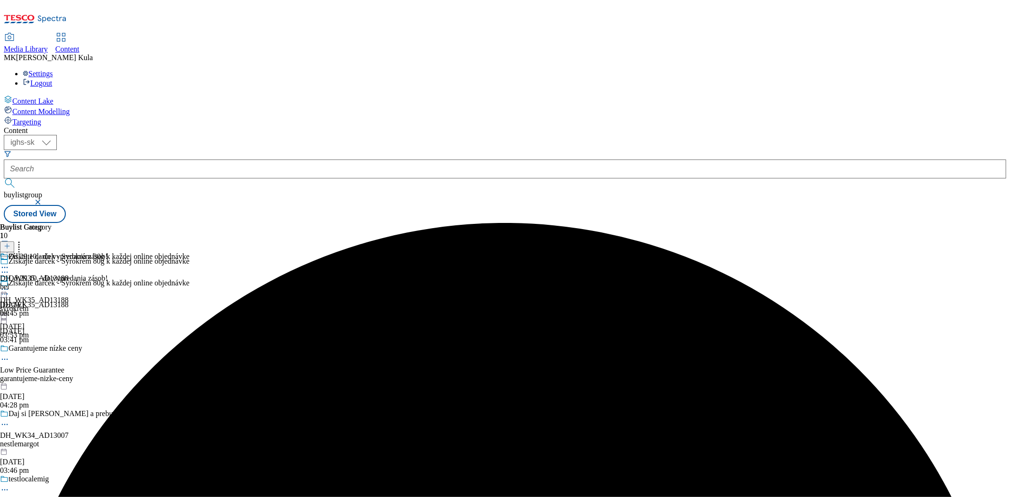
click at [108, 274] on div "Od 29.10 - do vypredania zásob! DH_WK35_AD13188 syrokrem 14 Oct 2025 03:53 pm" at bounding box center [54, 306] width 108 height 65
click at [9, 285] on icon at bounding box center [4, 289] width 9 height 9
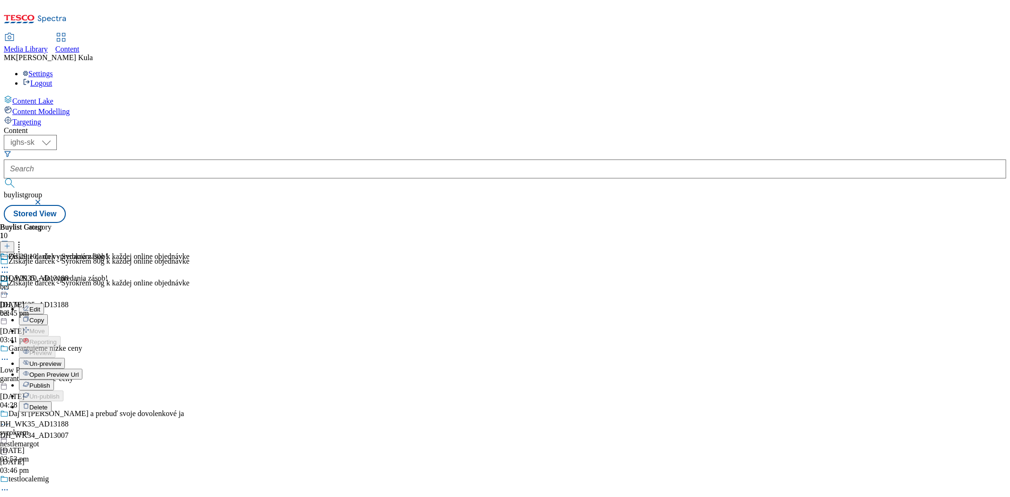
click at [54, 380] on button "Publish" at bounding box center [36, 385] width 35 height 11
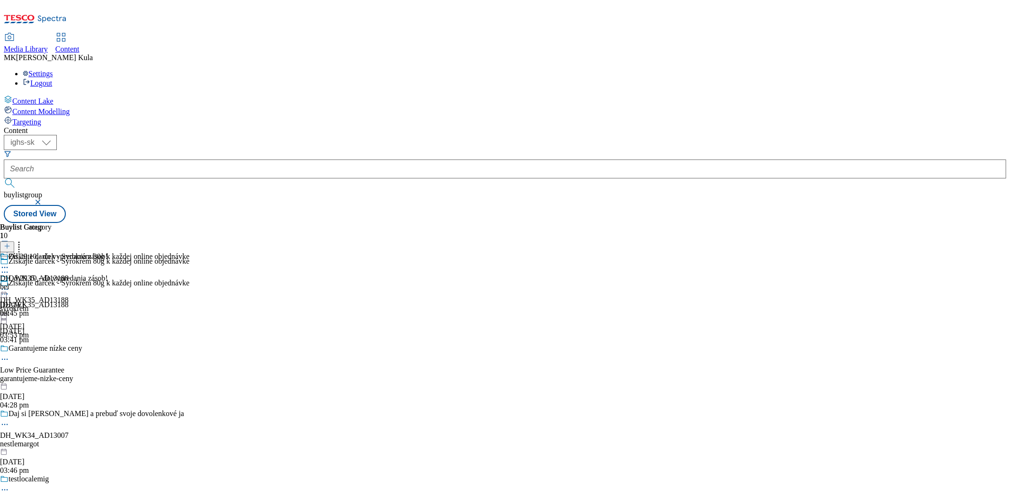
click at [9, 285] on icon at bounding box center [4, 289] width 9 height 9
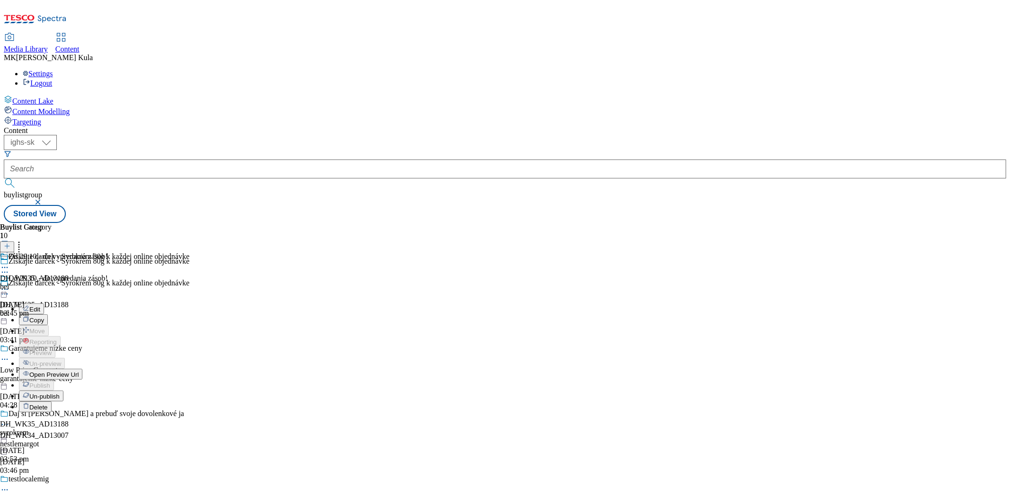
click at [79, 371] on span "Open Preview Url" at bounding box center [53, 374] width 49 height 7
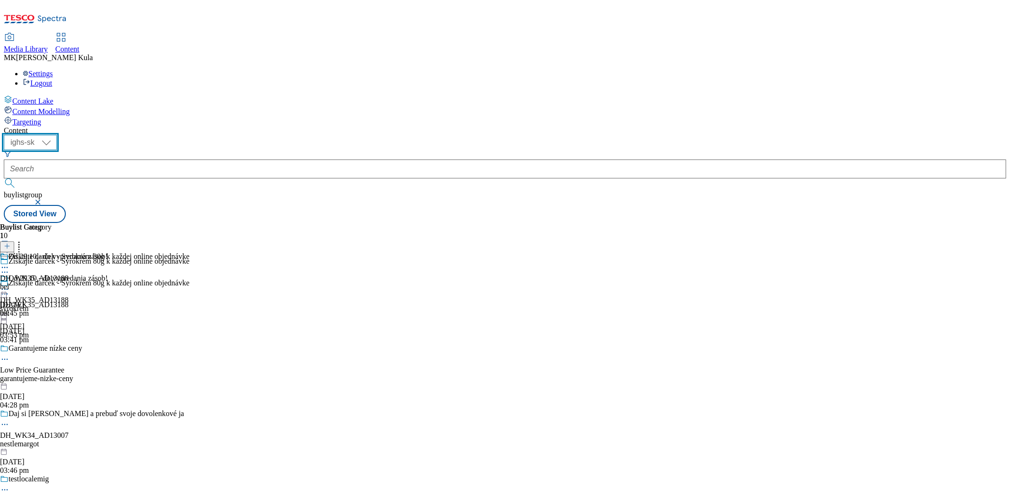
drag, startPoint x: 171, startPoint y: 74, endPoint x: 170, endPoint y: 79, distance: 4.8
click at [57, 135] on select "ighs-cz ighs-hu ighs-sk" at bounding box center [30, 142] width 53 height 15
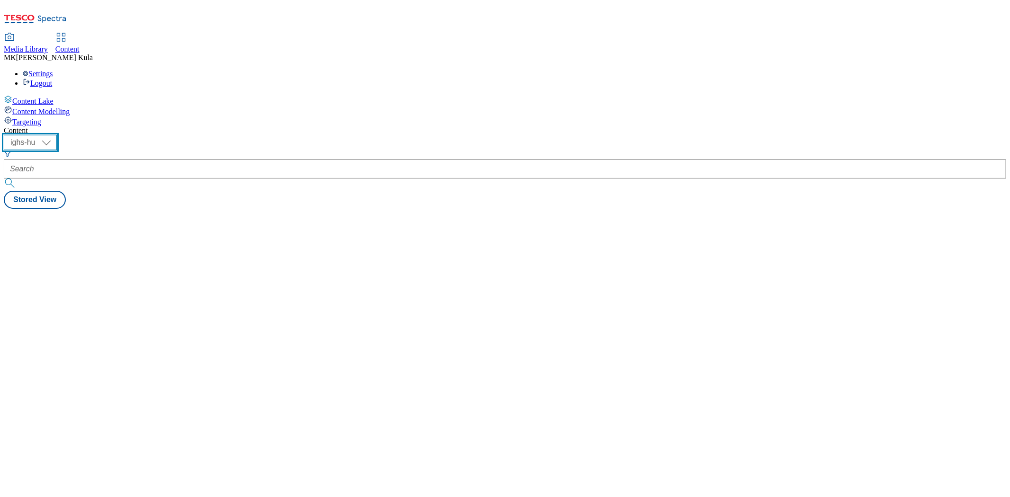
click at [57, 135] on select "ighs-cz ighs-hu ighs-sk" at bounding box center [30, 142] width 53 height 15
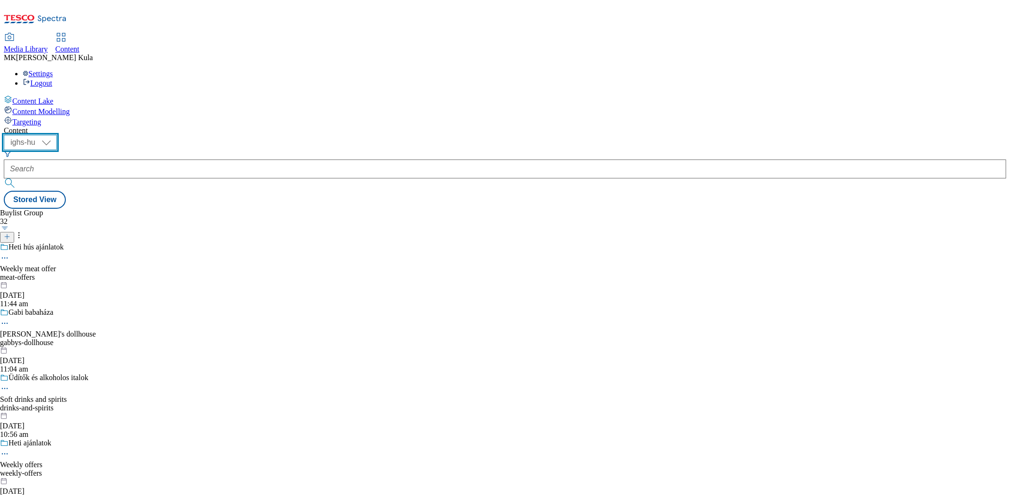
select select "ighs-sk"
click at [57, 135] on select "ighs-cz ighs-hu ighs-sk" at bounding box center [30, 142] width 53 height 15
click at [10, 226] on button "button" at bounding box center [5, 228] width 10 height 5
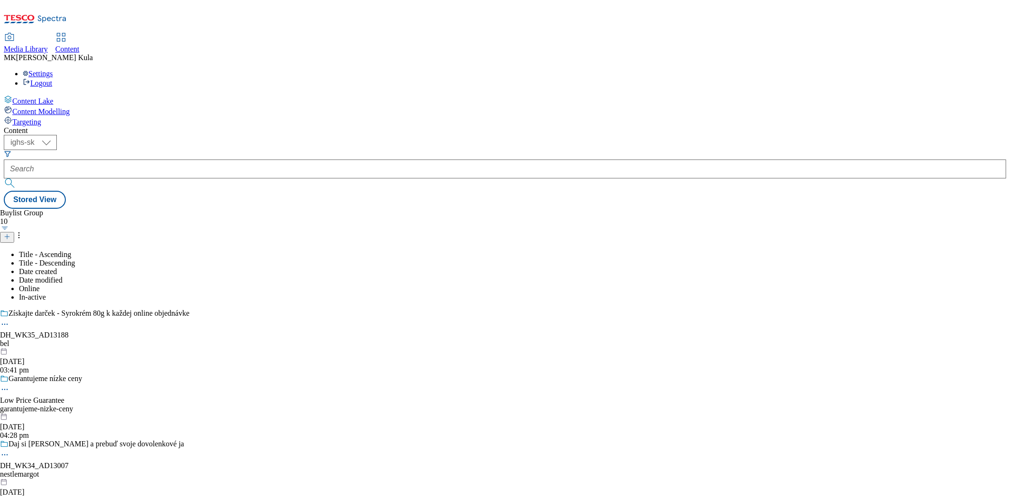
click at [10, 234] on icon at bounding box center [7, 237] width 7 height 7
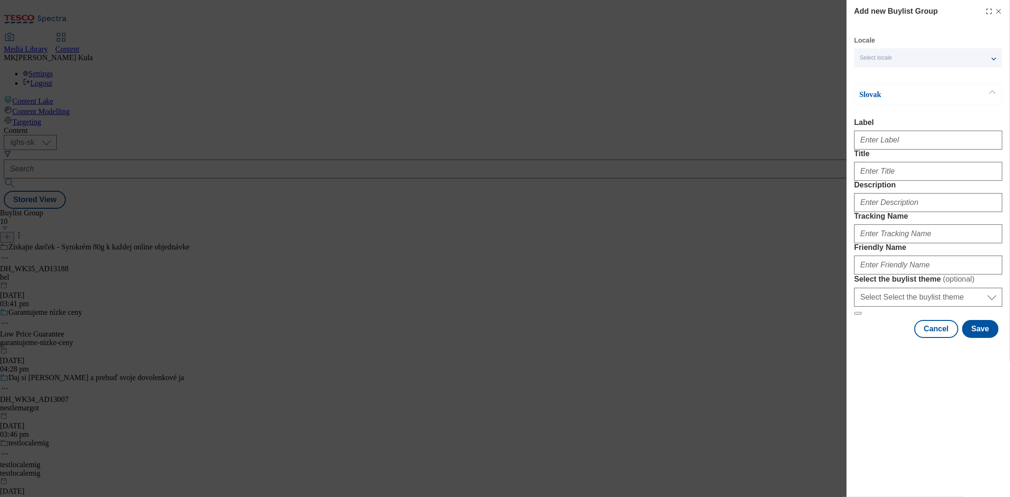
click at [883, 53] on div "Select locale" at bounding box center [929, 57] width 148 height 19
click at [902, 92] on span "English" at bounding box center [936, 96] width 119 height 9
click at [872, 92] on input "English" at bounding box center [865, 97] width 11 height 11
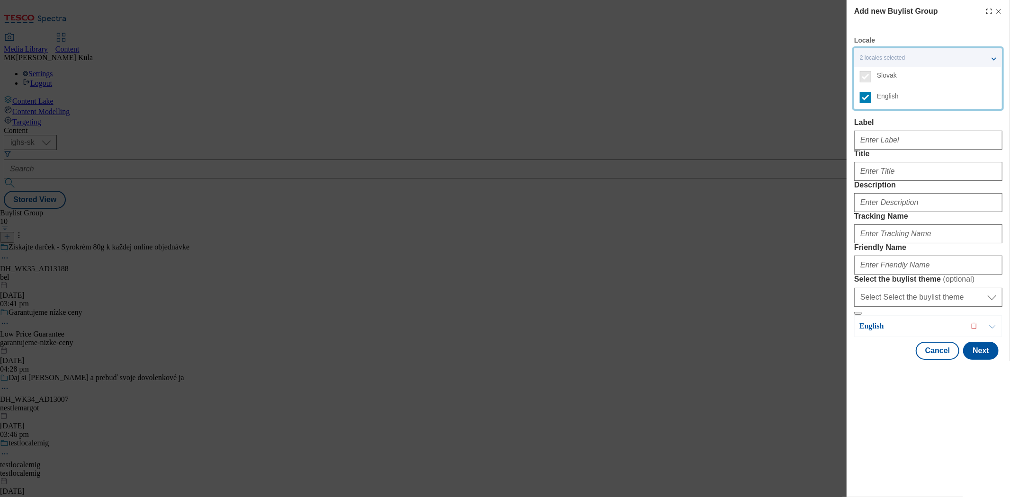
click at [806, 148] on div "Add new Buylist Group Locale 2 locales selected Slovak English Slovak Label Tit…" at bounding box center [505, 248] width 1010 height 497
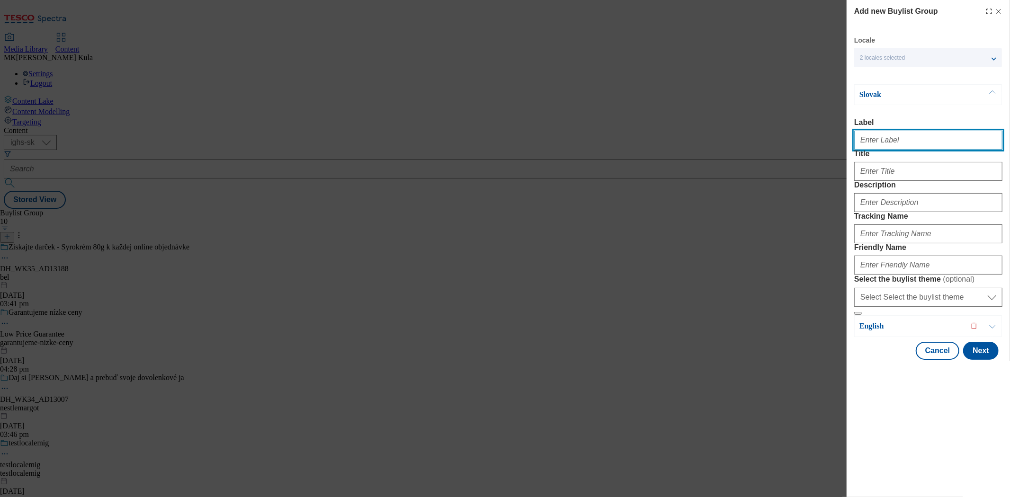
click at [899, 136] on input "Label" at bounding box center [929, 140] width 148 height 19
click at [878, 144] on input "Label" at bounding box center [929, 140] width 148 height 19
paste input "DH_WK35_AD131882"
type input "DH_WK35_AD131882"
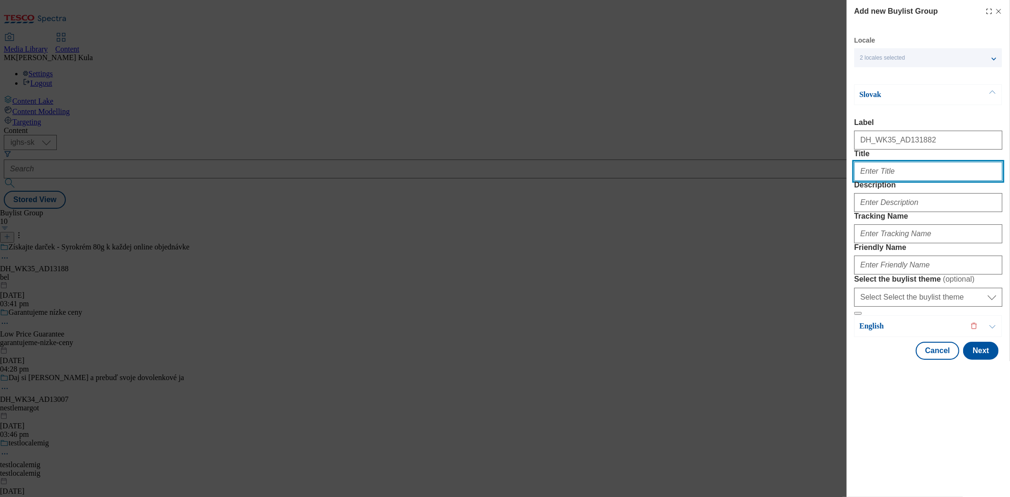
click at [904, 181] on input "Title" at bounding box center [929, 171] width 148 height 19
paste input "Syrokrém, čerstvá chuť jedným ťahom"
type input "Syrokrém, čerstvá chuť jedným ťahom"
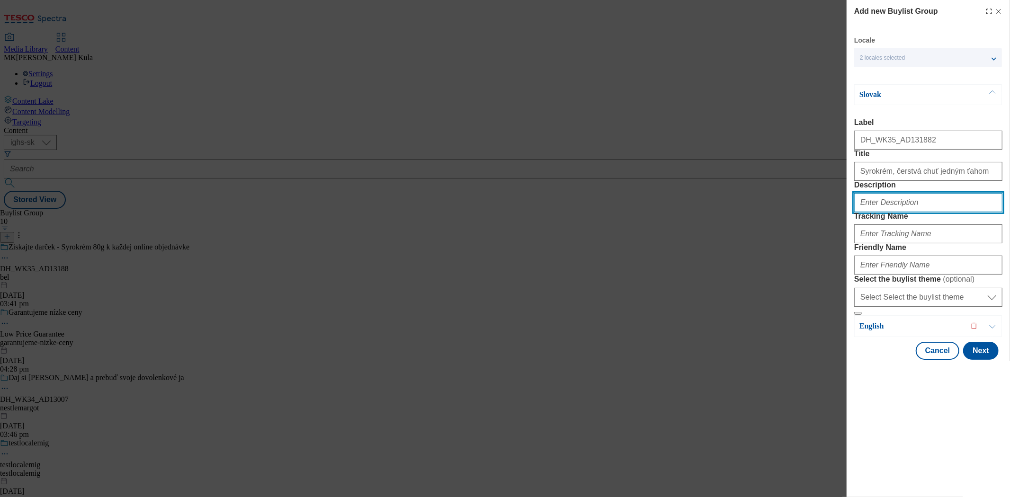
drag, startPoint x: 875, startPoint y: 238, endPoint x: 950, endPoint y: 230, distance: 76.2
click at [875, 212] on input "Description" at bounding box center [929, 202] width 148 height 19
paste input "Syrokrem2"
type input "Syrokrem2"
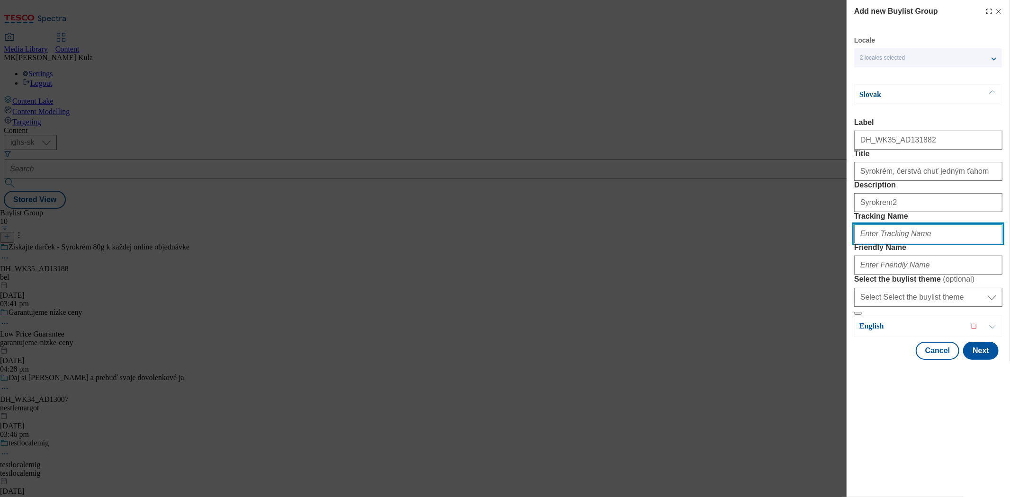
click at [892, 243] on input "Tracking Name" at bounding box center [929, 234] width 148 height 19
paste input "DH_SK_AD131882_BH"
type input "DH_SK_AD131882_BH"
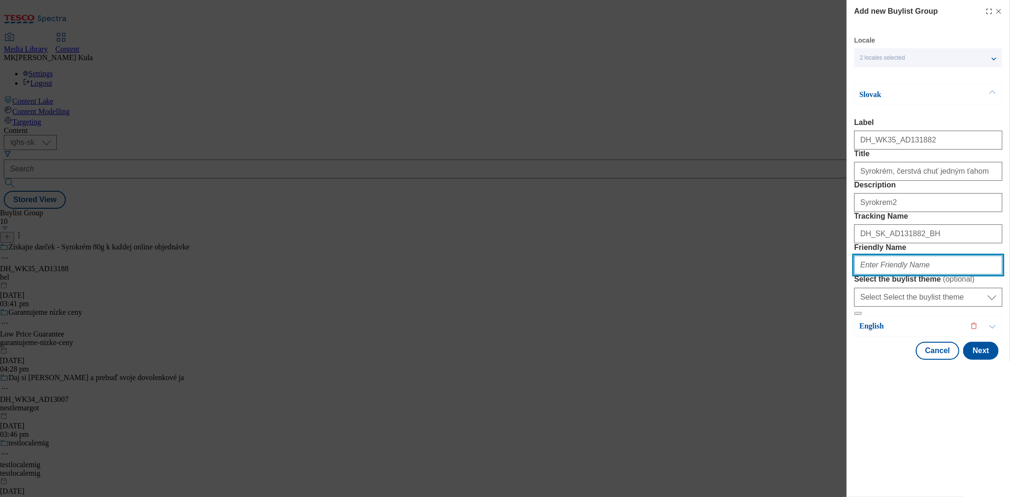
click at [900, 275] on input "Friendly Name" at bounding box center [929, 265] width 148 height 19
paste input "bel2"
type input "bel2"
click at [902, 96] on p "Slovak" at bounding box center [909, 94] width 99 height 9
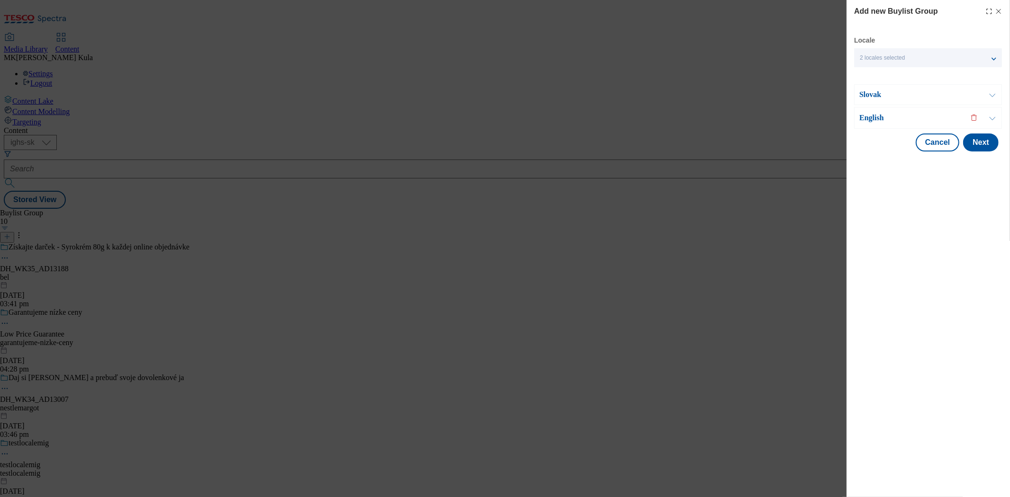
click at [884, 121] on p "English" at bounding box center [909, 117] width 99 height 9
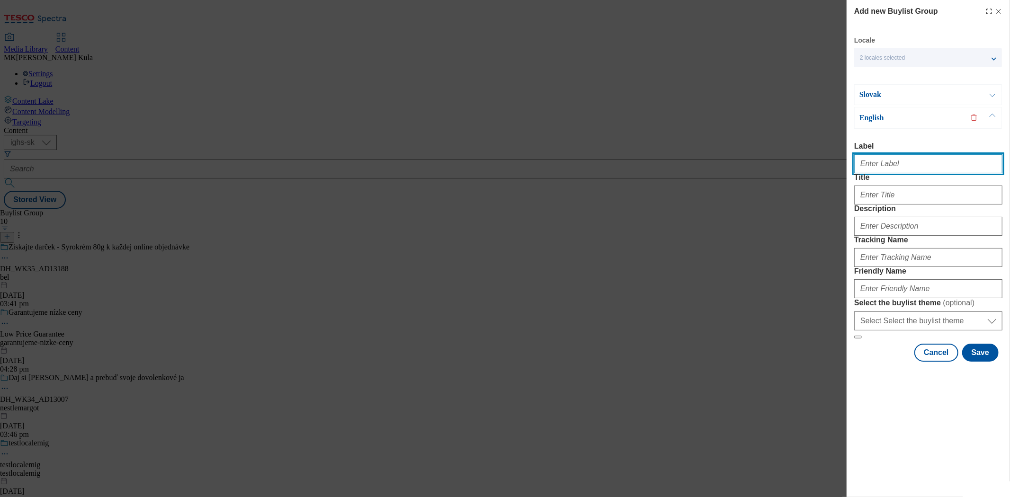
click at [902, 167] on input "Label" at bounding box center [929, 163] width 148 height 19
paste input "DH_WK35_AD131882"
type input "DH_WK35_AD131882"
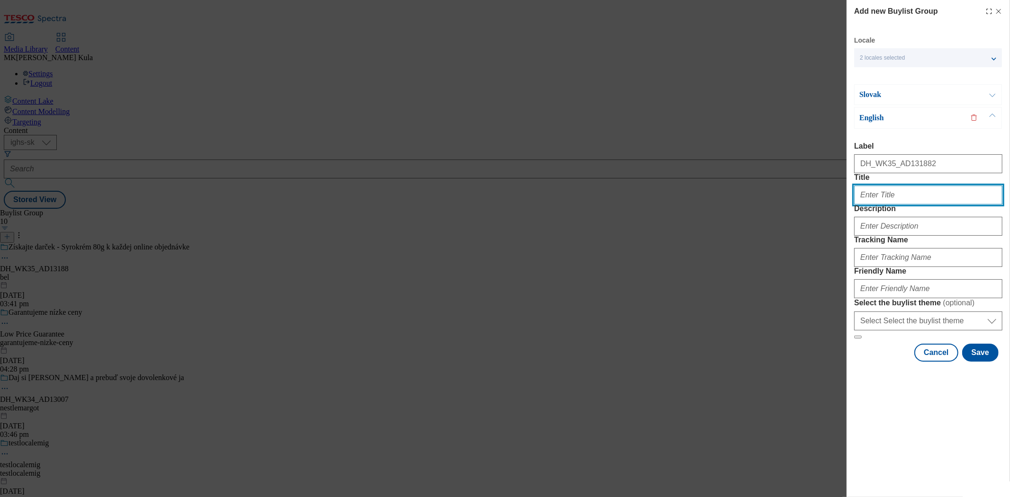
click at [898, 205] on input "Title" at bounding box center [929, 195] width 148 height 19
paste input "Get a free gift of Syrokrém 80g with every online purchase"
type input "Get a free gift of Syrokrém 80g with every online purchase"
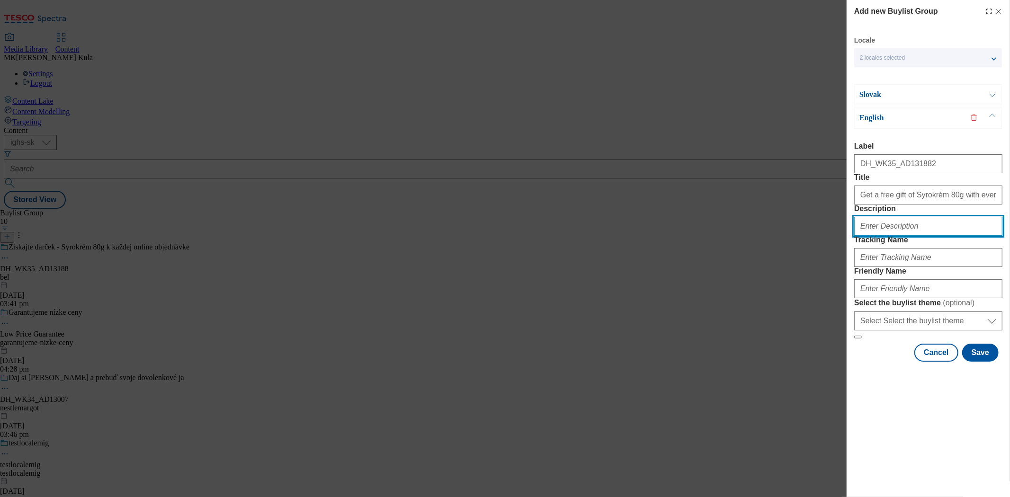
click at [891, 236] on input "Description" at bounding box center [929, 226] width 148 height 19
paste input "Syrokrem2"
type input "Syrokrem2"
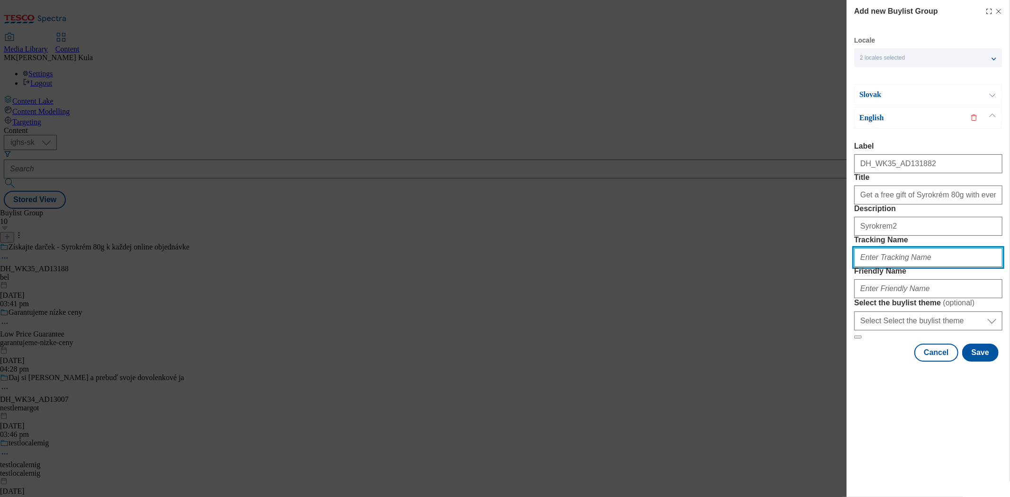
click at [899, 267] on input "Tracking Name" at bounding box center [929, 257] width 148 height 19
paste input "DH_EN_AD131882_BH"
type input "DH_EN_AD131882_BH"
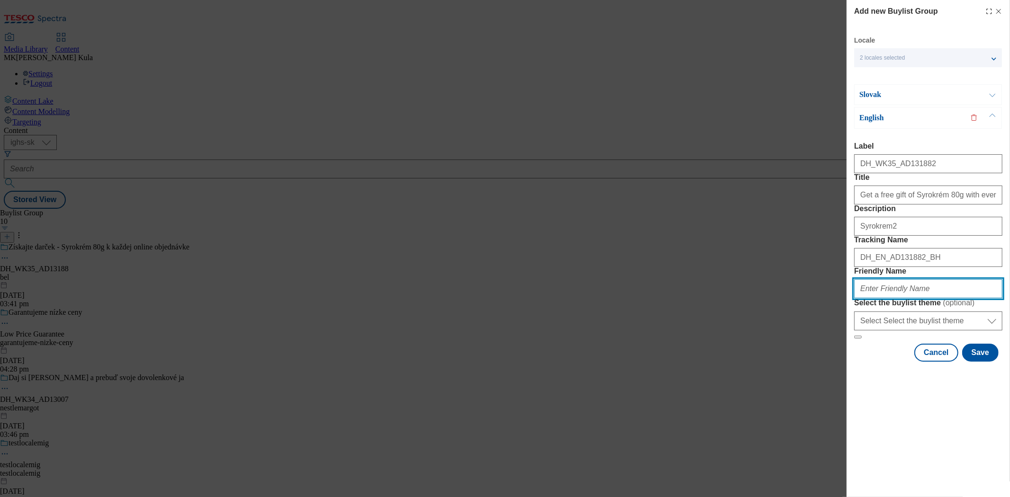
click at [907, 298] on input "Friendly Name" at bounding box center [929, 289] width 148 height 19
paste input "bel2"
type input "bel2"
click at [988, 362] on button "Save" at bounding box center [981, 353] width 36 height 18
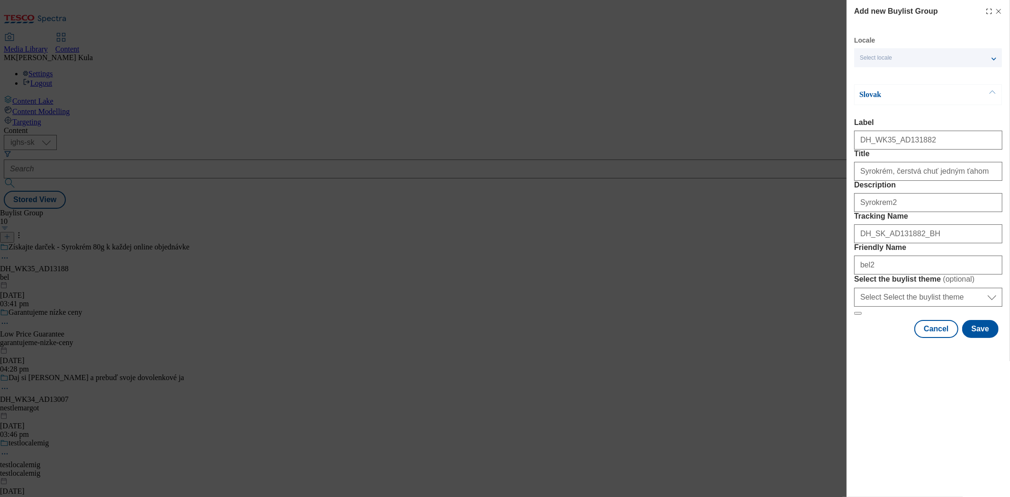
click at [917, 59] on div "Select locale" at bounding box center [929, 57] width 148 height 19
click at [896, 74] on span "Slovak" at bounding box center [887, 75] width 20 height 5
click at [817, 187] on div "Add new Buylist Group Locale Select locale Slovak English Slovak Label DH_WK35_…" at bounding box center [505, 248] width 1010 height 497
click at [963, 181] on input "Syrokrém, čerstvá chuť jedným ťahom" at bounding box center [929, 171] width 148 height 19
type input "Syrokrém, čerstvá chuť jedným ťahom"
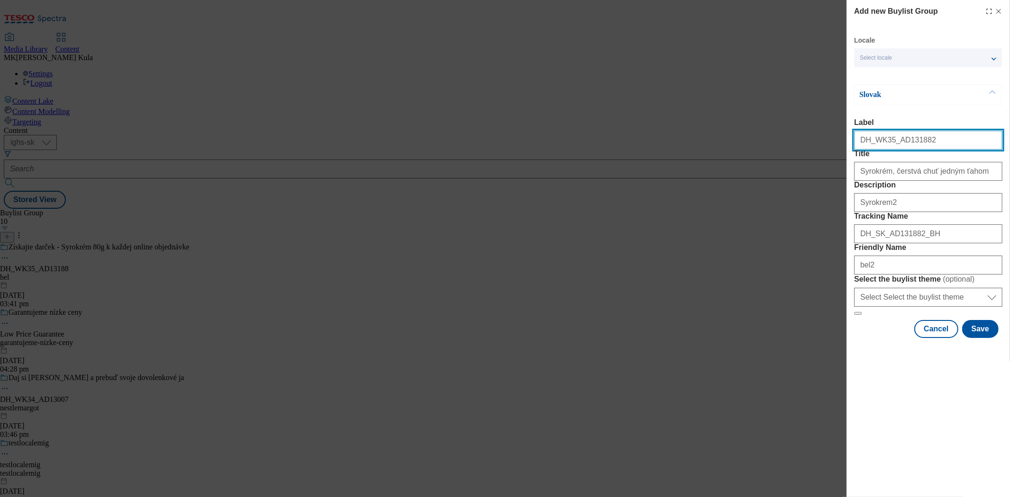
click at [929, 150] on input "DH_WK35_AD131882" at bounding box center [929, 140] width 148 height 19
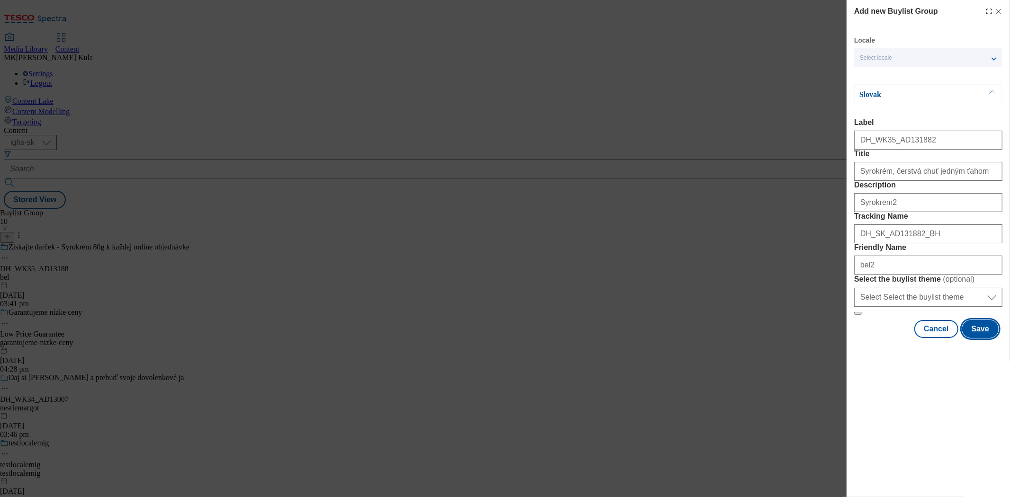
click at [980, 338] on button "Save" at bounding box center [981, 329] width 36 height 18
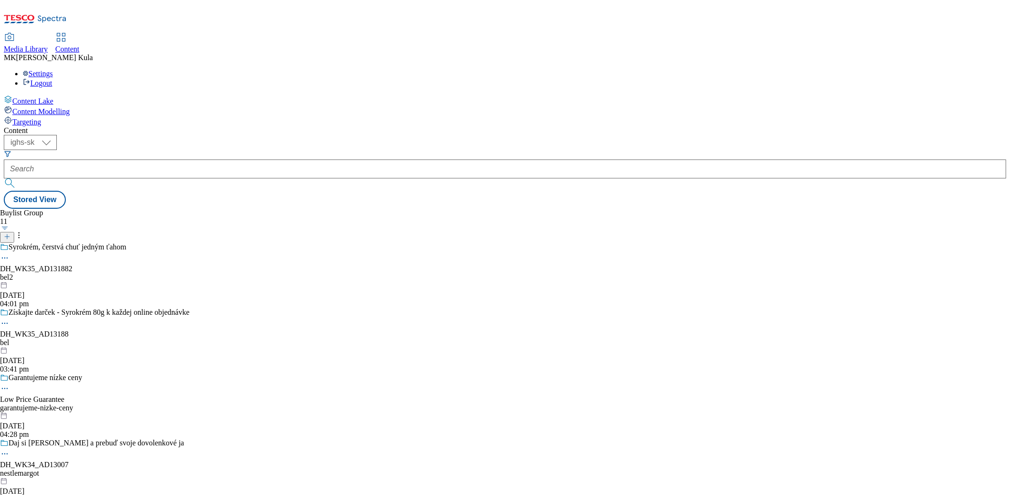
click at [189, 273] on div "bel2" at bounding box center [94, 277] width 189 height 9
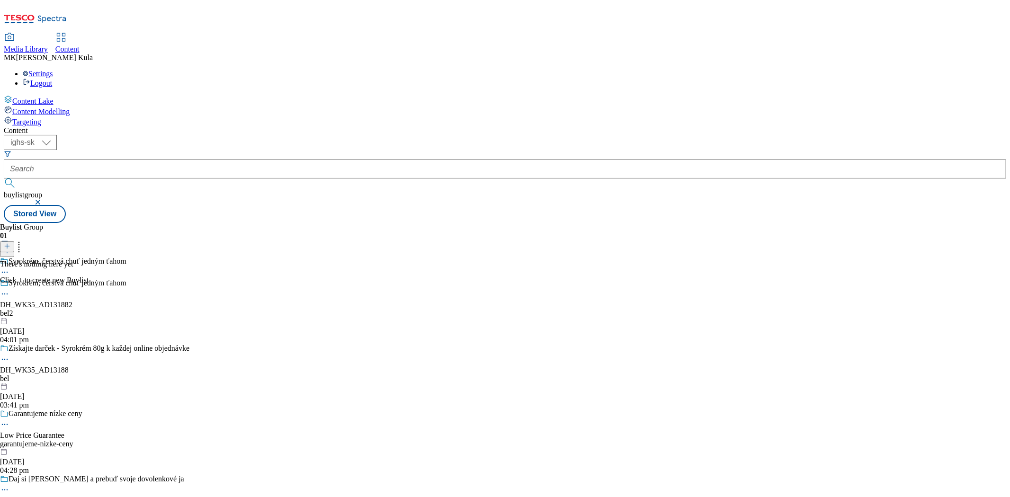
click at [9, 289] on icon at bounding box center [4, 293] width 9 height 9
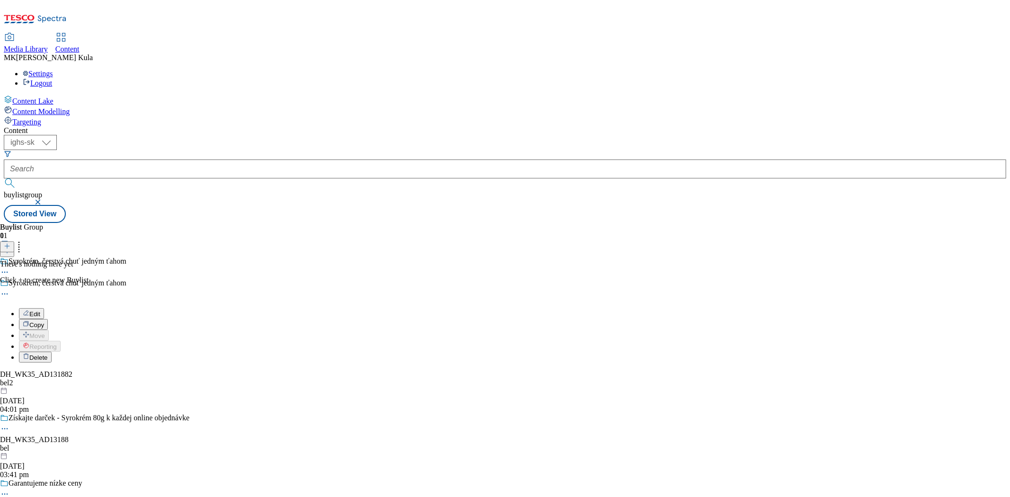
click at [44, 308] on button "Edit" at bounding box center [31, 313] width 25 height 11
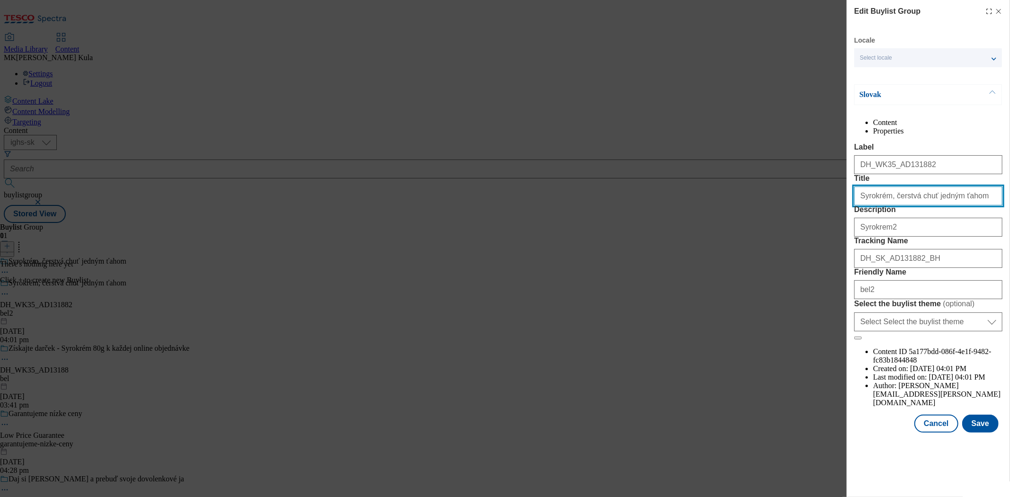
click at [973, 206] on input "Syrokrém, čerstvá chuť jedným ťahom" at bounding box center [929, 196] width 148 height 19
click at [905, 92] on p "Slovak" at bounding box center [909, 94] width 99 height 9
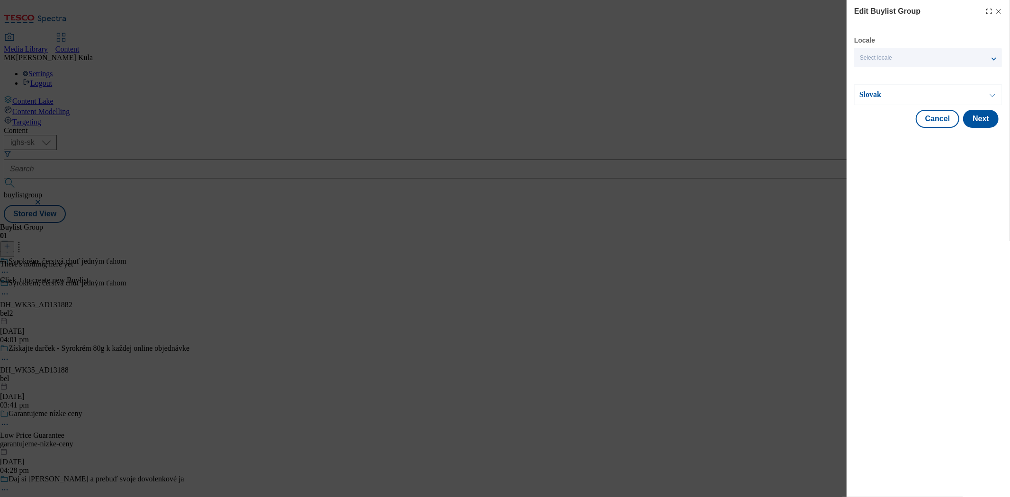
click at [905, 92] on p "Slovak" at bounding box center [909, 94] width 99 height 9
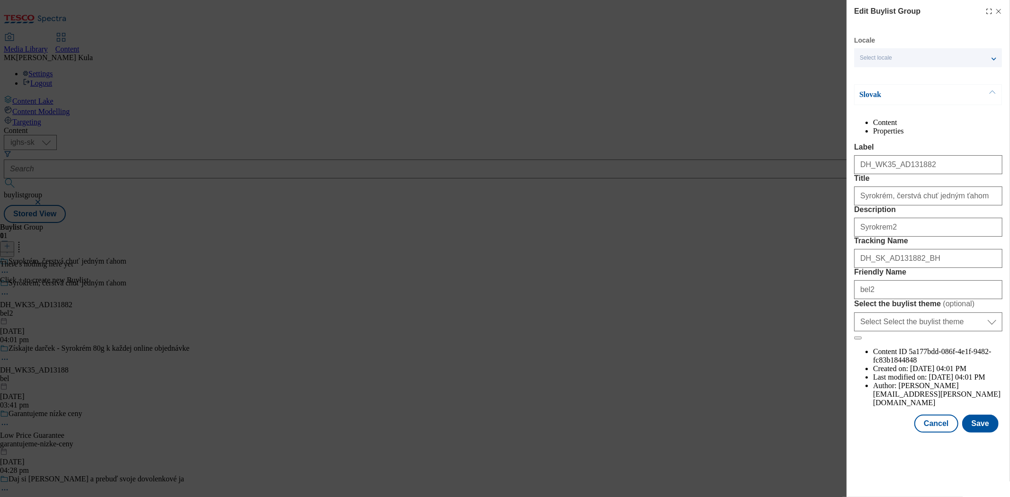
click at [899, 53] on div "Select locale" at bounding box center [929, 57] width 148 height 19
click at [884, 94] on span "English" at bounding box center [888, 96] width 22 height 5
click at [872, 93] on input "English" at bounding box center [865, 97] width 11 height 11
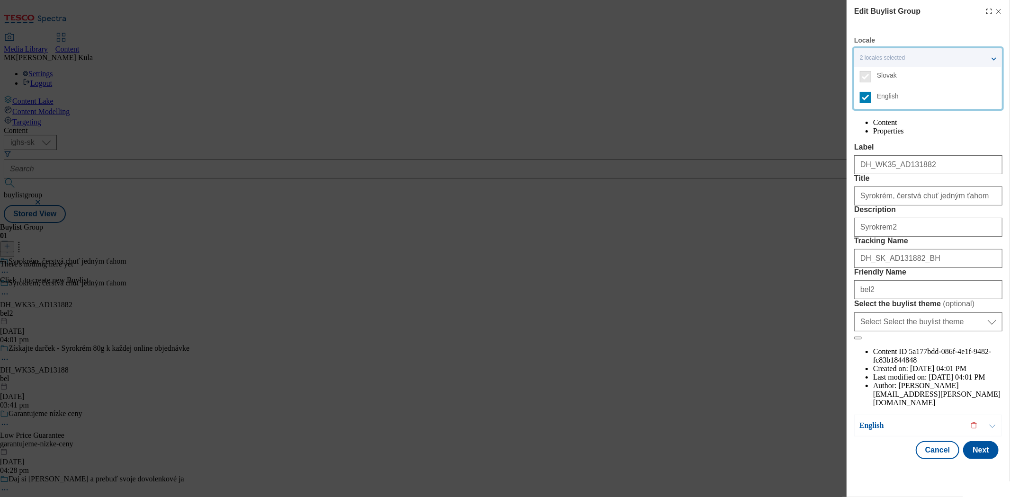
scroll to position [6, 0]
click at [800, 171] on div "Edit Buylist Group Locale 2 locales selected Slovak English Slovak Content Prop…" at bounding box center [505, 248] width 1010 height 497
click at [903, 90] on p "Slovak" at bounding box center [909, 94] width 99 height 9
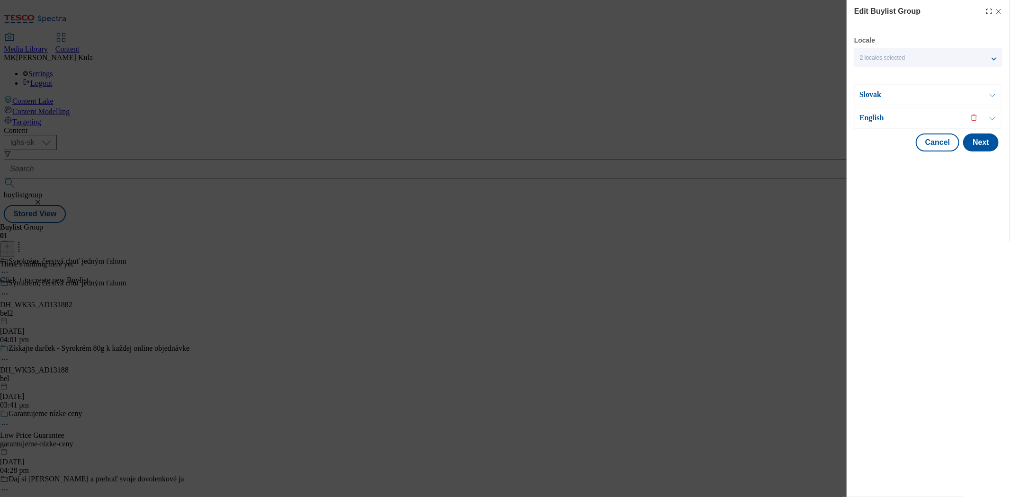
click at [903, 119] on p "English" at bounding box center [909, 117] width 99 height 9
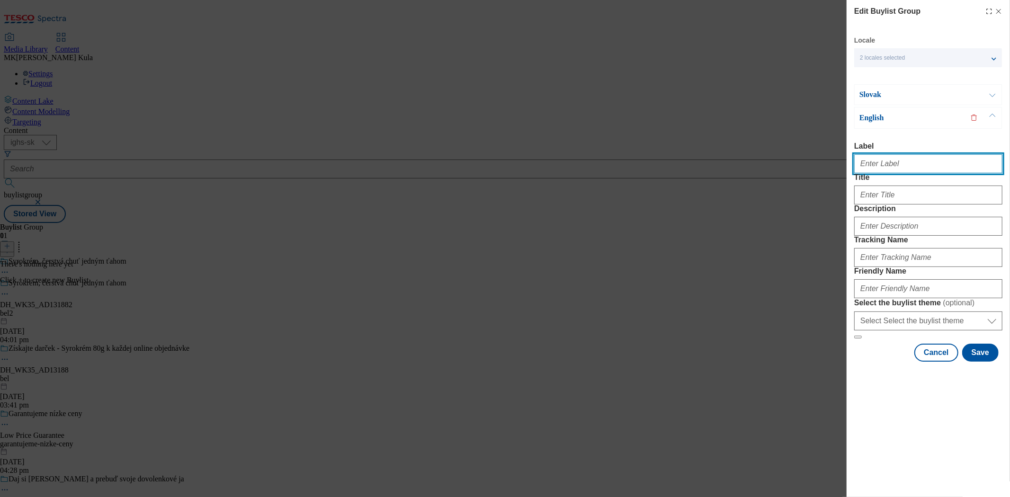
click at [891, 160] on input "Label" at bounding box center [929, 163] width 148 height 19
paste input "DH_WK35_AD131882"
type input "DH_WK35_AD131882EN"
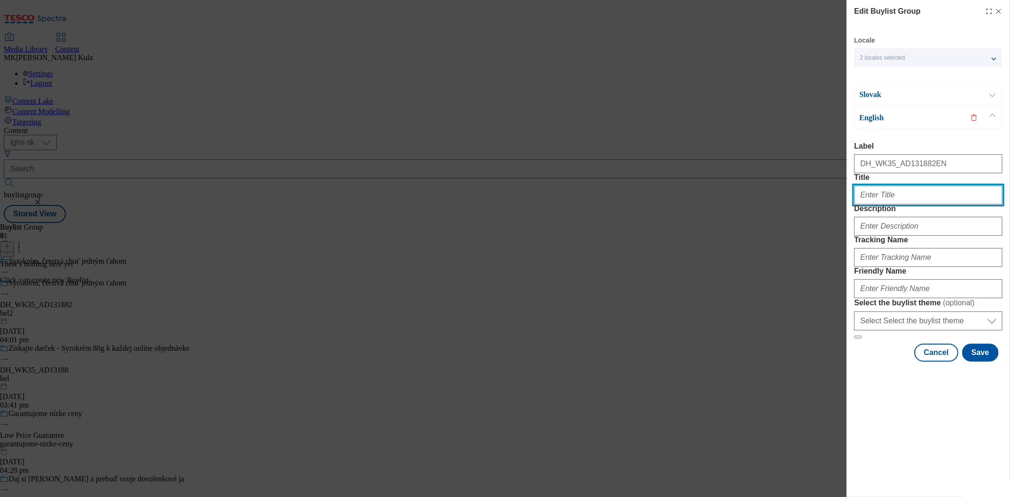
click at [902, 205] on input "Title" at bounding box center [929, 195] width 148 height 19
paste input "Get a free gift of Syrokrém 80g with every online purchase"
type input "Get a free gift of Syrokrém 80g with every online purchase"
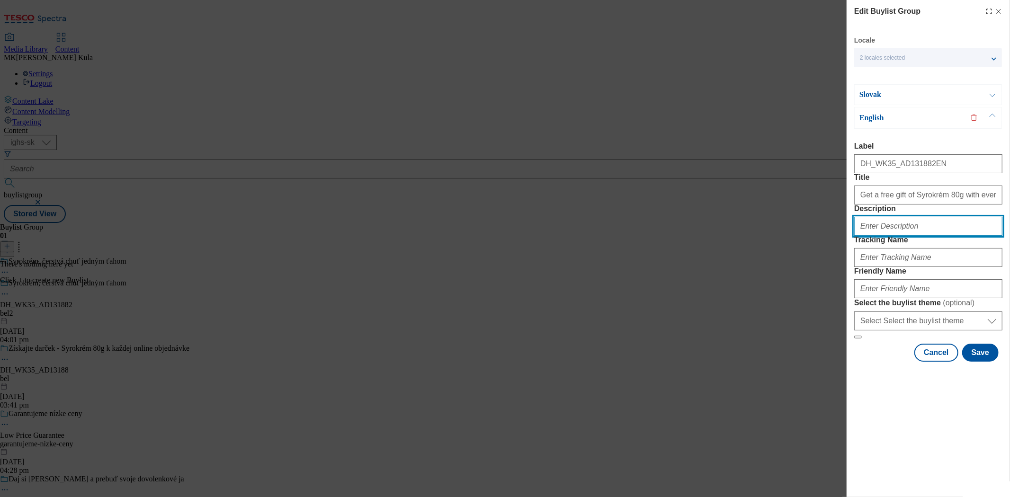
click at [906, 236] on input "Description" at bounding box center [929, 226] width 148 height 19
paste input "Syrokrem2"
click at [910, 236] on input "Syrokrem2" at bounding box center [929, 226] width 148 height 19
type input "Syrokrem2EN"
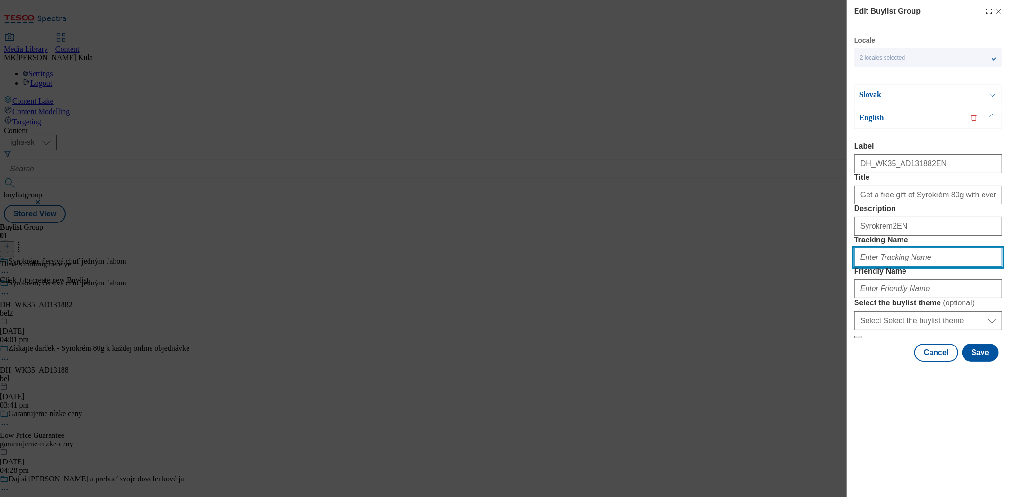
click at [921, 267] on input "Tracking Name" at bounding box center [929, 257] width 148 height 19
paste input "DH_EN_AD131882_BH"
type input "DH_EN_AD131882_BHEN"
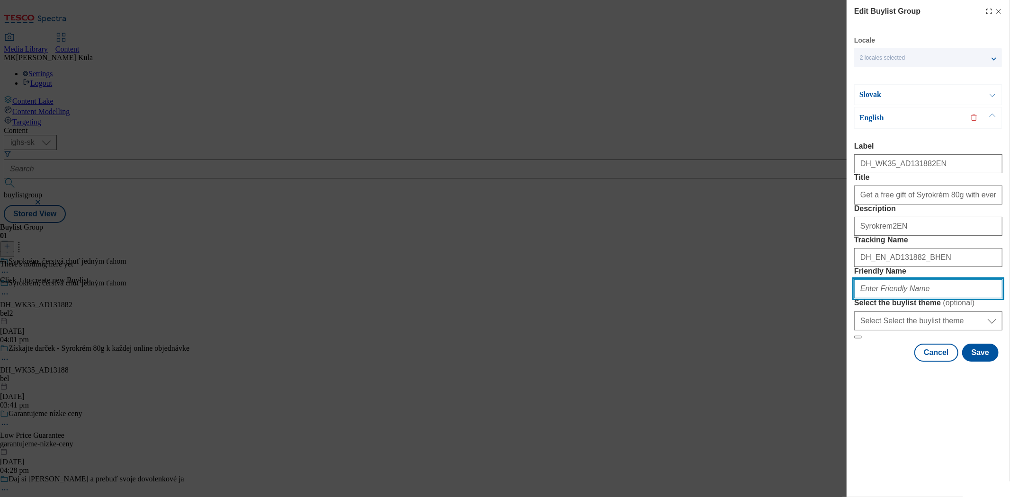
click at [901, 298] on input "Friendly Name" at bounding box center [929, 289] width 148 height 19
paste input "bel2"
type input "bel2"
click at [983, 362] on button "Save" at bounding box center [981, 353] width 36 height 18
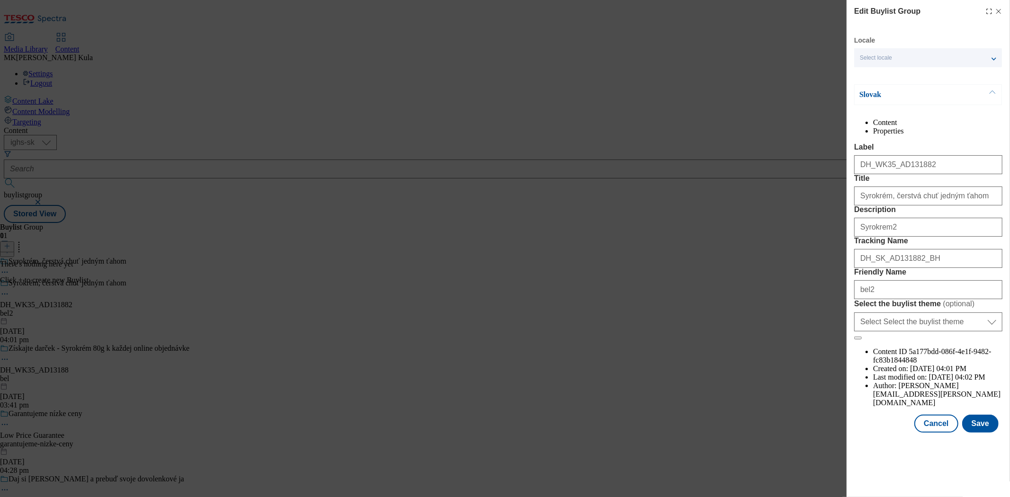
click at [915, 96] on p "Slovak" at bounding box center [909, 94] width 99 height 9
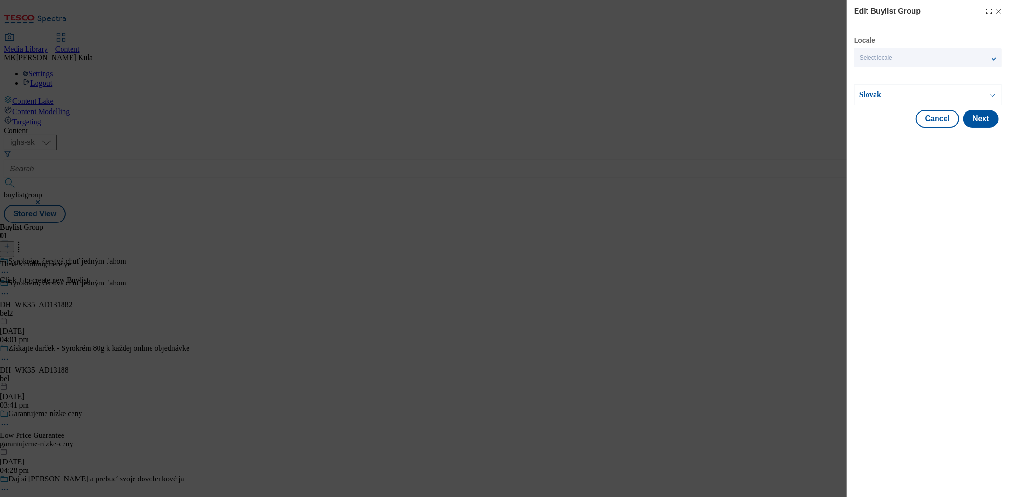
click at [915, 96] on p "Slovak" at bounding box center [909, 94] width 99 height 9
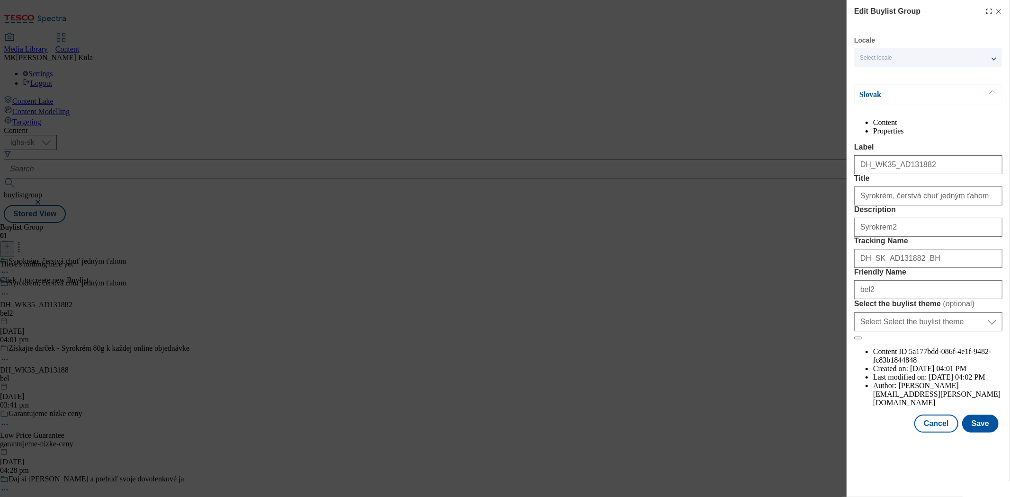
click at [901, 89] on div "Slovak" at bounding box center [929, 94] width 148 height 21
click at [901, 90] on p "Slovak" at bounding box center [909, 94] width 99 height 9
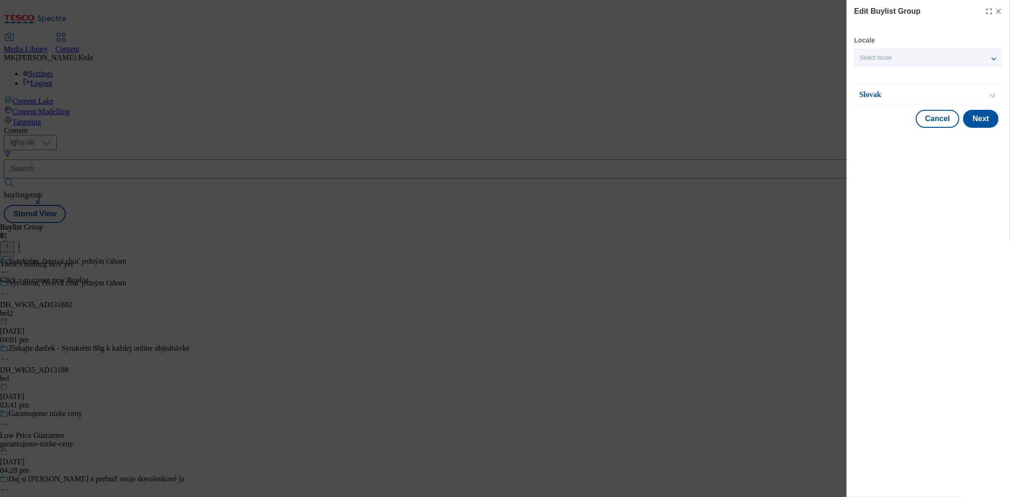
click at [896, 97] on p "Slovak" at bounding box center [909, 94] width 99 height 9
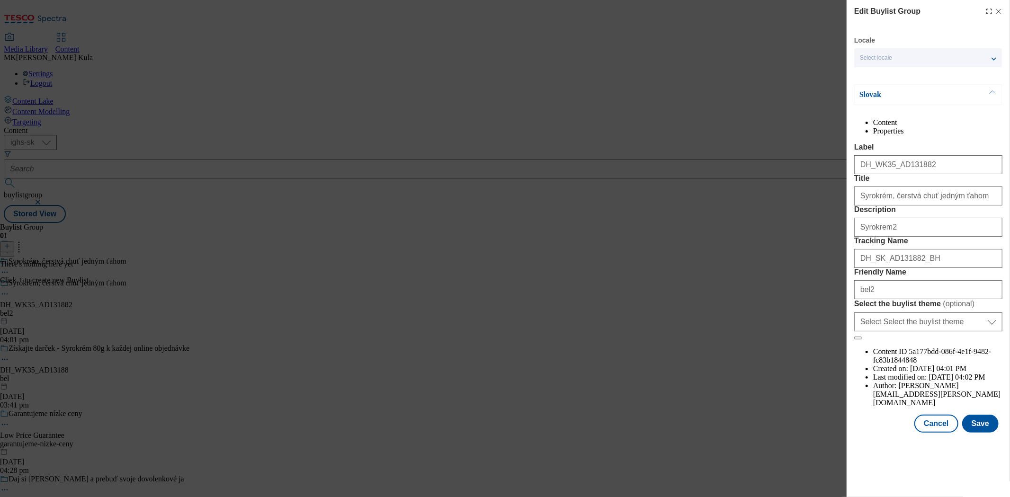
click at [896, 97] on p "Slovak" at bounding box center [909, 94] width 99 height 9
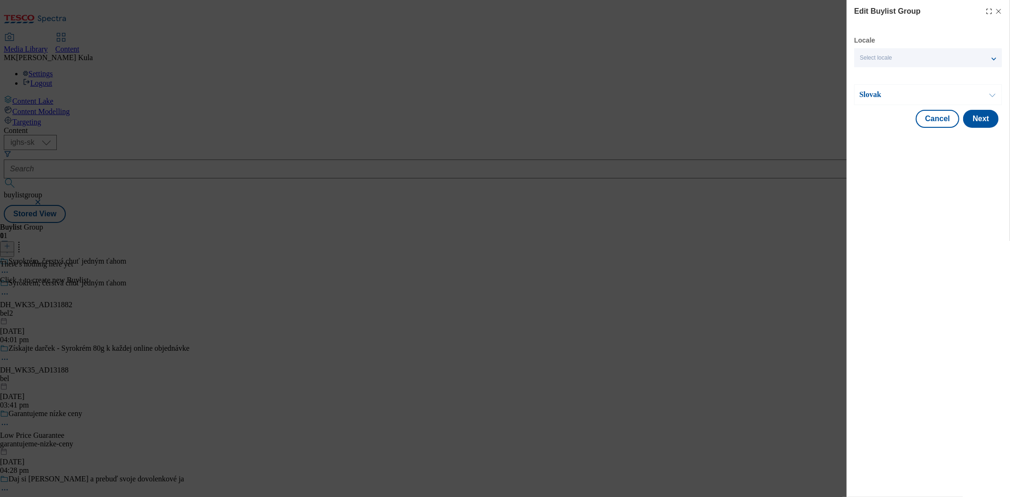
click at [896, 101] on div "Slovak" at bounding box center [929, 94] width 148 height 21
click at [884, 95] on p "Slovak" at bounding box center [909, 94] width 99 height 9
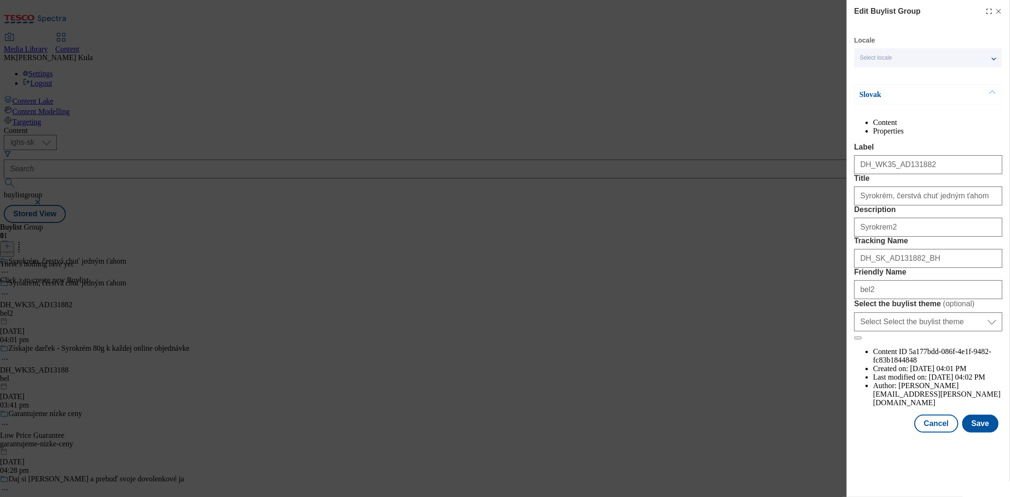
click at [894, 56] on div "Select locale" at bounding box center [929, 57] width 148 height 19
click at [899, 96] on span "English" at bounding box center [936, 96] width 119 height 9
click at [872, 96] on input "English" at bounding box center [865, 97] width 11 height 11
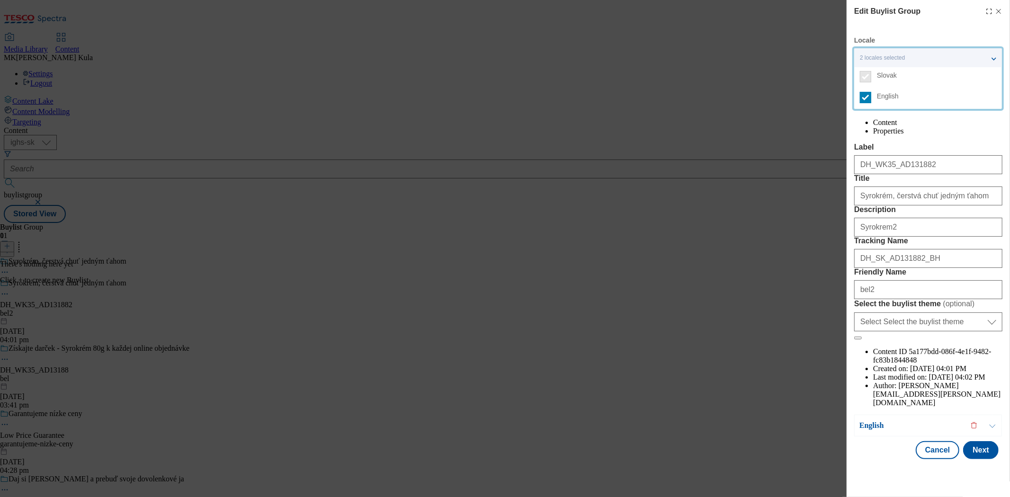
click at [949, 152] on label "Label" at bounding box center [929, 147] width 148 height 9
click at [949, 161] on input "DH_WK35_AD131882" at bounding box center [929, 164] width 148 height 19
click at [811, 107] on div "Edit Buylist Group Locale 2 locales selected Slovak English Slovak Content Prop…" at bounding box center [505, 248] width 1010 height 497
click at [899, 49] on div "2 locales selected" at bounding box center [929, 57] width 148 height 19
click at [790, 107] on div "Edit Buylist Group Locale 2 locales selected Slovak English Slovak Content Prop…" at bounding box center [505, 248] width 1010 height 497
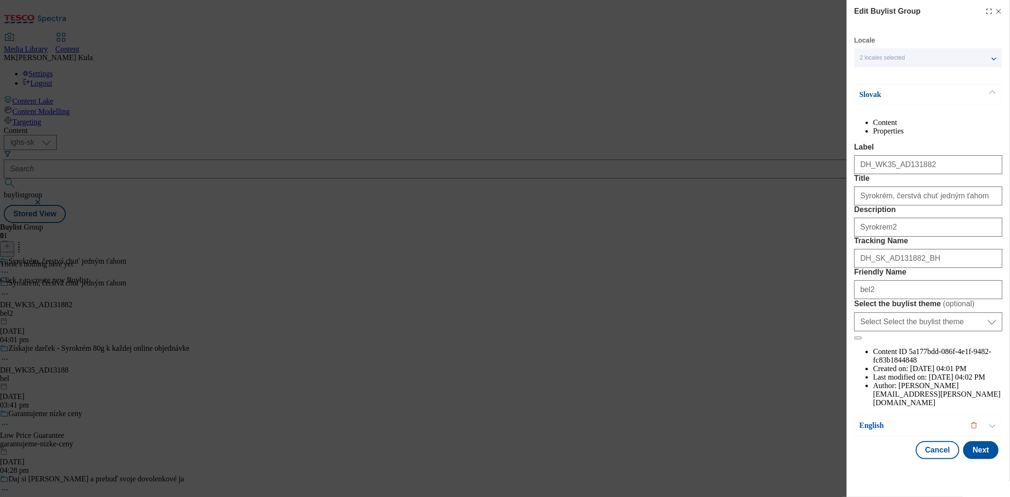
click at [915, 100] on div "Slovak" at bounding box center [929, 94] width 148 height 21
click at [855, 95] on div "Slovak" at bounding box center [929, 94] width 148 height 21
click at [876, 94] on p "Slovak" at bounding box center [909, 94] width 99 height 9
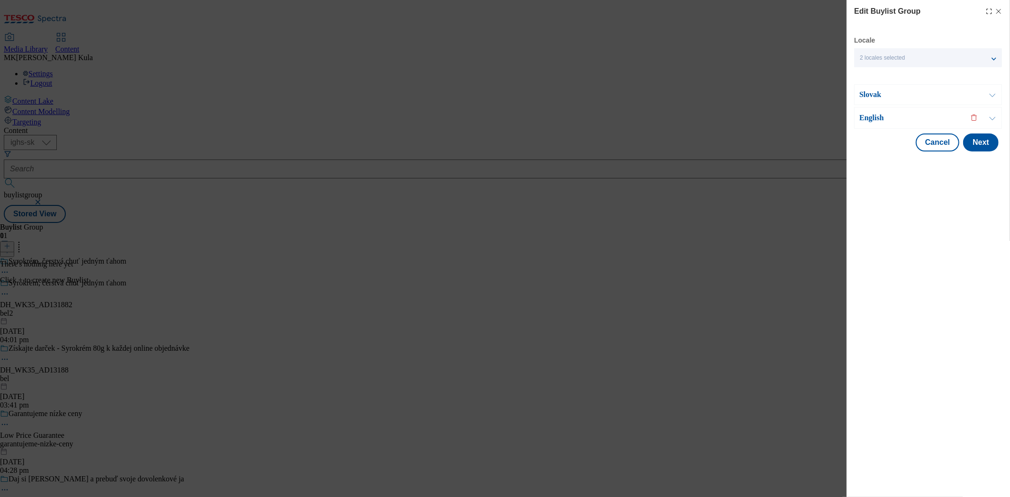
click at [897, 117] on p "English" at bounding box center [909, 117] width 99 height 9
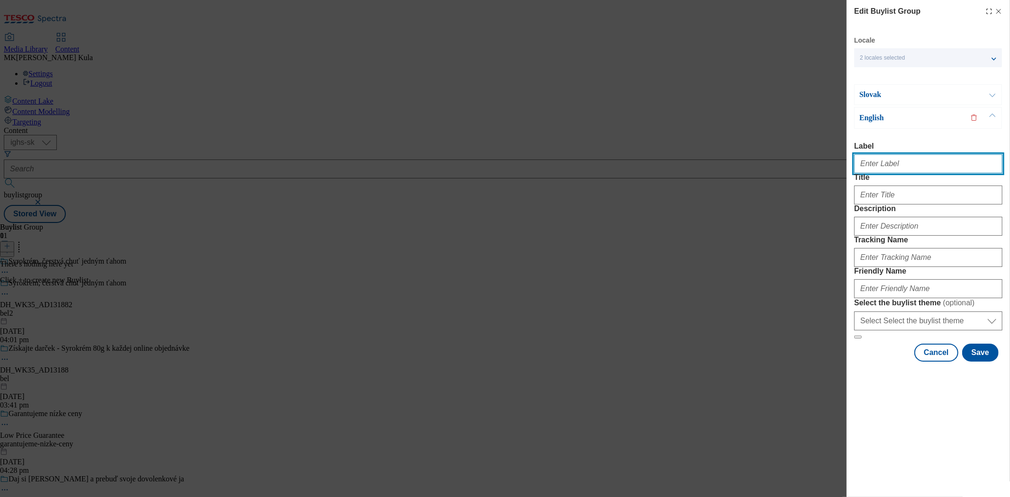
click at [894, 163] on input "Label" at bounding box center [929, 163] width 148 height 19
paste input "DH_WK35_AD131882"
drag, startPoint x: 901, startPoint y: 165, endPoint x: 784, endPoint y: 165, distance: 117.5
click at [784, 165] on div "Edit Buylist Group Locale 2 locales selected Slovak English Slovak Content Prop…" at bounding box center [505, 248] width 1010 height 497
paste input "Modal"
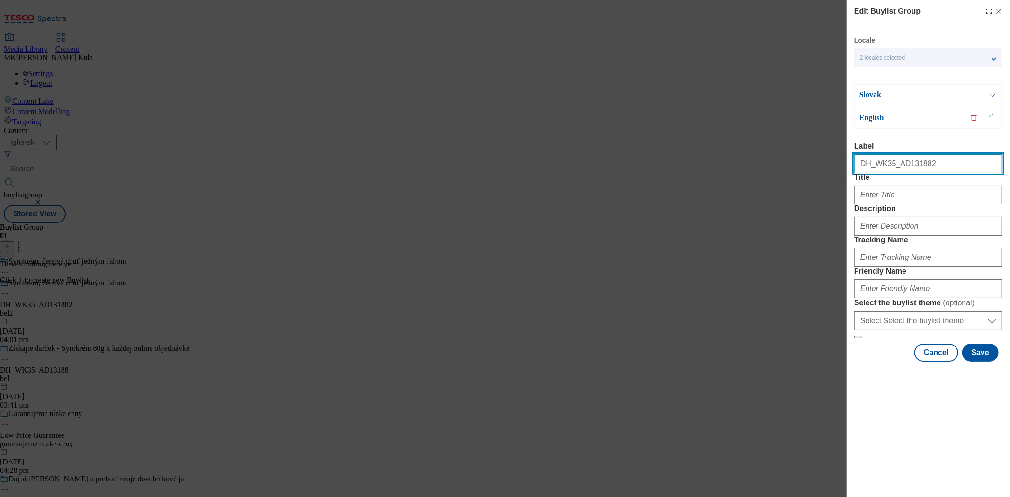
click at [935, 164] on input "DH_WK35_AD131882" at bounding box center [929, 163] width 148 height 19
drag, startPoint x: 939, startPoint y: 166, endPoint x: 836, endPoint y: 162, distance: 103.8
click at [830, 162] on div "Edit Buylist Group Locale 2 locales selected Slovak English Slovak Content Prop…" at bounding box center [505, 248] width 1010 height 497
paste input "Modal"
type input "DH_WK35_AD131882"
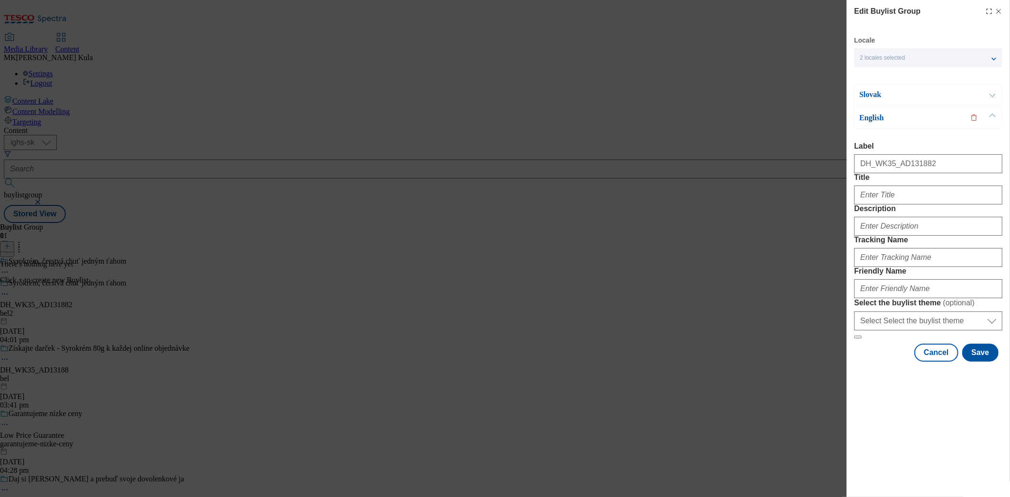
click at [803, 216] on div "Edit Buylist Group Locale 2 locales selected Slovak English Slovak Content Prop…" at bounding box center [505, 248] width 1010 height 497
drag, startPoint x: 913, startPoint y: 213, endPoint x: 835, endPoint y: 214, distance: 78.2
click at [835, 214] on div "Edit Buylist Group Locale 2 locales selected Slovak English Slovak Content Prop…" at bounding box center [505, 248] width 1010 height 497
paste input "Syrokrém, fresh taste in on go"
type input "Syrokrém, fresh taste in on go"
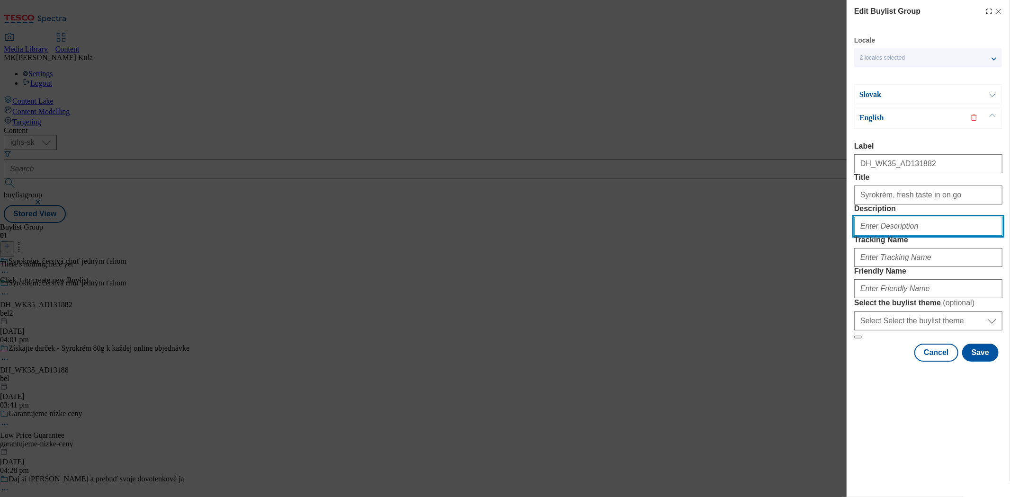
click at [894, 236] on input "Description" at bounding box center [929, 226] width 148 height 19
paste input "Syrokrem2"
type input "Syrokrem2"
click at [905, 276] on label "Friendly Name" at bounding box center [929, 271] width 148 height 9
click at [0, 0] on input "bel2" at bounding box center [0, 0] width 0 height 0
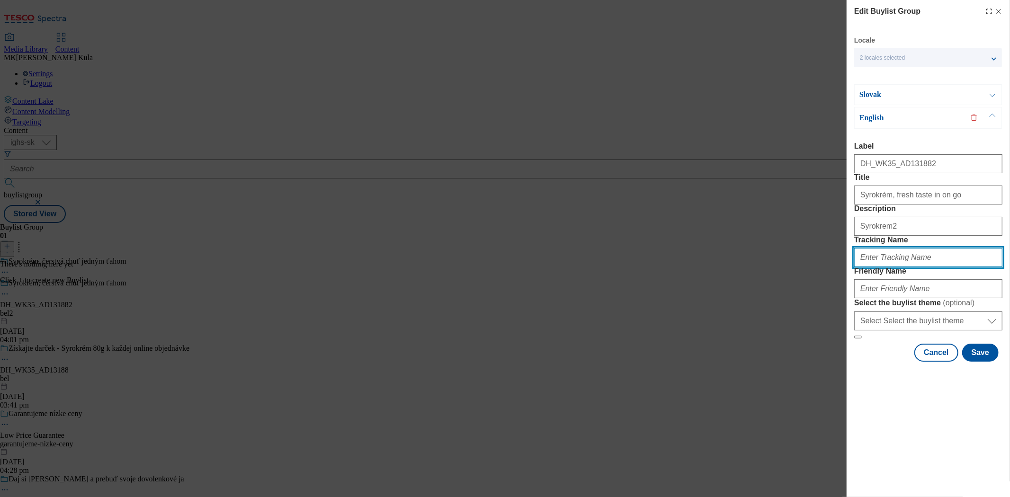
drag, startPoint x: 886, startPoint y: 309, endPoint x: 897, endPoint y: 306, distance: 10.9
click at [886, 267] on input "Tracking Name" at bounding box center [929, 257] width 148 height 19
paste input "DH_EN_AD131882_BH"
type input "DH_EN_AD131882_BH"
click at [887, 471] on div "Edit Buylist Group Locale 2 locales selected Slovak English Slovak Content Prop…" at bounding box center [928, 248] width 163 height 497
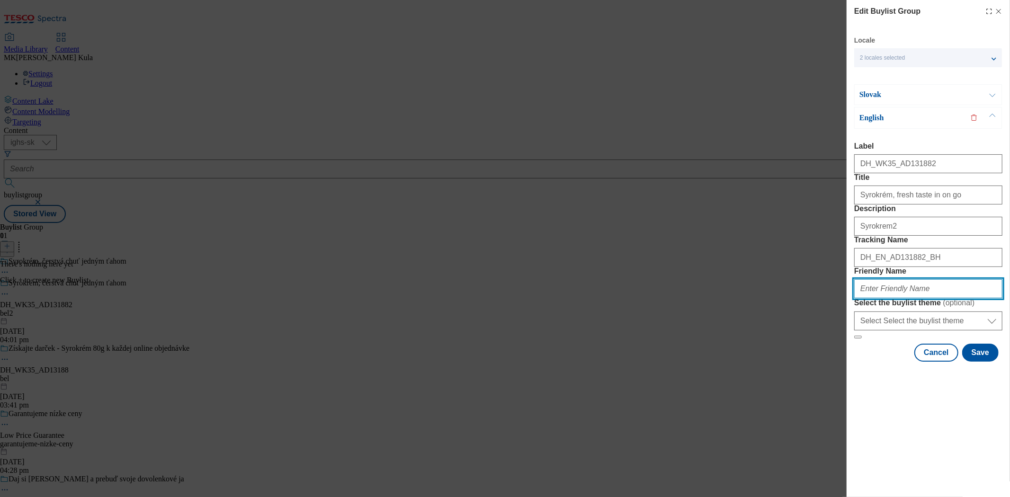
click at [895, 298] on input "Friendly Name" at bounding box center [929, 289] width 148 height 19
paste input "bel2"
type input "bel2"
click at [990, 362] on button "Save" at bounding box center [981, 353] width 36 height 18
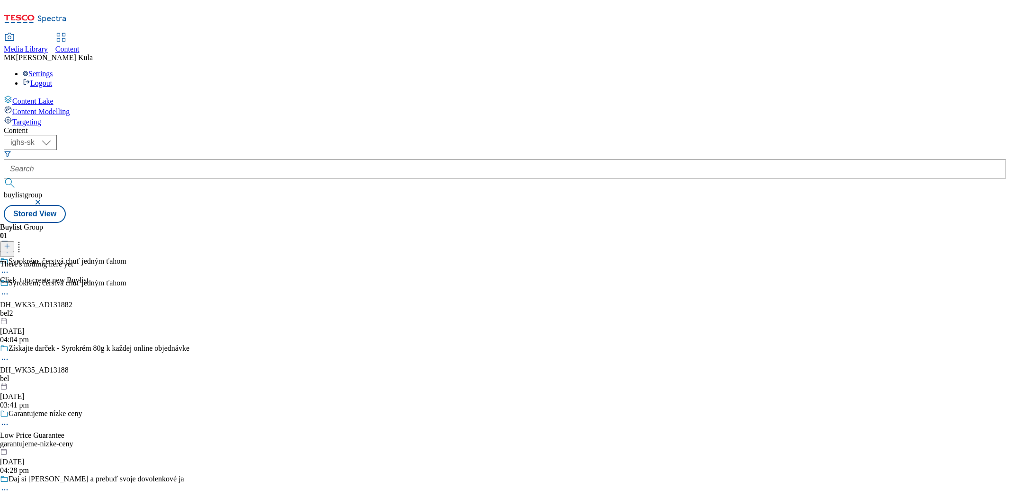
click at [89, 260] on div "There's nothing here yet Click + to create new Buylist" at bounding box center [44, 272] width 89 height 25
click at [189, 279] on div "Syrokrém, čerstvá chuť jedným ťahom DH_WK35_AD131882 bel2 14 Oct 2025 04:04 pm" at bounding box center [94, 311] width 189 height 65
click at [89, 260] on div "There's nothing here yet Click + to create new Buylist" at bounding box center [44, 272] width 89 height 25
click at [10, 243] on icon at bounding box center [7, 246] width 7 height 7
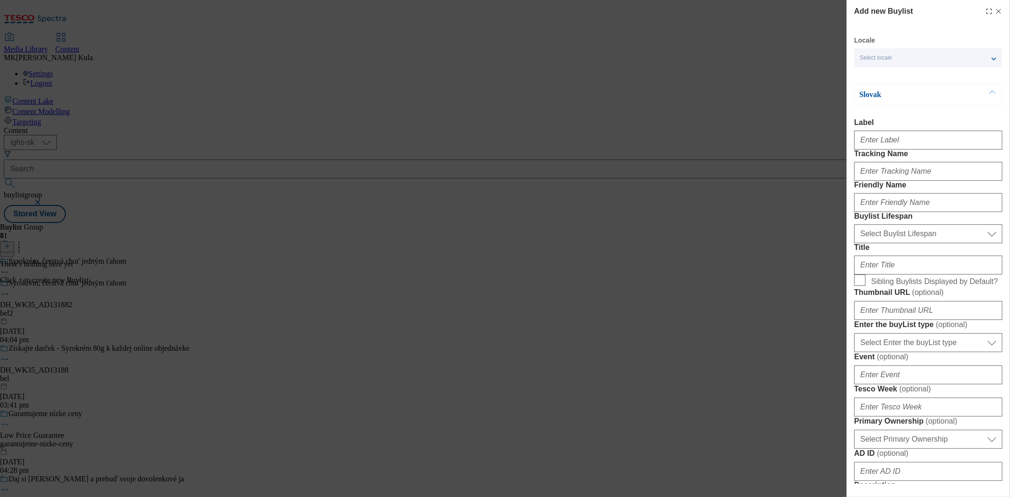
click at [890, 63] on div "Select locale" at bounding box center [929, 57] width 148 height 19
click at [887, 97] on span "English" at bounding box center [888, 96] width 22 height 5
click at [872, 97] on input "English" at bounding box center [865, 97] width 11 height 11
click at [968, 126] on label "Label" at bounding box center [929, 122] width 148 height 9
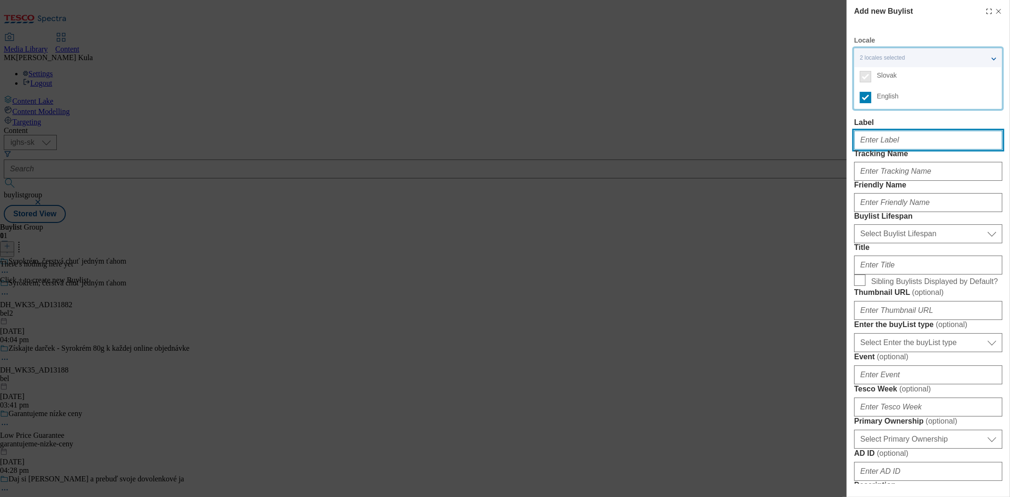
click at [968, 131] on input "Label" at bounding box center [929, 140] width 148 height 19
click at [792, 186] on div "Add new Buylist Locale 2 locales selected Slovak English Slovak Label Tracking …" at bounding box center [505, 248] width 1010 height 497
drag, startPoint x: 875, startPoint y: 148, endPoint x: 883, endPoint y: 150, distance: 7.7
click at [875, 148] on input "Label" at bounding box center [929, 140] width 148 height 19
paste input "DH_WK35_AD131882"
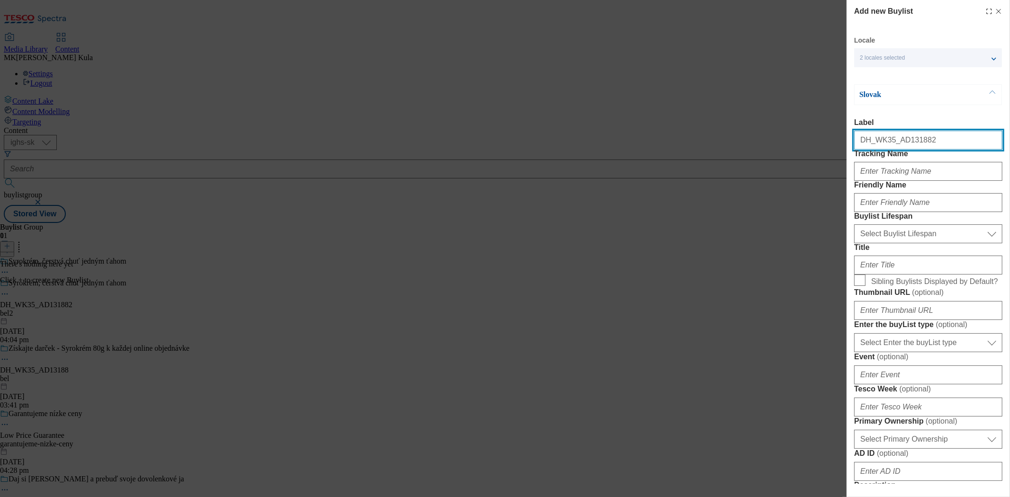
type input "DH_WK35_AD131882"
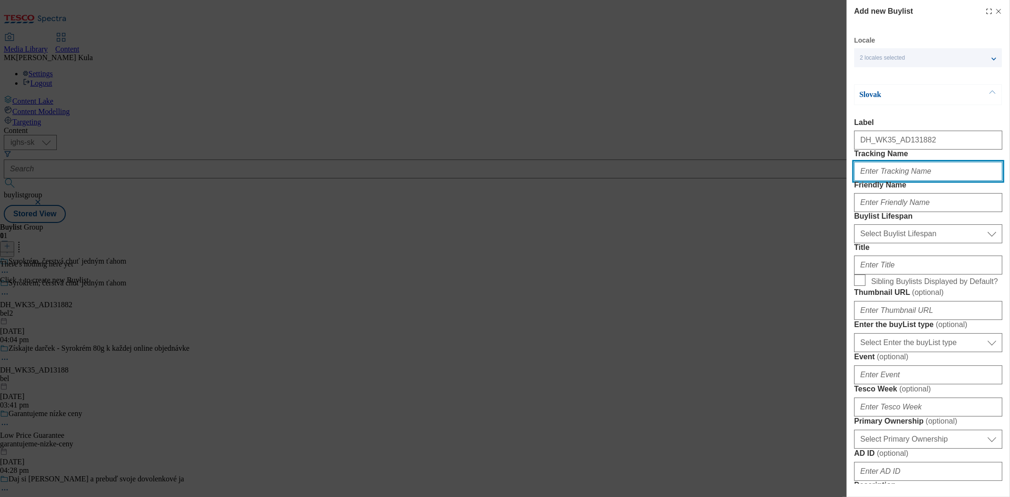
click at [915, 181] on input "Tracking Name" at bounding box center [929, 171] width 148 height 19
paste input "DH_SK_AD131882_BH"
type input "DH_SK_AD131882_BH"
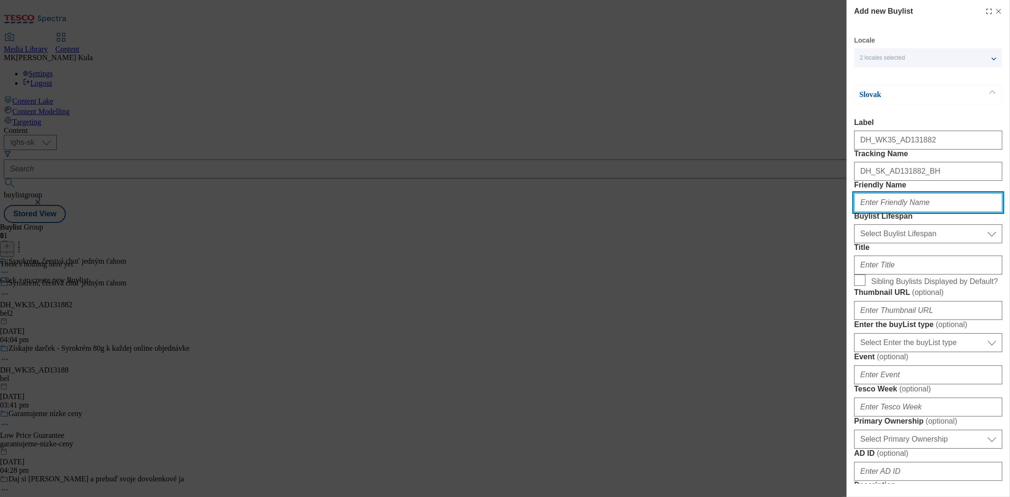
click at [910, 212] on input "Friendly Name" at bounding box center [929, 202] width 148 height 19
paste input "syrokrem2"
type input "syrokrem2"
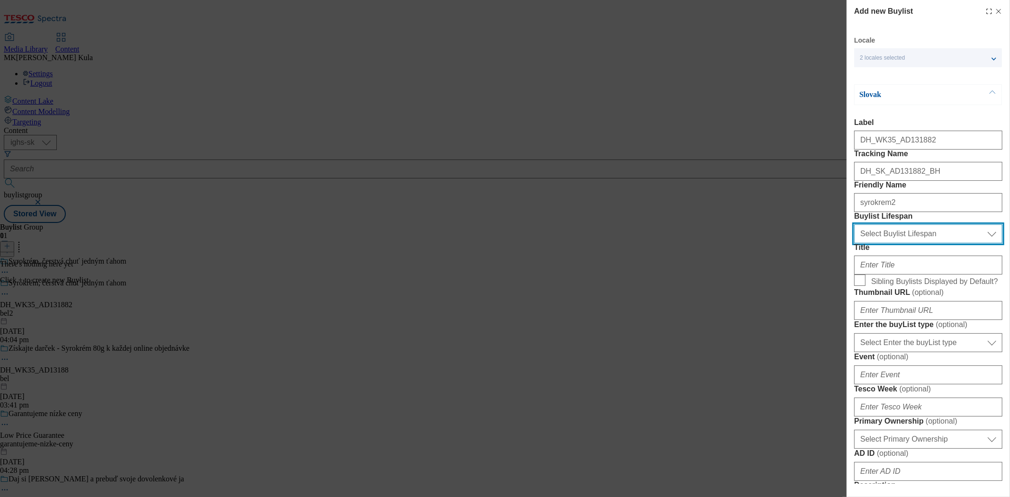
click at [881, 243] on select "Select Buylist Lifespan evergreen seasonal tactical" at bounding box center [929, 234] width 148 height 19
select select "evergreen"
click at [855, 243] on select "Select Buylist Lifespan evergreen seasonal tactical" at bounding box center [929, 234] width 148 height 19
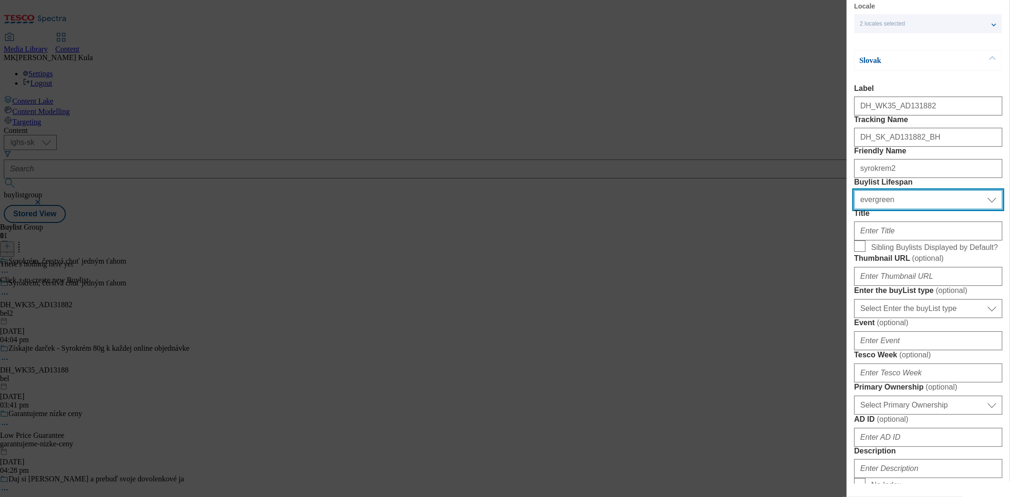
scroll to position [53, 0]
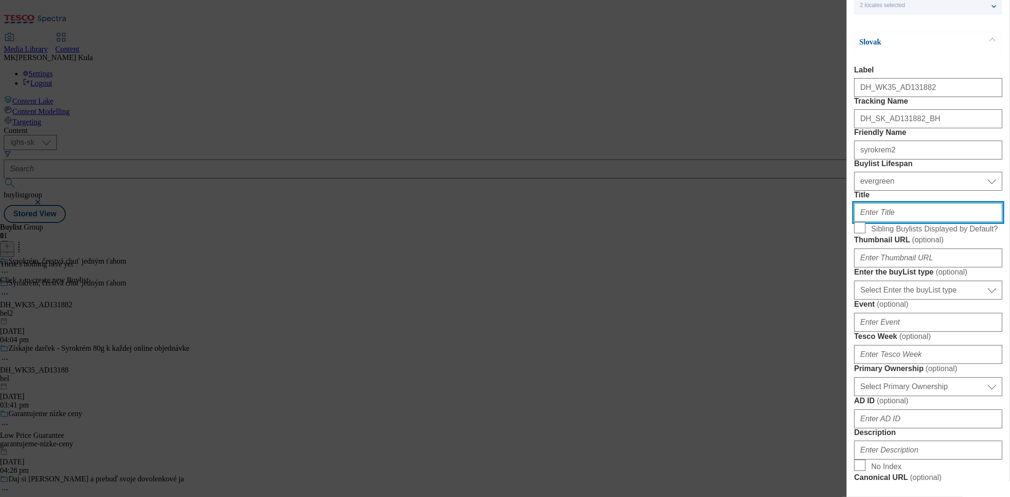
click at [923, 222] on input "Title" at bounding box center [929, 212] width 148 height 19
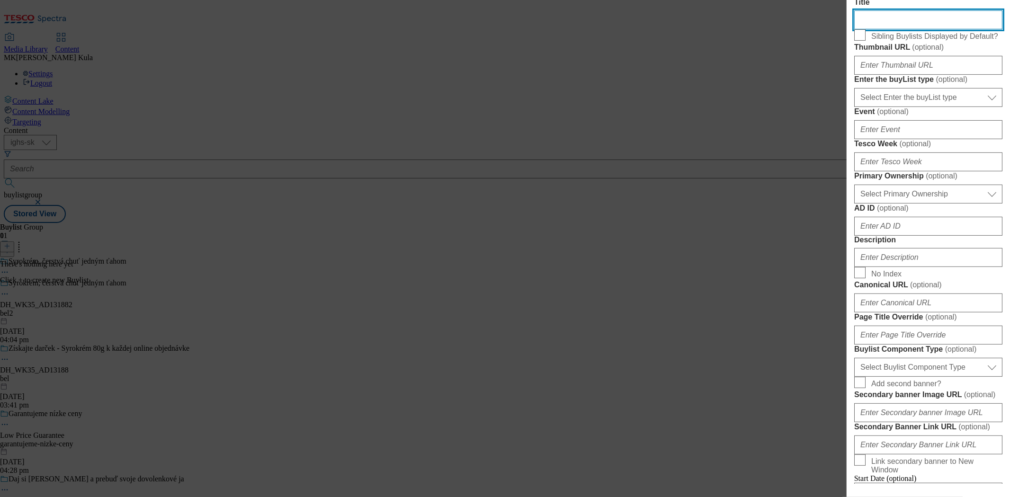
scroll to position [263, 0]
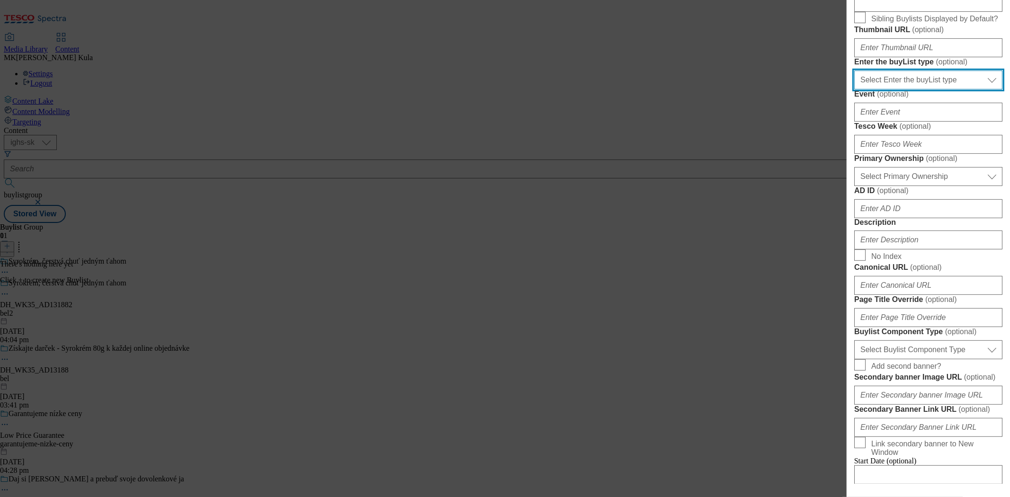
click at [906, 90] on select "Select Enter the buyList type event supplier funded long term >4 weeks supplier…" at bounding box center [929, 80] width 148 height 19
click at [798, 207] on div "Add new Buylist Locale 2 locales selected Slovak English Slovak Label DH_WK35_A…" at bounding box center [505, 248] width 1010 height 497
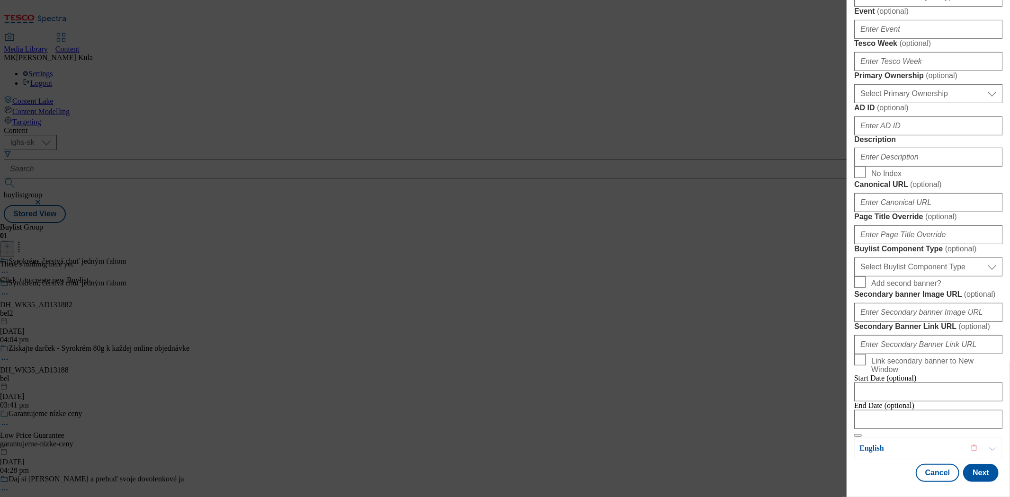
scroll to position [368, 0]
drag, startPoint x: 902, startPoint y: 228, endPoint x: 898, endPoint y: 234, distance: 7.2
click at [902, 103] on select "Select Primary Ownership tesco dunnhumby" at bounding box center [929, 93] width 148 height 19
select select "dunnhumby"
click at [855, 103] on select "Select Primary Ownership tesco dunnhumby" at bounding box center [929, 93] width 148 height 19
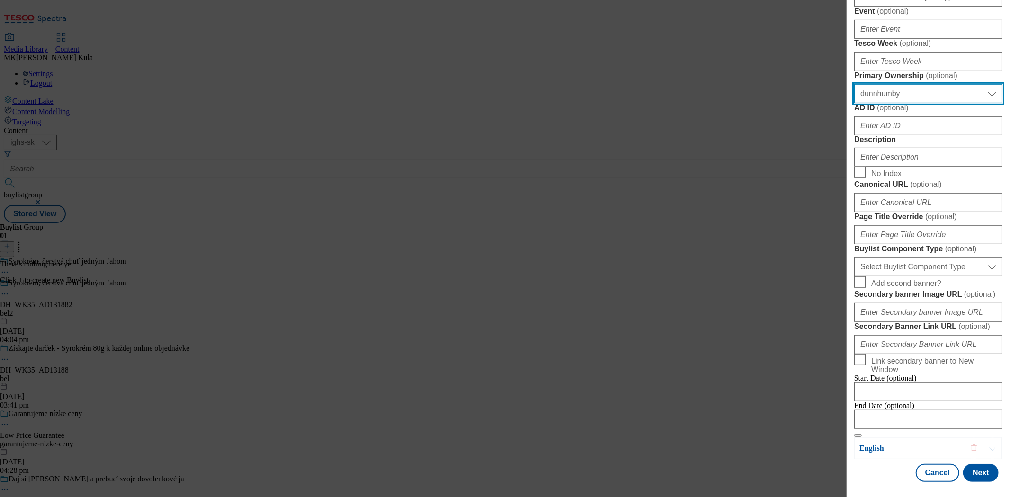
scroll to position [474, 0]
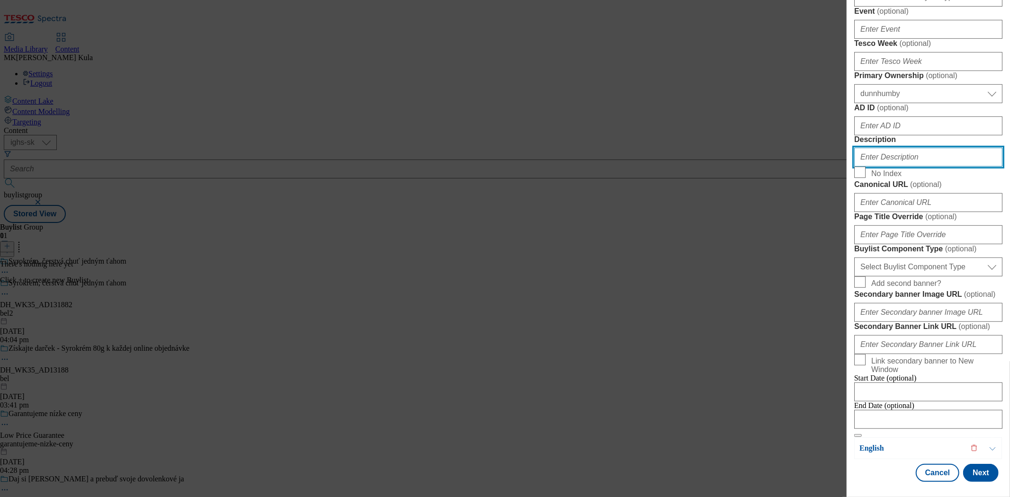
click at [917, 167] on input "Description" at bounding box center [929, 157] width 148 height 19
click at [902, 167] on input "Description" at bounding box center [929, 157] width 148 height 19
paste input "Syrokrem2"
drag, startPoint x: 920, startPoint y: 160, endPoint x: 816, endPoint y: 160, distance: 104.2
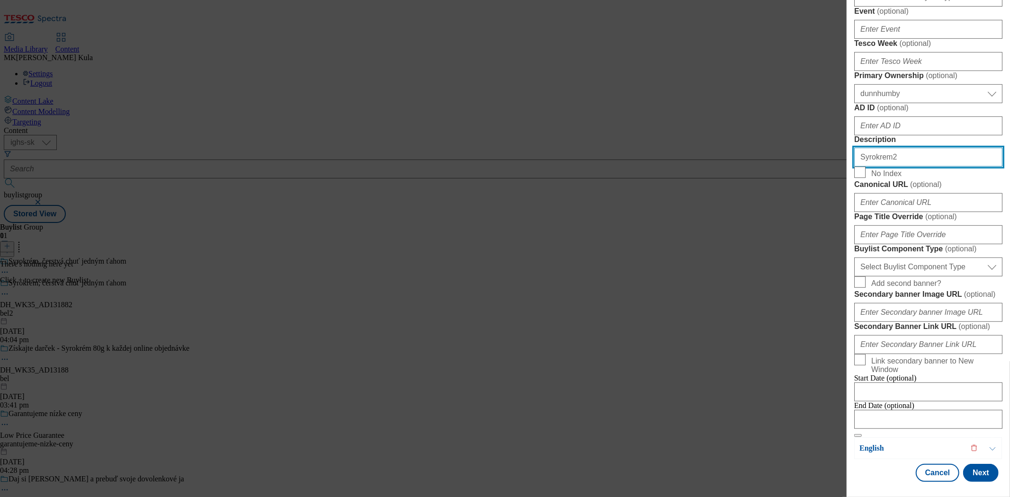
click at [816, 160] on div "Add new Buylist Locale 2 locales selected Slovak English Slovak Label DH_WK35_A…" at bounding box center [505, 248] width 1010 height 497
type input "Syrokrem2"
click at [821, 183] on div "Add new Buylist Locale 2 locales selected Slovak English Slovak Label DH_WK35_A…" at bounding box center [505, 248] width 1010 height 497
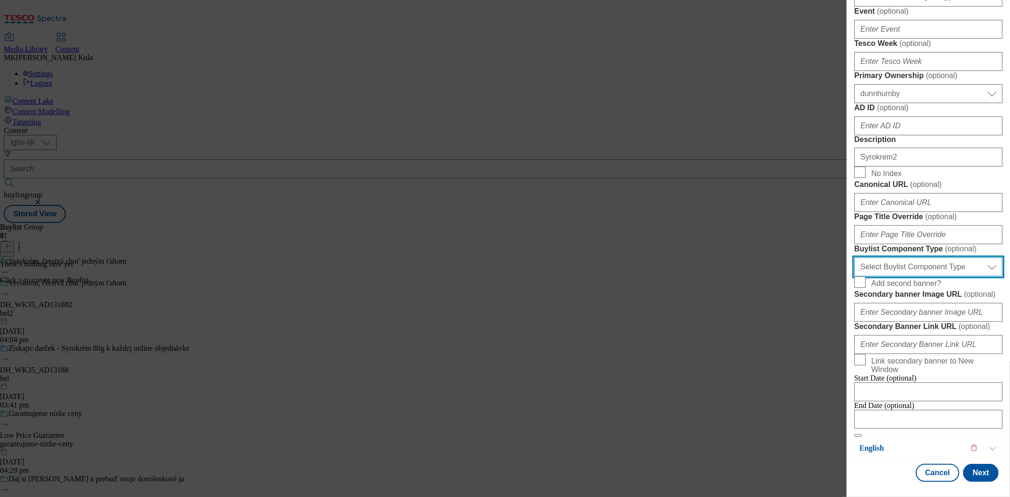
click at [948, 277] on select "Select Buylist Component Type Banner Competition Header Meal" at bounding box center [929, 267] width 148 height 19
select select "Banner"
click at [855, 272] on select "Select Buylist Component Type Banner Competition Header Meal" at bounding box center [929, 267] width 148 height 19
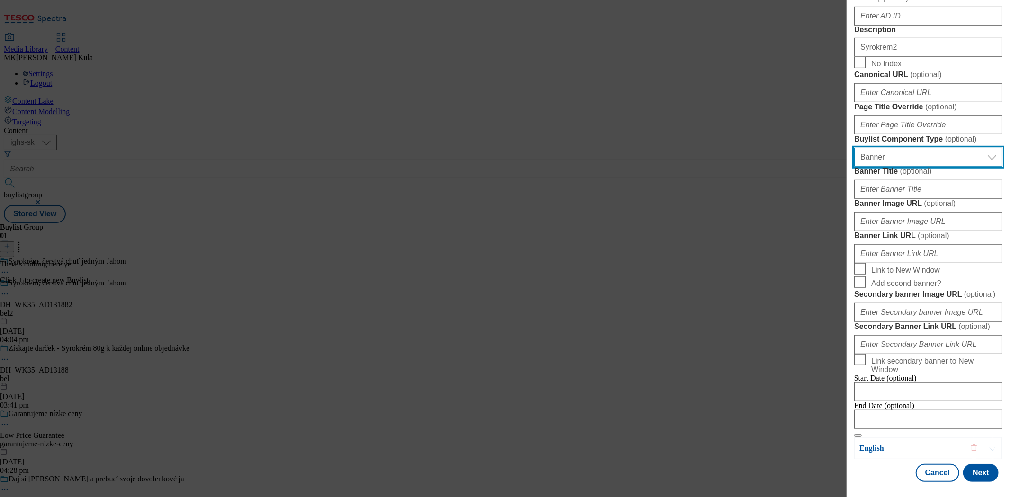
scroll to position [737, 0]
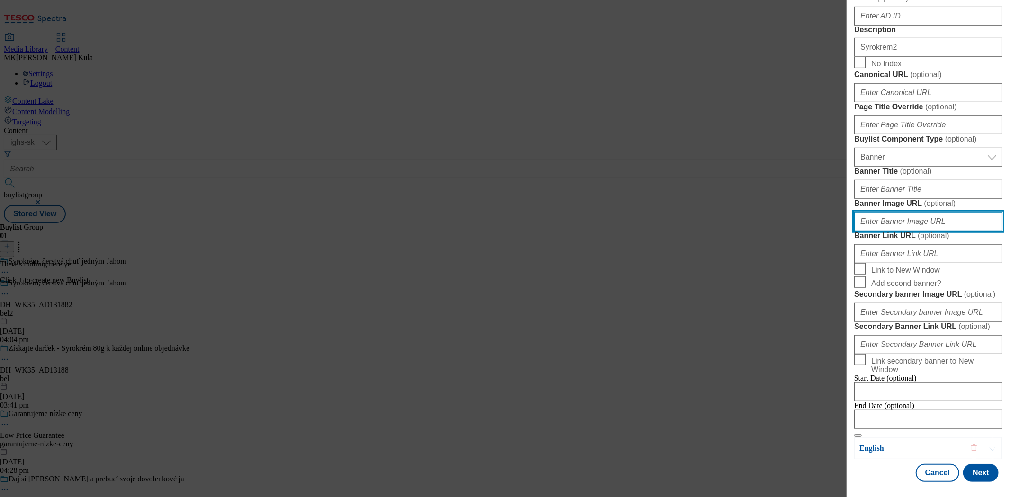
click at [917, 218] on input "Banner Image URL ( optional )" at bounding box center [929, 221] width 148 height 19
click at [884, 214] on input "Banner Image URL ( optional )" at bounding box center [929, 221] width 148 height 19
paste input "https://digitalcontent.api.tesco.com/v2/media/ighs-ce-mktg/08423c6e-0871-4d75-a…"
type input "https://digitalcontent.api.tesco.com/v2/media/ighs-ce-mktg/08423c6e-0871-4d75-a…"
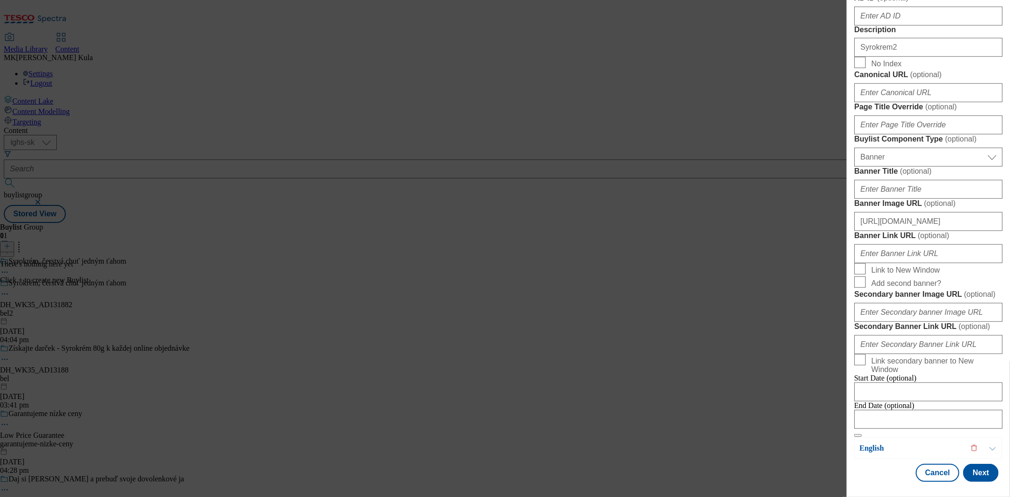
click at [798, 238] on div "Add new Buylist Locale 2 locales selected Slovak English Slovak Label DH_WK35_A…" at bounding box center [505, 248] width 1010 height 497
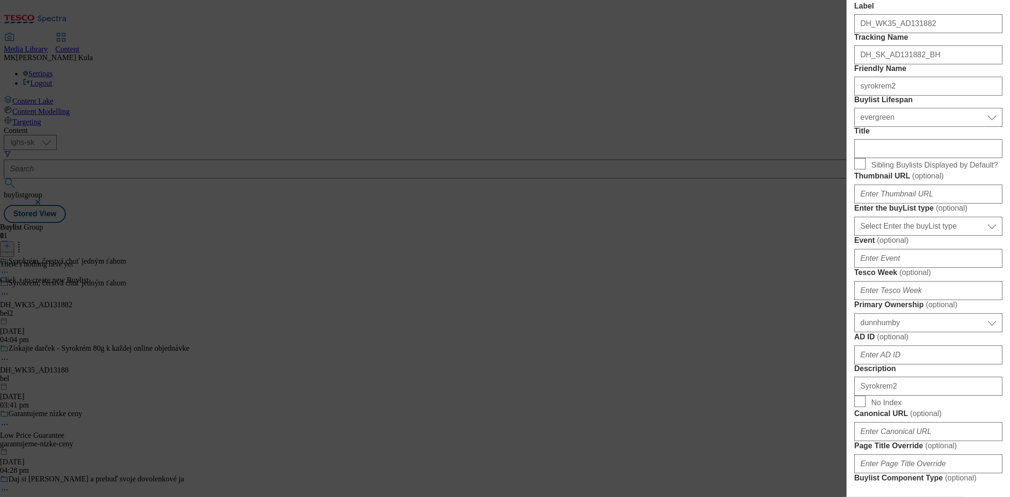
scroll to position [105, 0]
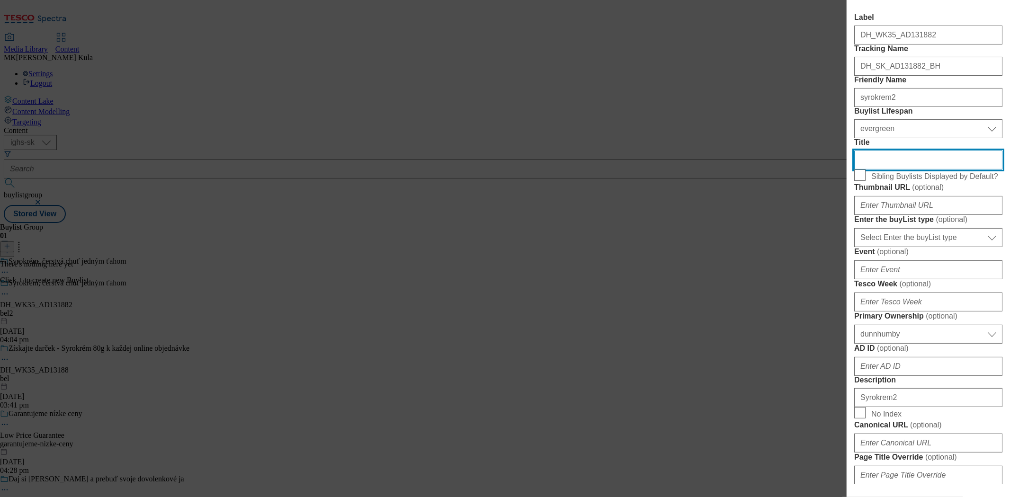
click at [916, 170] on input "Title" at bounding box center [929, 160] width 148 height 19
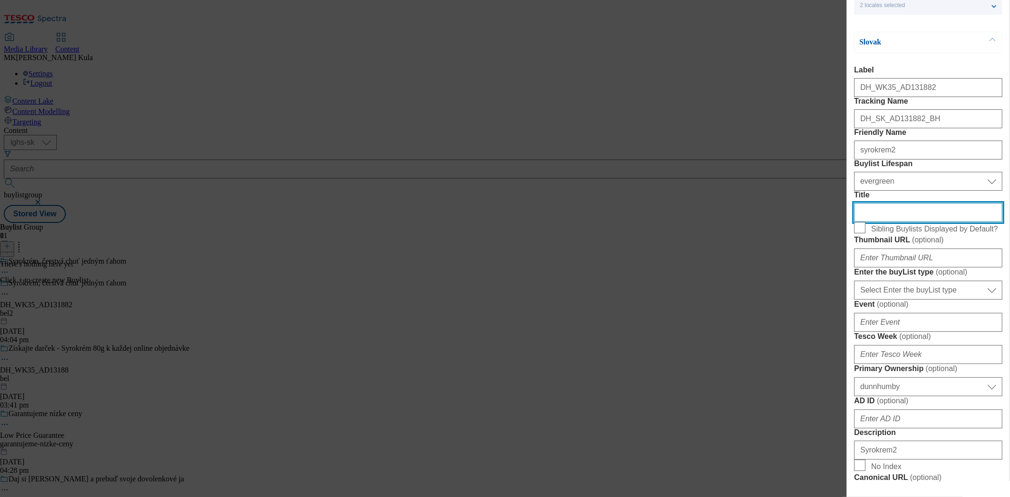
scroll to position [0, 0]
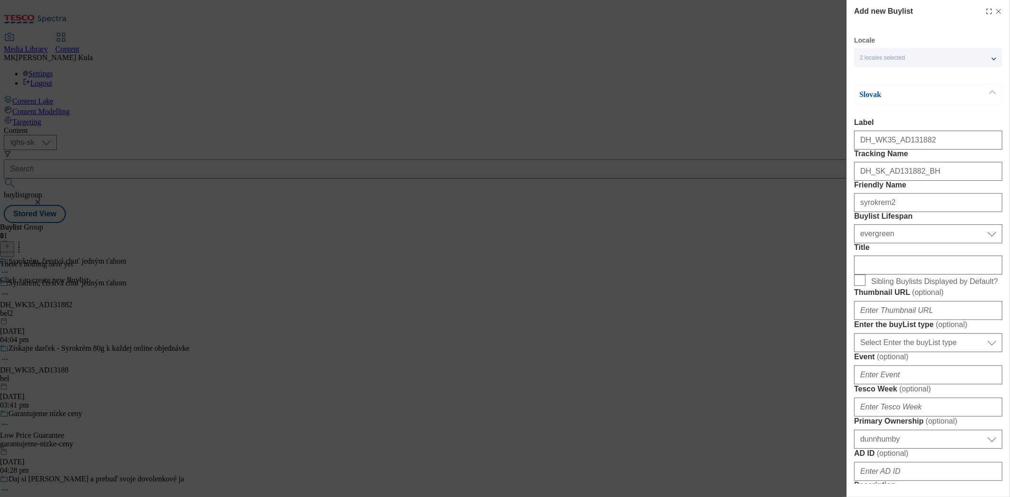
click at [908, 97] on p "Slovak" at bounding box center [909, 94] width 99 height 9
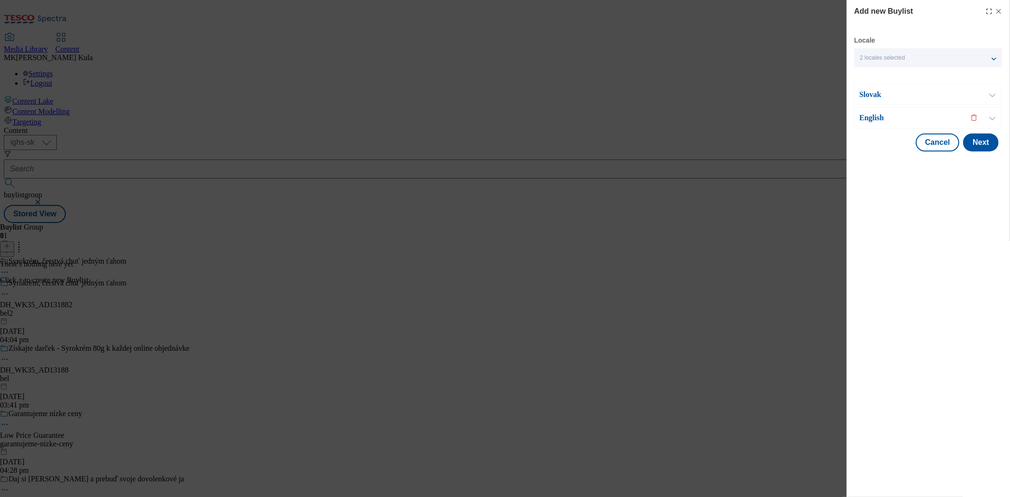
click at [890, 119] on p "English" at bounding box center [909, 117] width 99 height 9
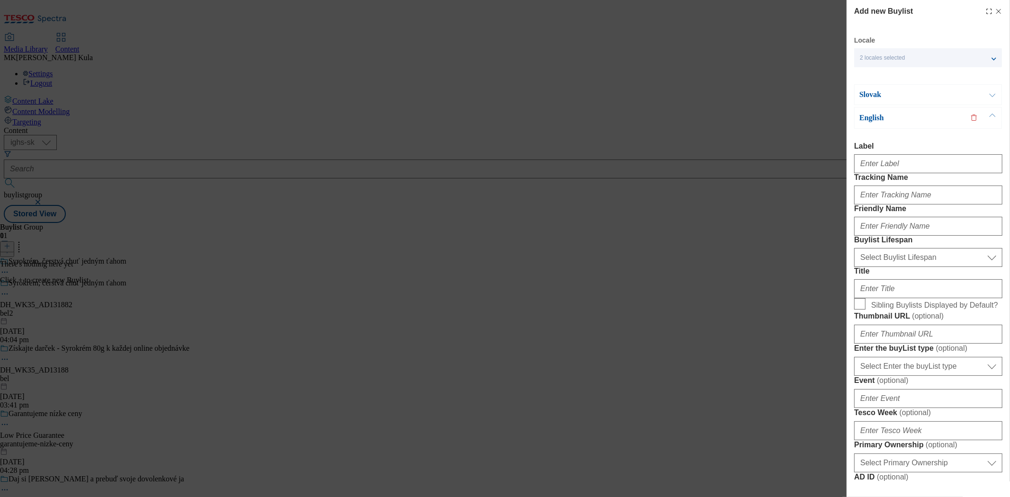
scroll to position [53, 0]
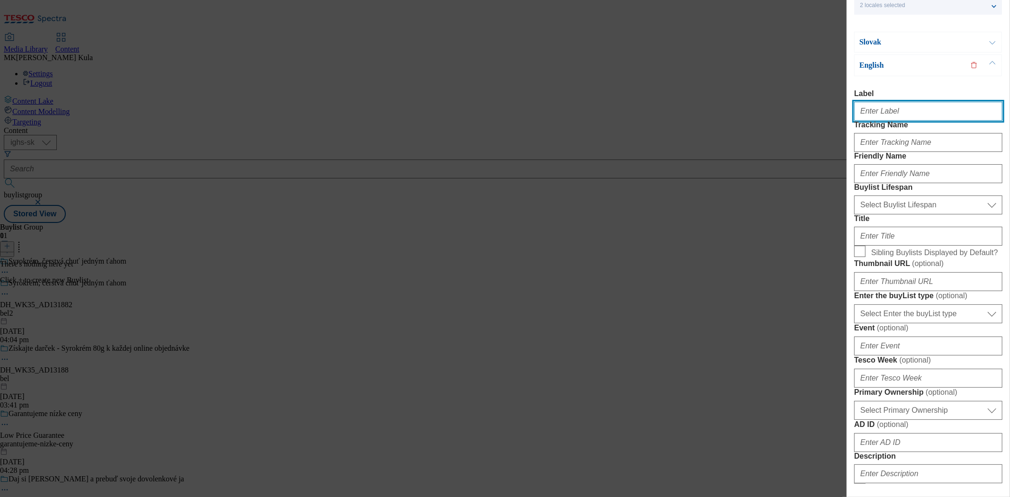
click at [929, 117] on input "Label" at bounding box center [929, 111] width 148 height 19
paste input "DH_WK35_AD131882"
type input "DH_WK35_AD131882"
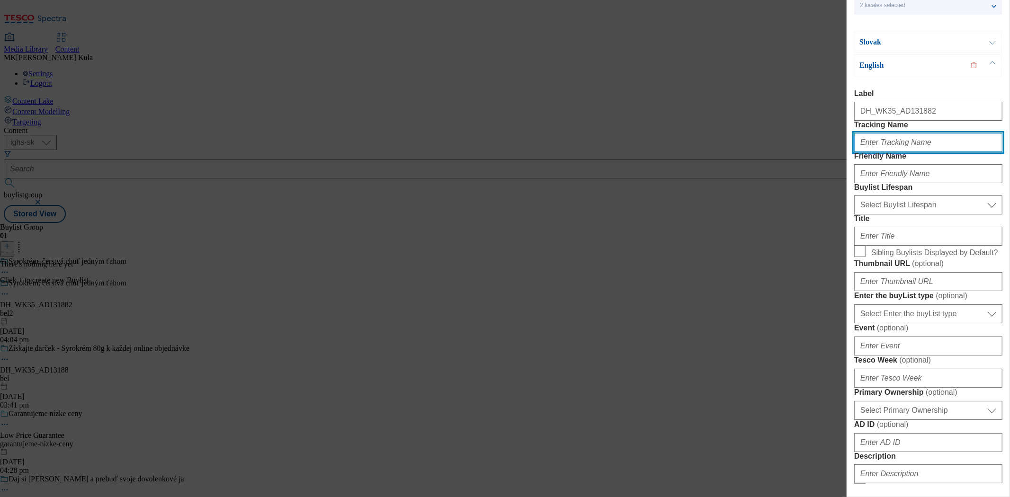
click at [905, 152] on input "Tracking Name" at bounding box center [929, 142] width 148 height 19
paste input "DH_EN_AD131882_BH"
type input "DH_EN_AD131882_BH"
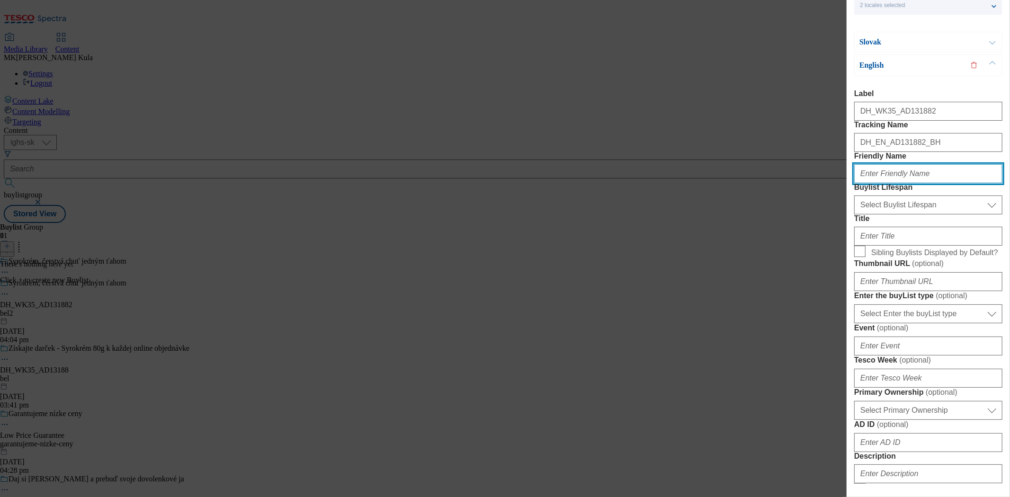
drag, startPoint x: 875, startPoint y: 206, endPoint x: 896, endPoint y: 205, distance: 20.4
click at [875, 183] on input "Friendly Name" at bounding box center [929, 173] width 148 height 19
paste input "syrokrem2"
type input "syrokrem2"
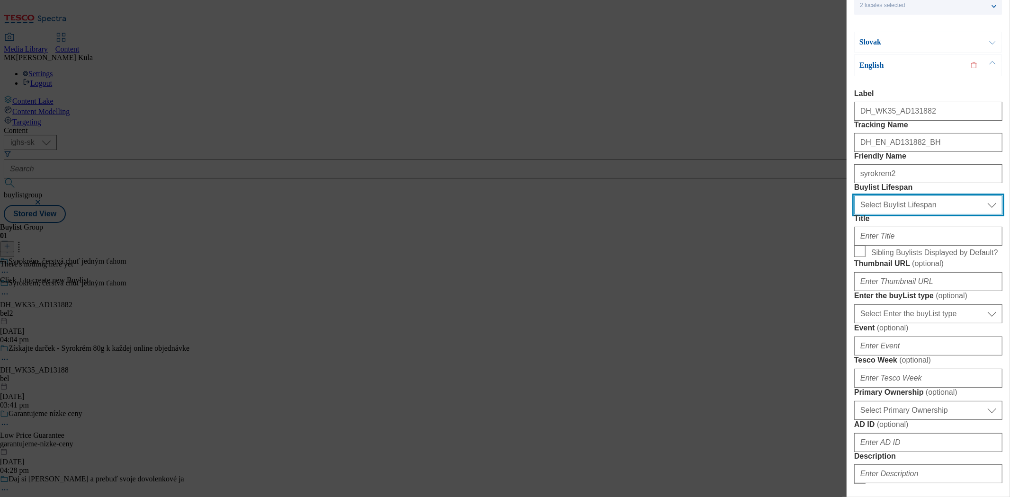
click at [913, 215] on select "Select Buylist Lifespan evergreen seasonal tactical" at bounding box center [929, 205] width 148 height 19
select select "evergreen"
click at [855, 215] on select "Select Buylist Lifespan evergreen seasonal tactical" at bounding box center [929, 205] width 148 height 19
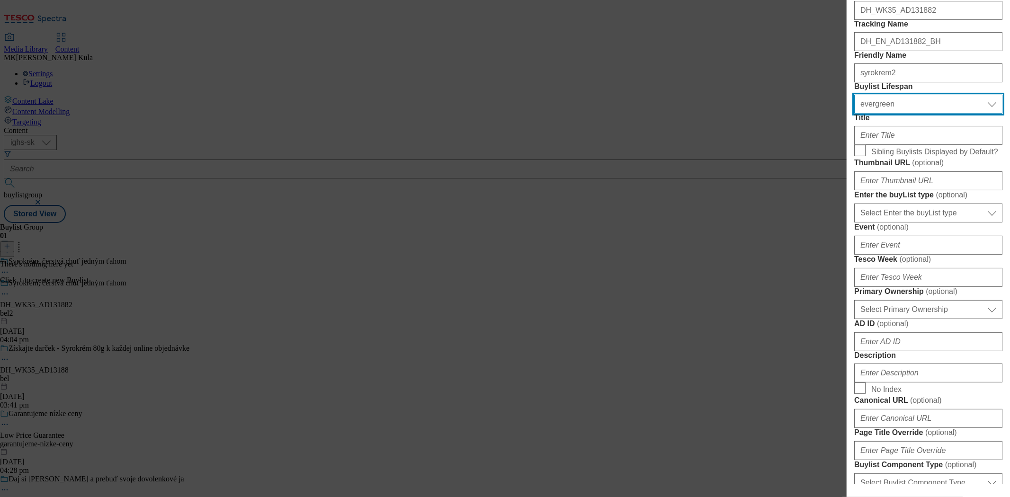
scroll to position [158, 0]
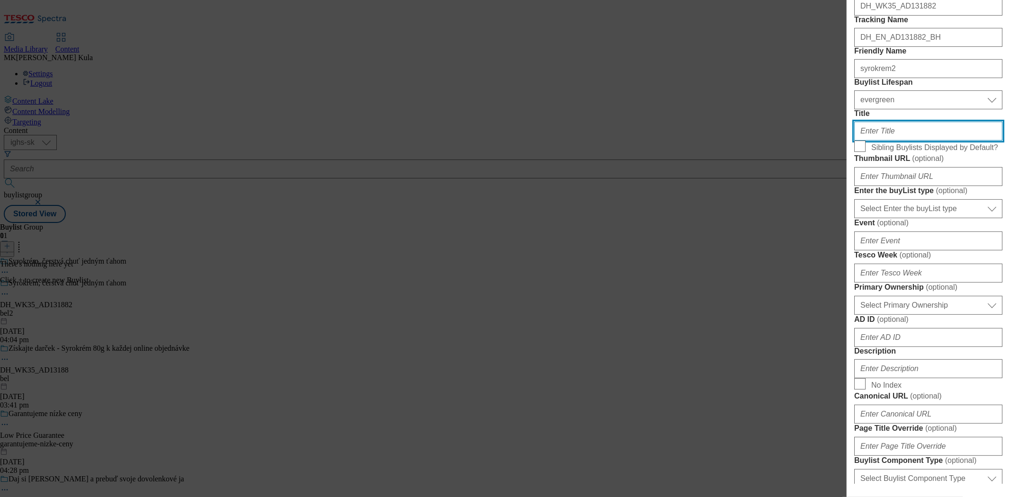
click at [902, 141] on input "Title" at bounding box center [929, 131] width 148 height 19
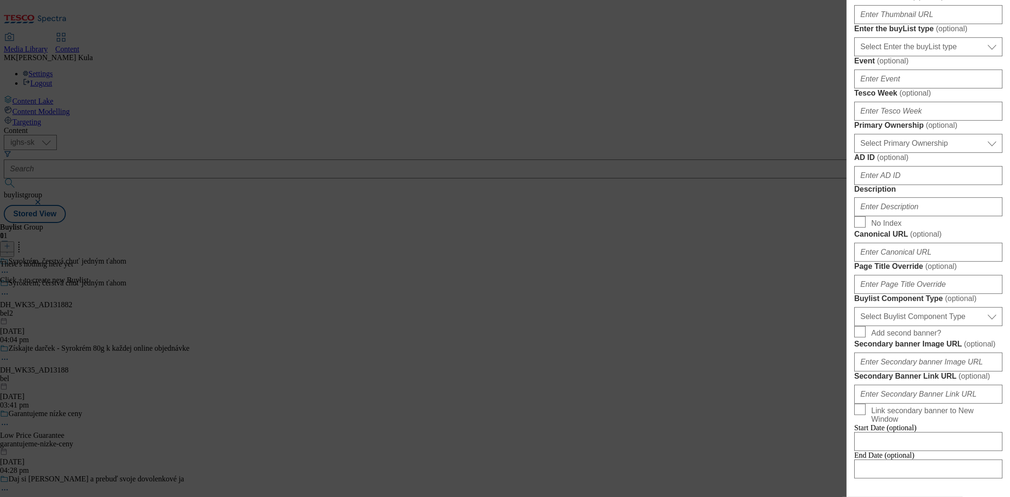
scroll to position [368, 0]
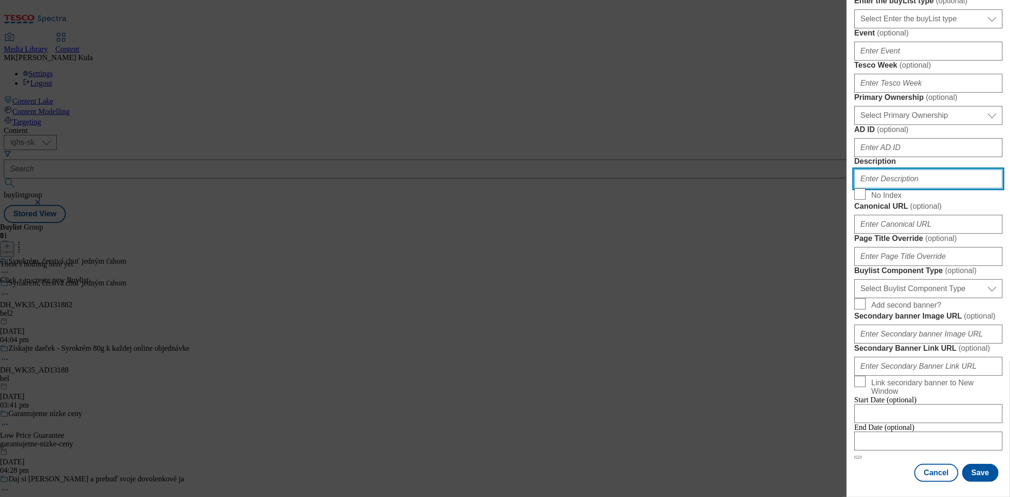
drag, startPoint x: 900, startPoint y: 344, endPoint x: 905, endPoint y: 342, distance: 5.9
click at [900, 189] on input "Description" at bounding box center [929, 179] width 148 height 19
paste input "Syrokrem2"
type input "Syrokrem2"
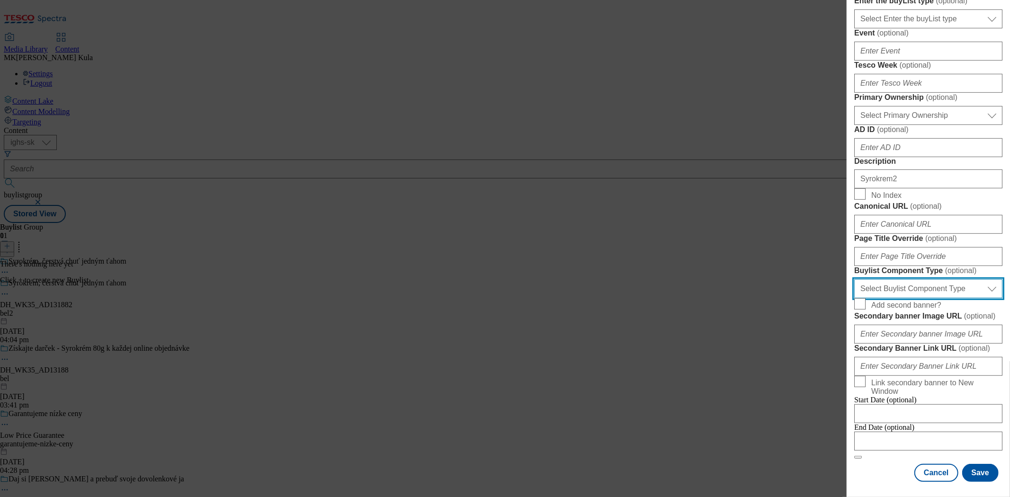
click at [891, 280] on select "Select Buylist Component Type Banner Competition Header Meal" at bounding box center [929, 289] width 148 height 19
select select "Banner"
click at [855, 280] on select "Select Buylist Component Type Banner Competition Header Meal" at bounding box center [929, 289] width 148 height 19
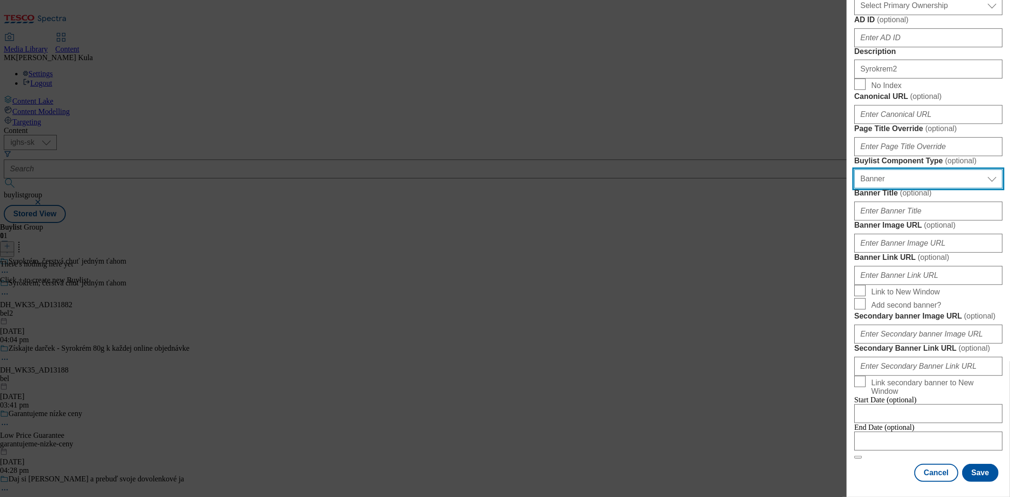
scroll to position [840, 0]
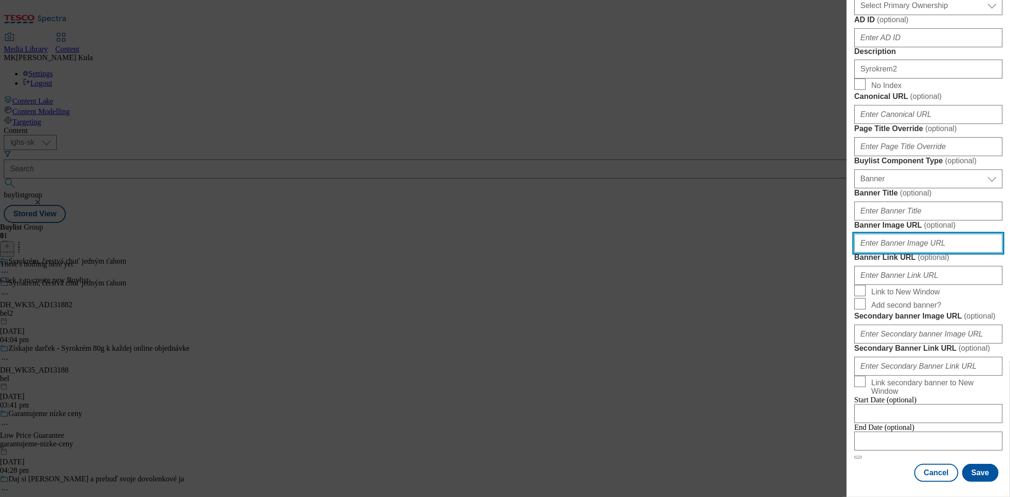
click at [911, 234] on input "Banner Image URL ( optional )" at bounding box center [929, 243] width 148 height 19
paste input "https://digitalcontent.api.tesco.com/v2/media/ighs-ce-mktg/d0b8fafd-3ec8-4b09-a…"
type input "https://digitalcontent.api.tesco.com/v2/media/ighs-ce-mktg/d0b8fafd-3ec8-4b09-a…"
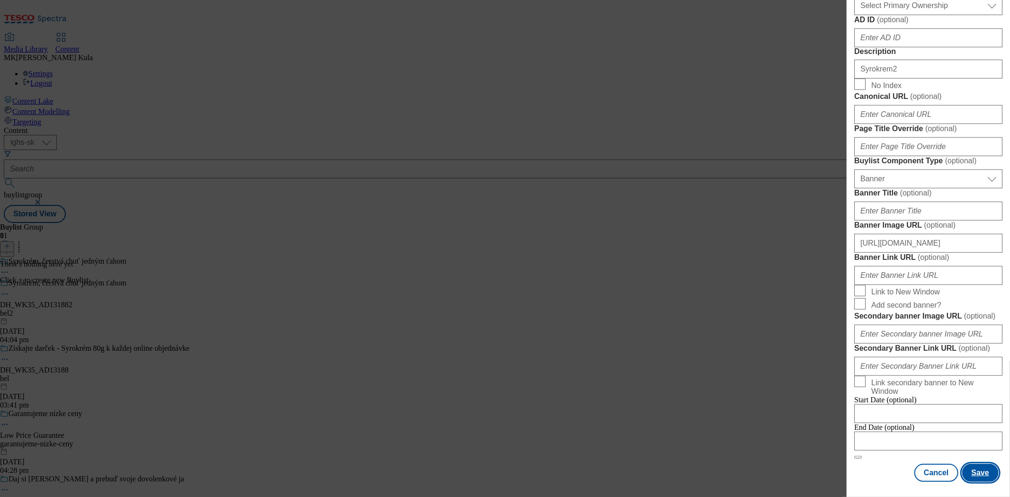
click at [975, 478] on button "Save" at bounding box center [981, 473] width 36 height 18
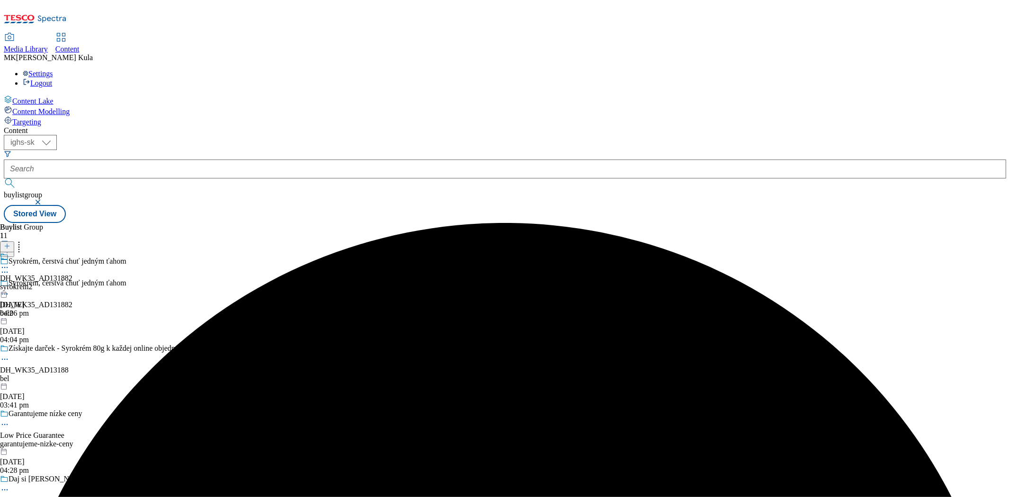
click at [72, 283] on div "syrokrem2" at bounding box center [36, 287] width 72 height 9
click at [72, 274] on div "DH_WK35_AD131882 syrokrem2 14 Oct 2025 04:06 pm" at bounding box center [36, 306] width 72 height 65
click at [10, 243] on icon at bounding box center [7, 246] width 7 height 7
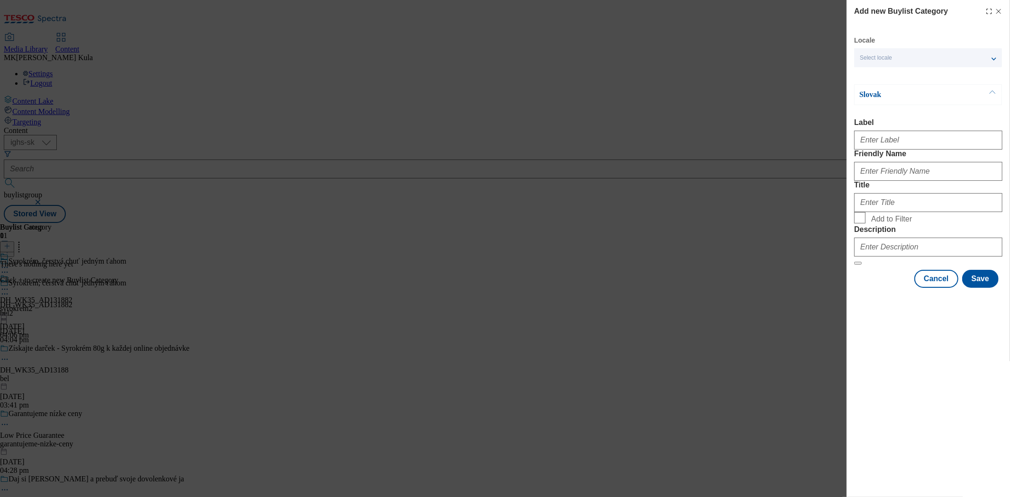
click at [882, 54] on span "Select locale" at bounding box center [876, 57] width 32 height 7
click at [889, 97] on span "English" at bounding box center [888, 96] width 22 height 5
click at [872, 97] on input "English" at bounding box center [865, 97] width 11 height 11
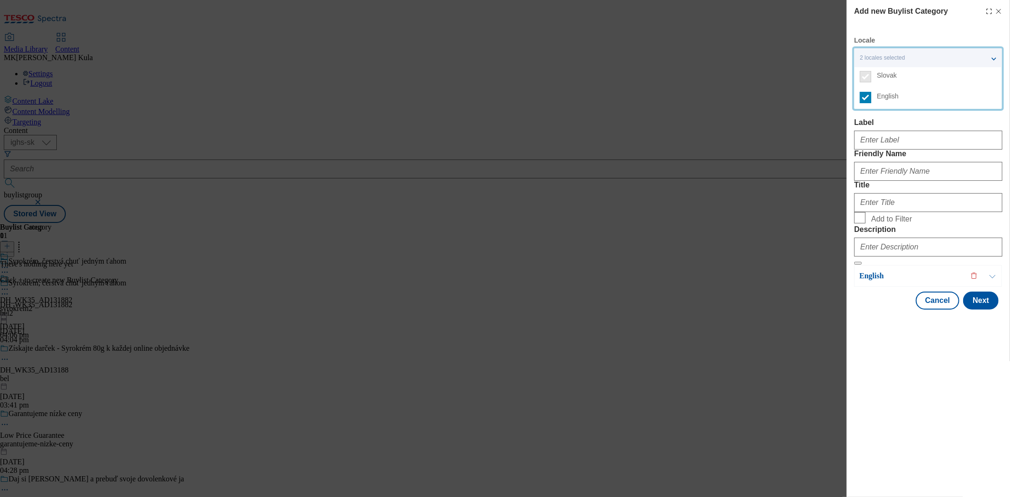
click at [927, 124] on label "Label" at bounding box center [929, 122] width 148 height 9
click at [927, 131] on input "Label" at bounding box center [929, 140] width 148 height 19
drag, startPoint x: 920, startPoint y: 411, endPoint x: 944, endPoint y: 423, distance: 26.9
click at [920, 414] on div "Add new Buylist Category Locale 2 locales selected Slovak English Slovak Label …" at bounding box center [928, 248] width 163 height 497
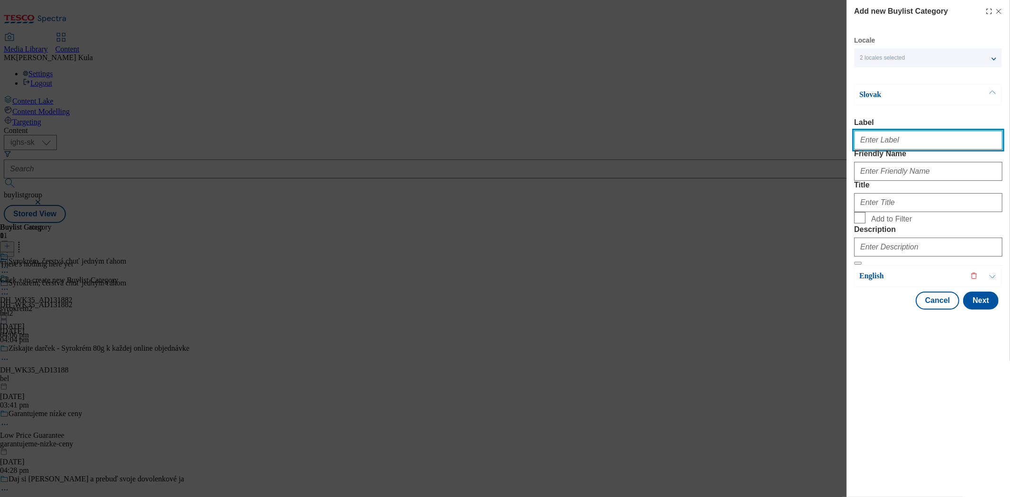
click at [897, 140] on input "Label" at bounding box center [929, 140] width 148 height 19
paste input "DH_WK35_AD131882"
type input "DH_WK35_AD131882"
click at [956, 423] on div "Add new Buylist Category Locale 2 locales selected Slovak English Slovak Label …" at bounding box center [928, 248] width 163 height 497
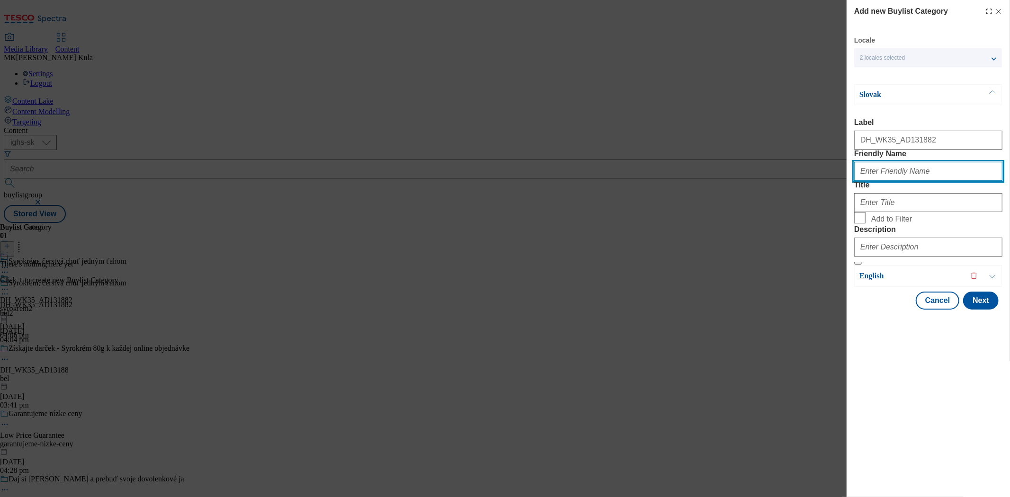
click at [901, 181] on input "Friendly Name" at bounding box center [929, 171] width 148 height 19
paste input "bel2"
type input "bel2"
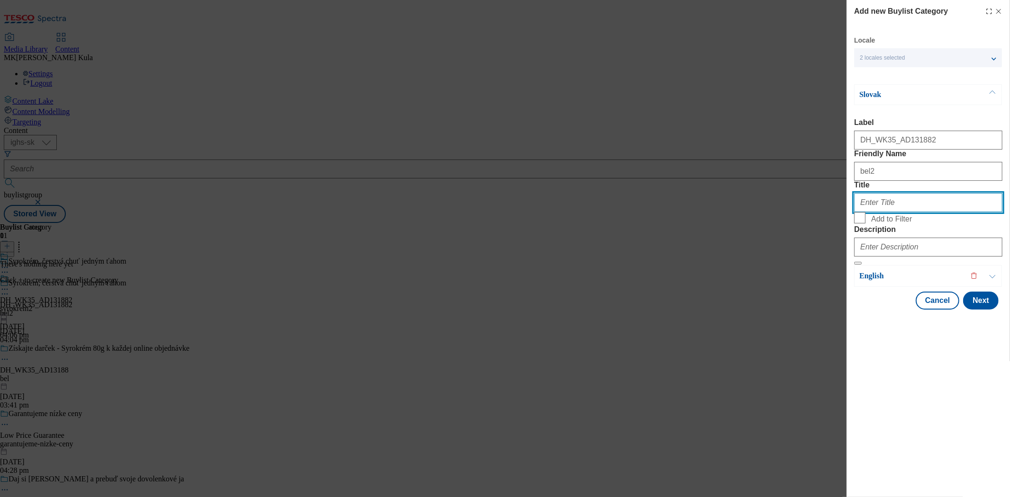
click at [894, 212] on input "Title" at bounding box center [929, 202] width 148 height 19
paste input "Syrokrém, čerstvá chuť jedným ťahom"
type input "Syrokrém, čerstvá chuť jedným ťahom"
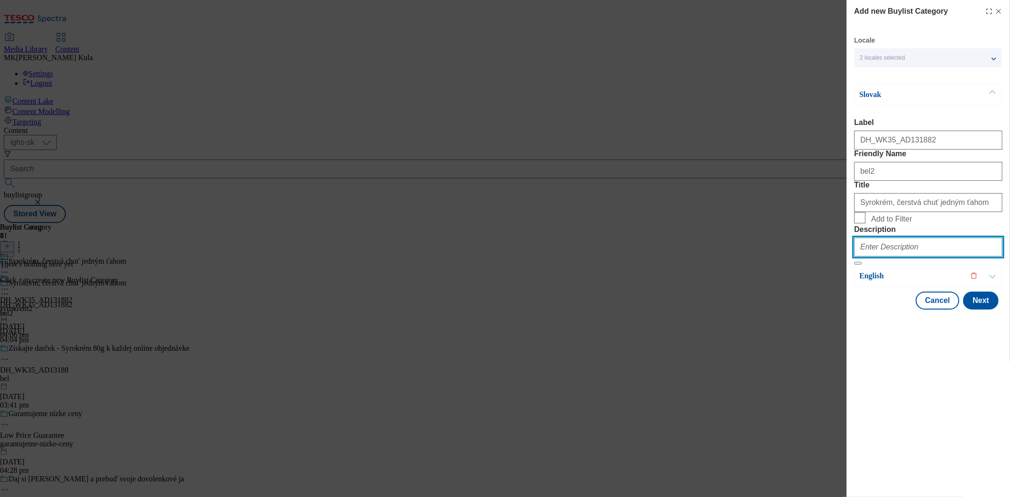
click at [904, 257] on input "Description" at bounding box center [929, 247] width 148 height 19
paste input "Syrokrem2"
type input "Syrokrem2"
click at [878, 414] on div "Add new Buylist Category Locale 2 locales selected Slovak English Slovak Label …" at bounding box center [928, 248] width 163 height 497
click at [888, 281] on p "English" at bounding box center [909, 275] width 99 height 9
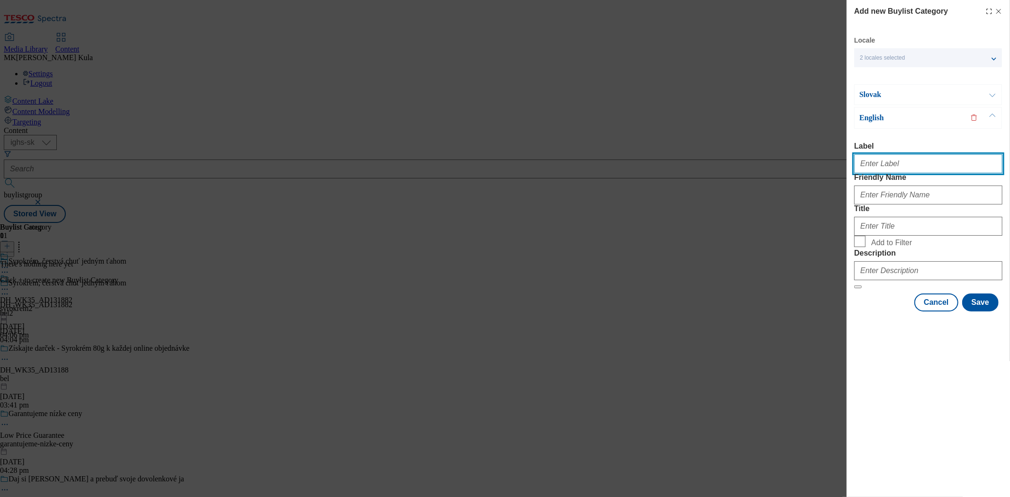
click at [921, 170] on input "Label" at bounding box center [929, 163] width 148 height 19
paste input "DH_WK35_AD131882"
type input "DH_WK35_AD131882"
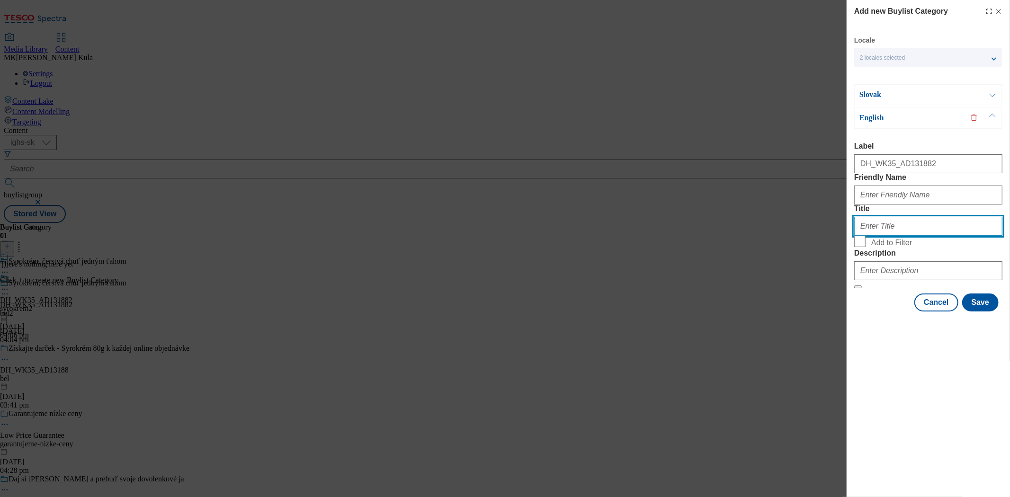
click at [896, 236] on input "Title" at bounding box center [929, 226] width 148 height 19
paste input "Syrokrém, fresh taste in on go"
type input "Syrokrém, fresh taste in on go"
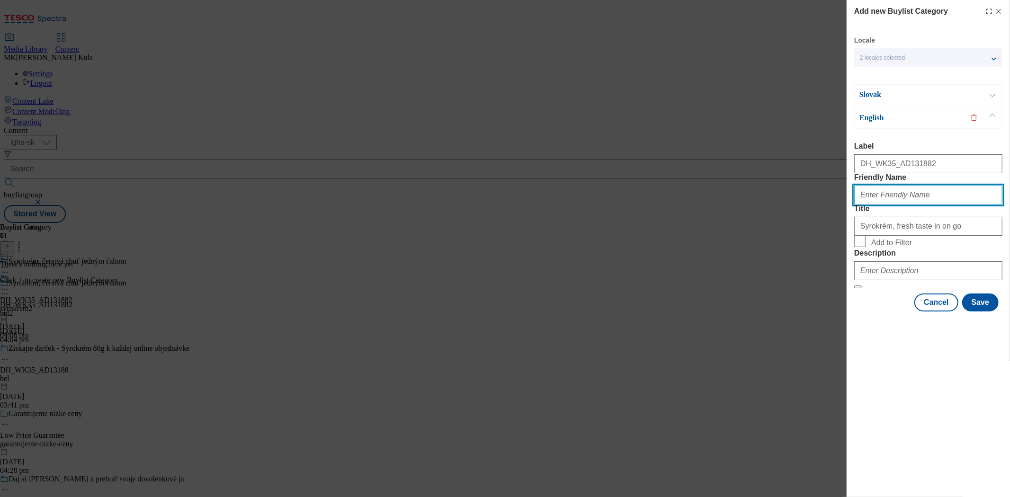
click at [907, 205] on input "Friendly Name" at bounding box center [929, 195] width 148 height 19
paste input "bel2"
type input "bel2"
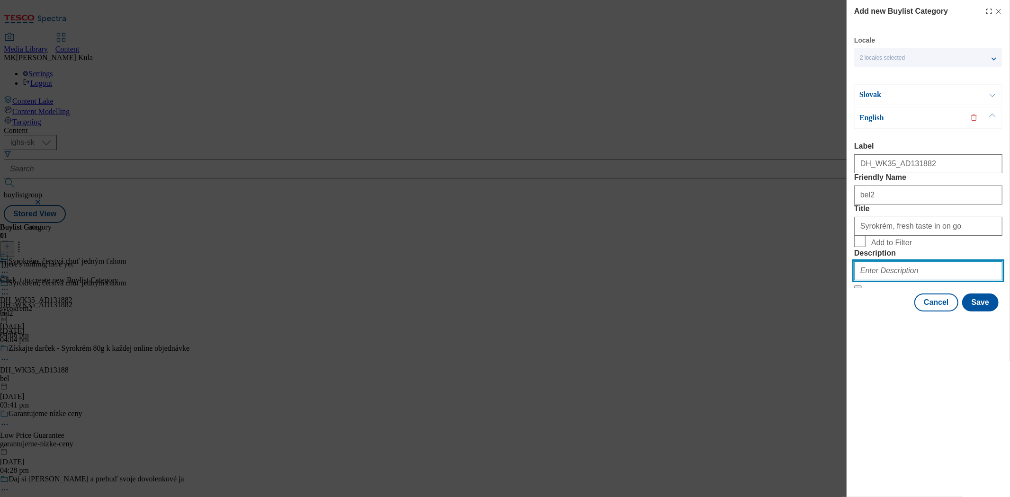
click at [898, 280] on input "Description" at bounding box center [929, 270] width 148 height 19
paste input "Syrokrem2"
type input "Syrokrem2"
drag, startPoint x: 889, startPoint y: 407, endPoint x: 921, endPoint y: 401, distance: 32.8
click at [889, 407] on div "Add new Buylist Category Locale 2 locales selected Slovak English Slovak Label …" at bounding box center [928, 248] width 163 height 497
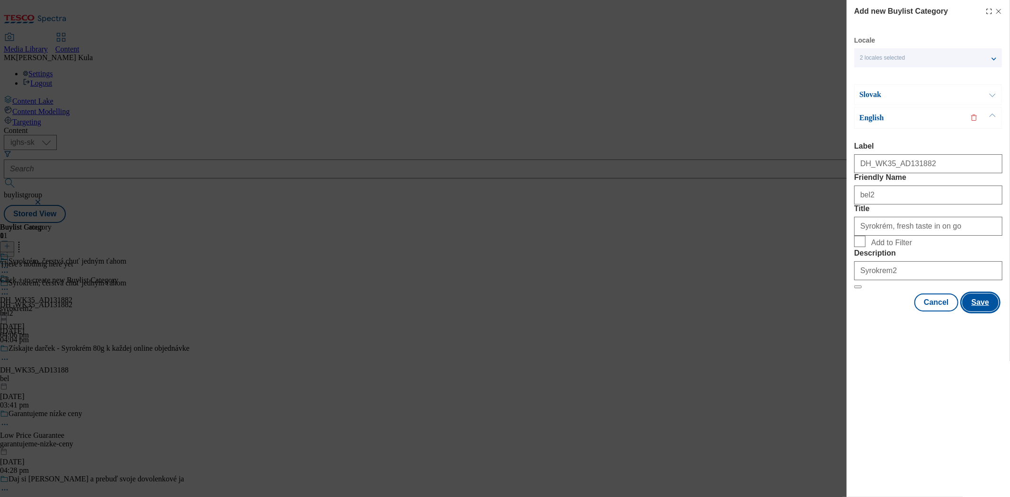
click at [982, 312] on button "Save" at bounding box center [981, 303] width 36 height 18
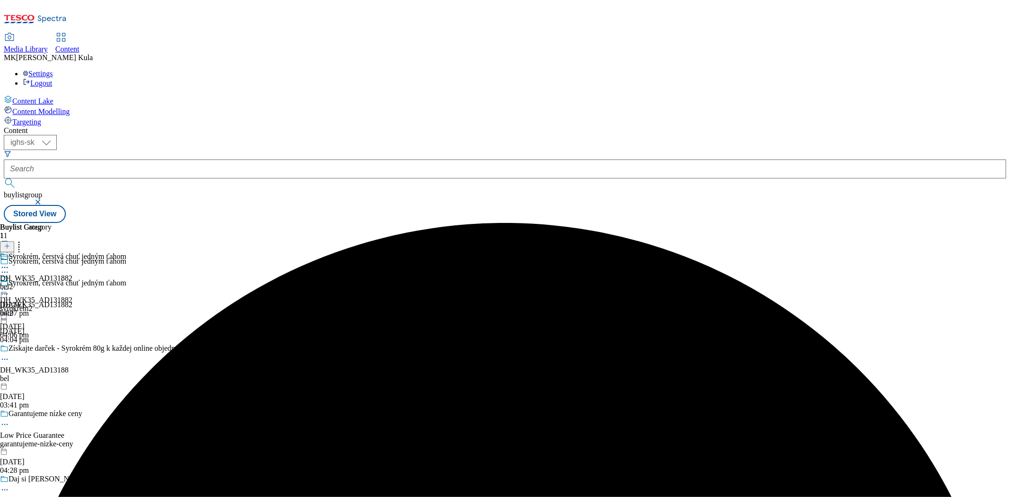
click at [126, 252] on div "Syrokrém, čerstvá chuť jedným ťahom DH_WK35_AD131882 bel2 14 Oct 2025 04:07 pm" at bounding box center [63, 284] width 126 height 65
click at [10, 243] on icon at bounding box center [7, 246] width 7 height 7
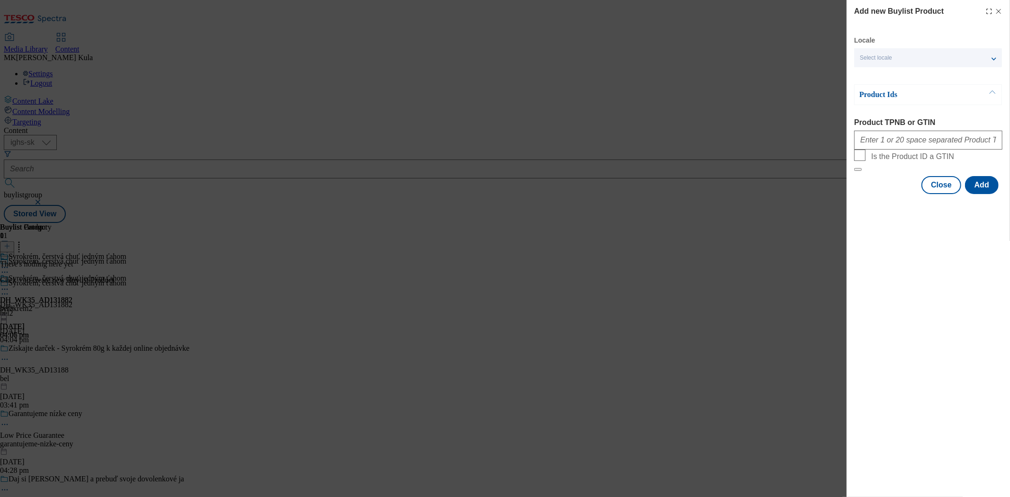
click at [902, 59] on div "Select locale" at bounding box center [929, 57] width 148 height 19
click at [899, 93] on span "English" at bounding box center [936, 96] width 119 height 9
click at [872, 93] on input "English" at bounding box center [865, 97] width 11 height 11
click at [924, 245] on div "Add new Buylist Product Locale 2 locales selected Slovak English Product Ids Pr…" at bounding box center [928, 248] width 163 height 497
click at [908, 145] on input "Product TPNB or GTIN" at bounding box center [929, 140] width 148 height 19
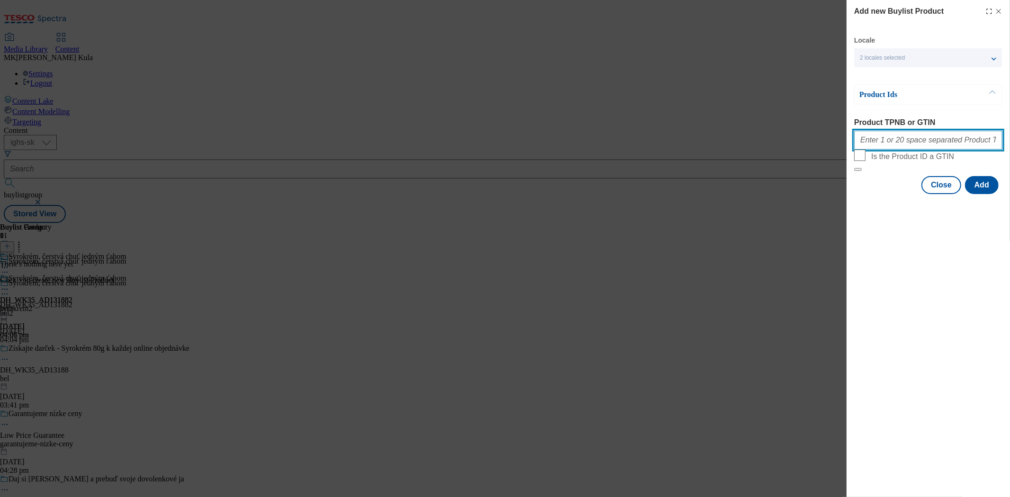
paste input "220334187 220334193 220334194 105002904 105013138 105013153"
type input "220334187 220334193 220334194 105002904 105013138 105013153"
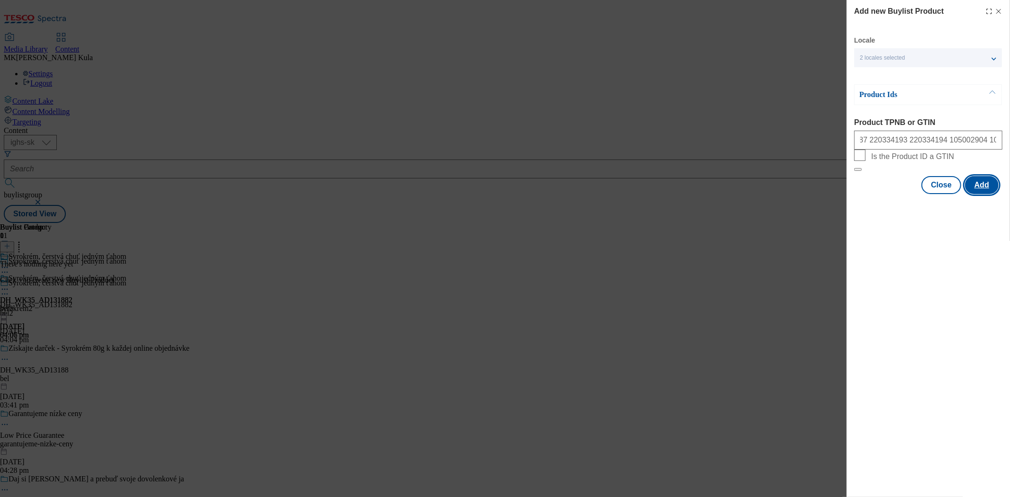
click at [983, 194] on button "Add" at bounding box center [982, 185] width 34 height 18
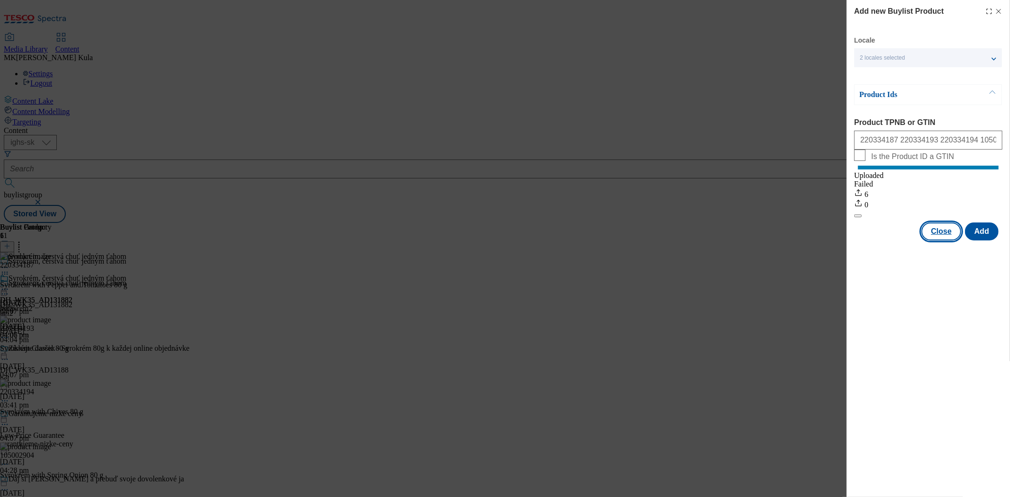
click at [954, 241] on button "Close" at bounding box center [942, 232] width 40 height 18
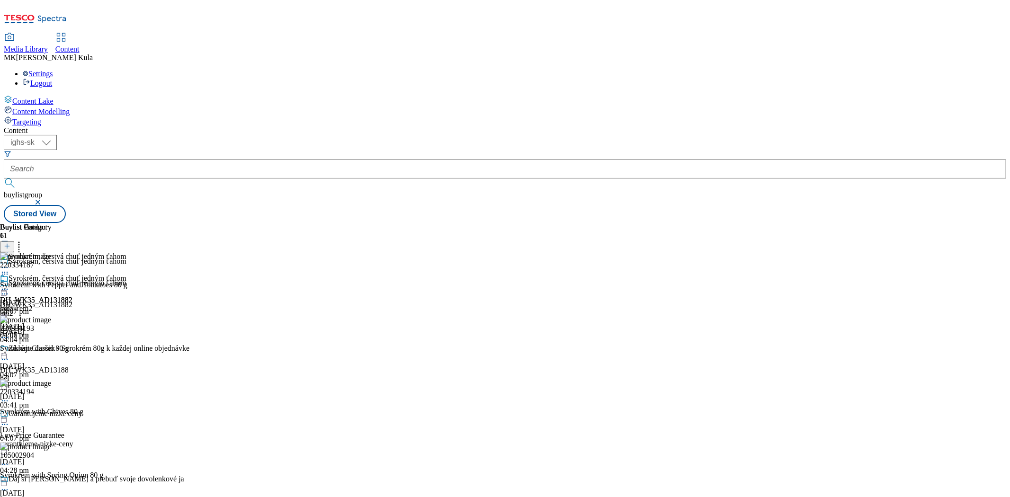
click at [9, 285] on icon at bounding box center [4, 289] width 9 height 9
click at [55, 347] on button "Preview" at bounding box center [37, 352] width 36 height 11
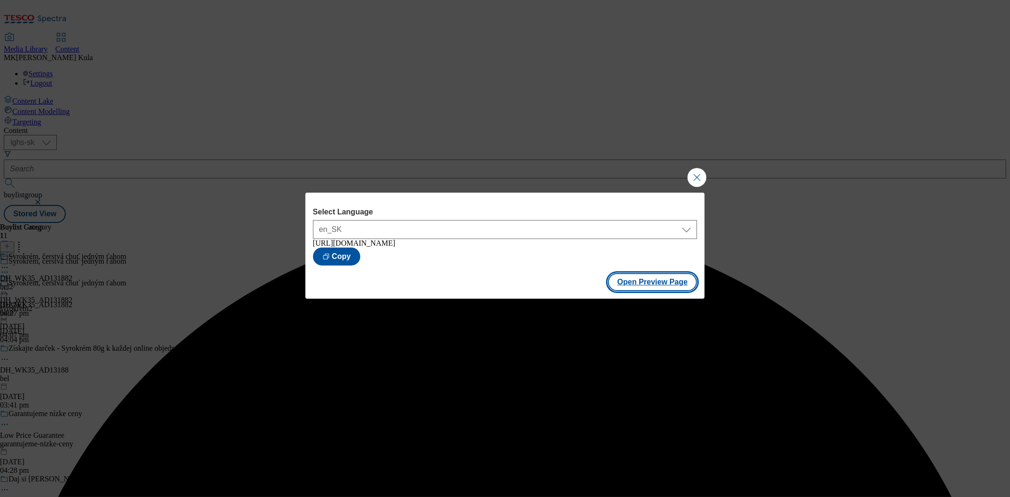
click at [661, 287] on button "Open Preview Page" at bounding box center [653, 282] width 90 height 18
click at [702, 180] on button "Close Modal" at bounding box center [697, 177] width 19 height 19
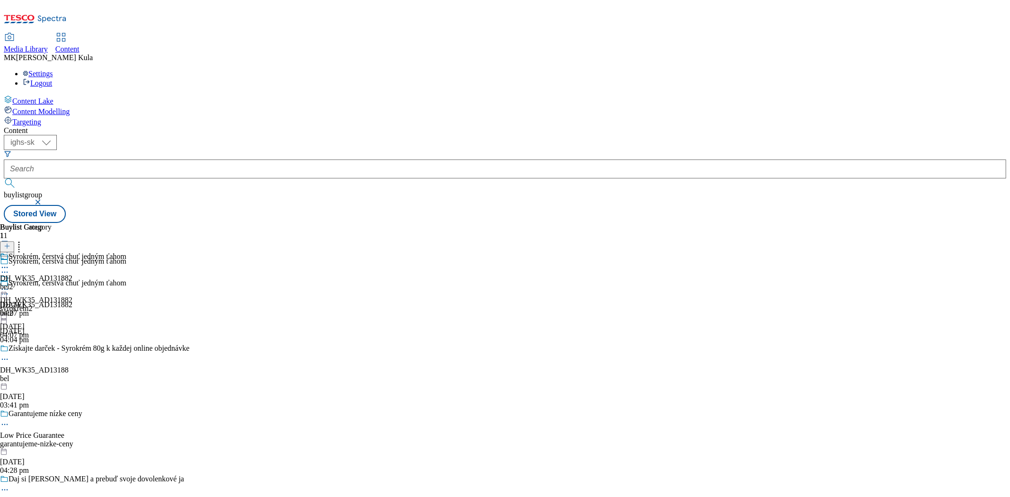
click at [9, 285] on icon at bounding box center [4, 289] width 9 height 9
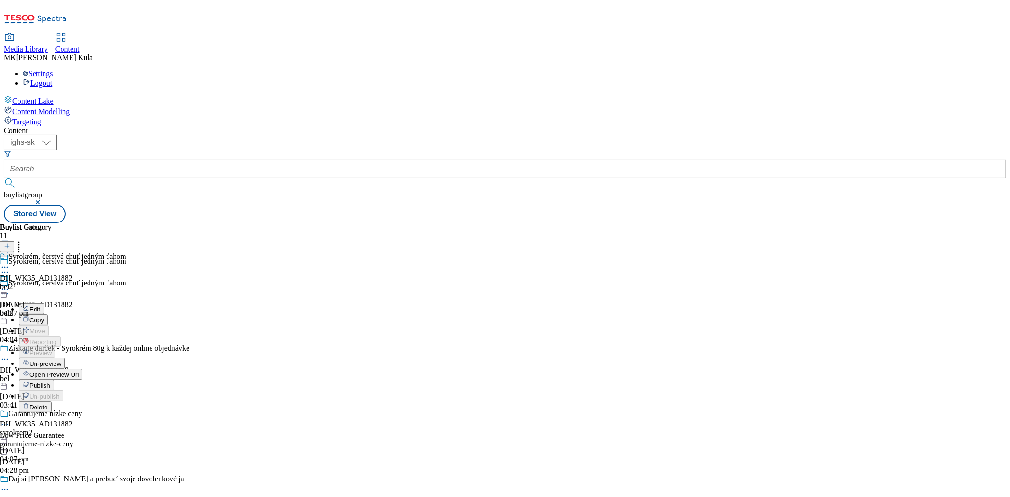
click at [61, 361] on span "Un-preview" at bounding box center [45, 364] width 32 height 7
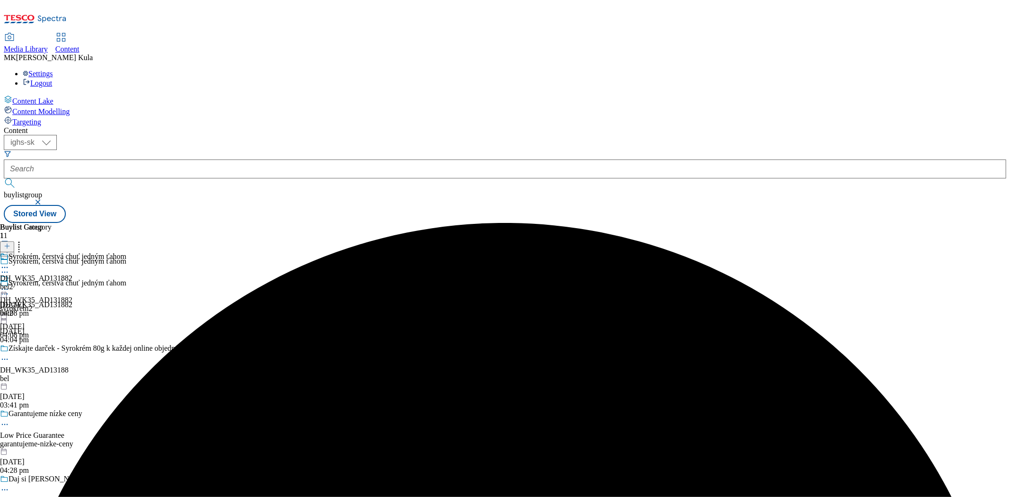
click at [9, 285] on icon at bounding box center [4, 289] width 9 height 9
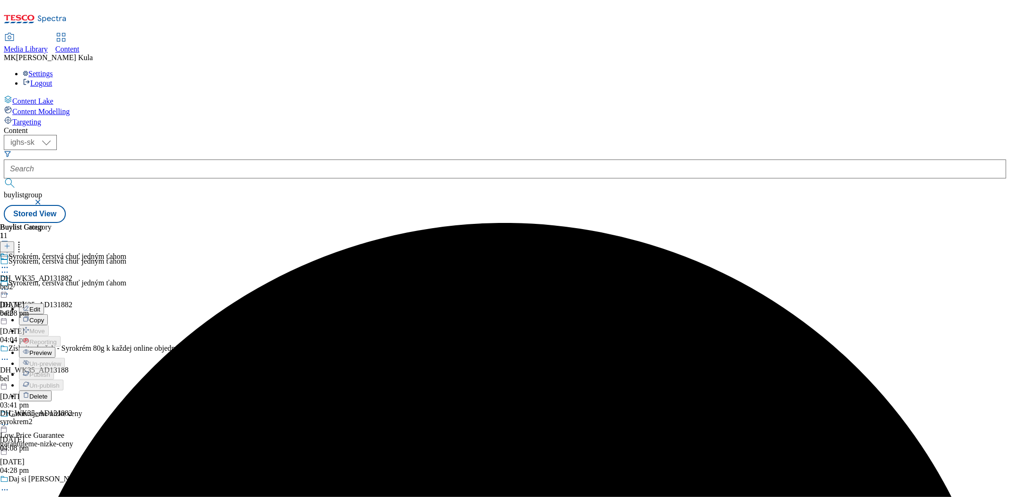
click at [55, 347] on button "Preview" at bounding box center [37, 352] width 36 height 11
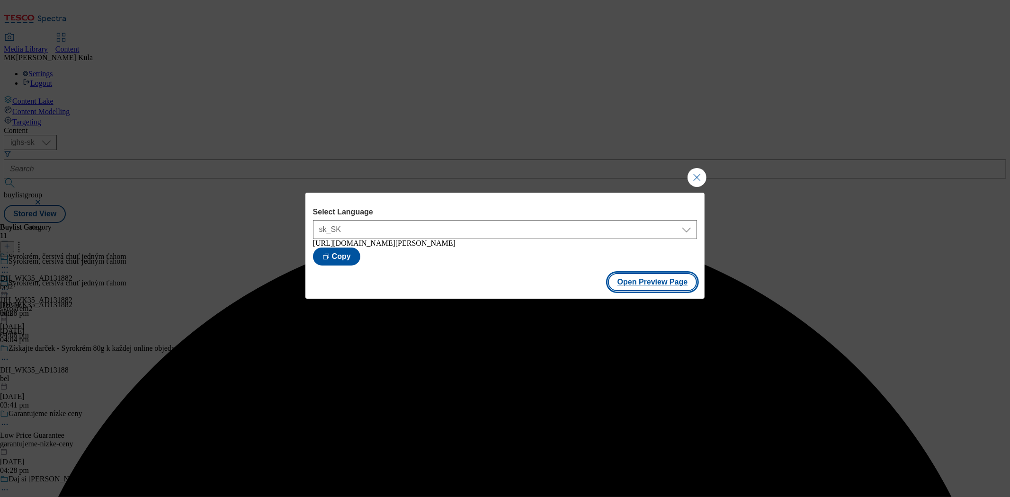
click at [650, 284] on button "Open Preview Page" at bounding box center [653, 282] width 90 height 18
click at [695, 177] on button "Close Modal" at bounding box center [697, 177] width 19 height 19
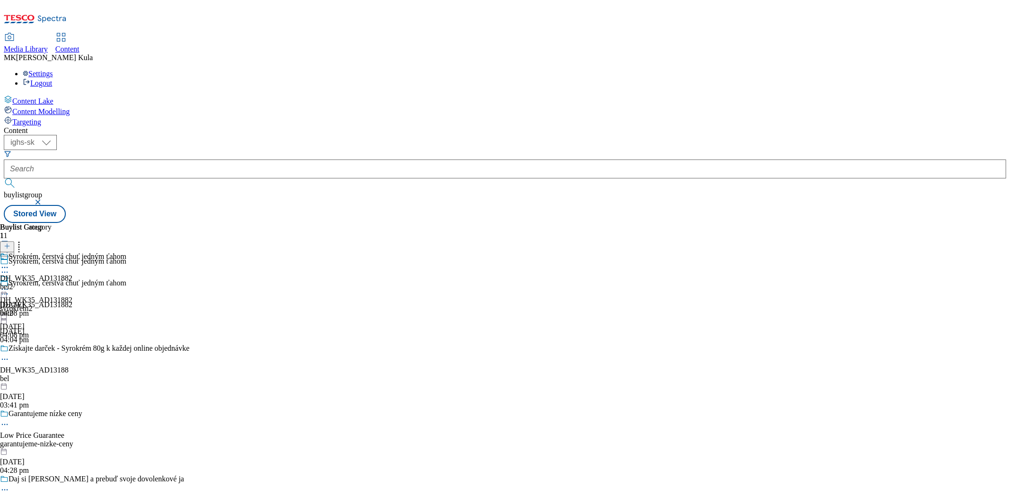
click at [9, 285] on icon at bounding box center [4, 289] width 9 height 9
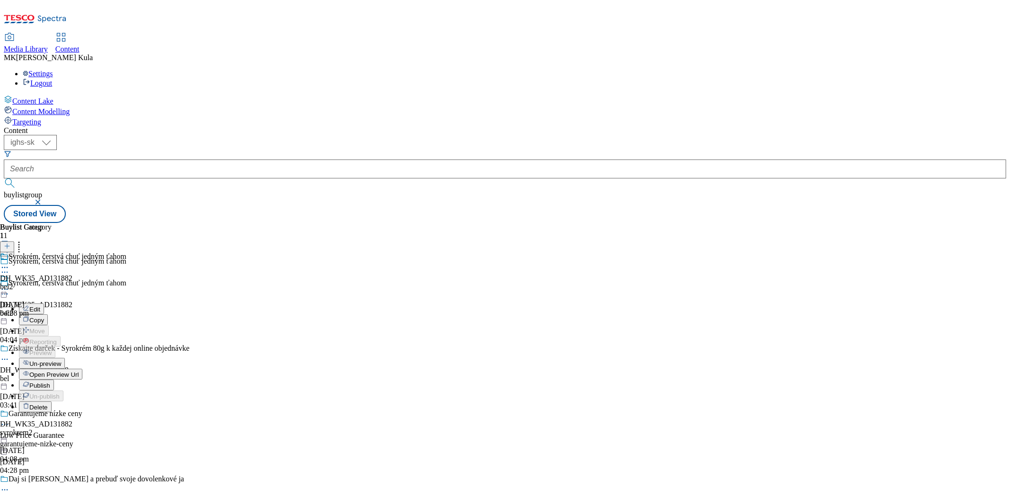
click at [50, 382] on span "Publish" at bounding box center [39, 385] width 21 height 7
